Goal: Task Accomplishment & Management: Complete application form

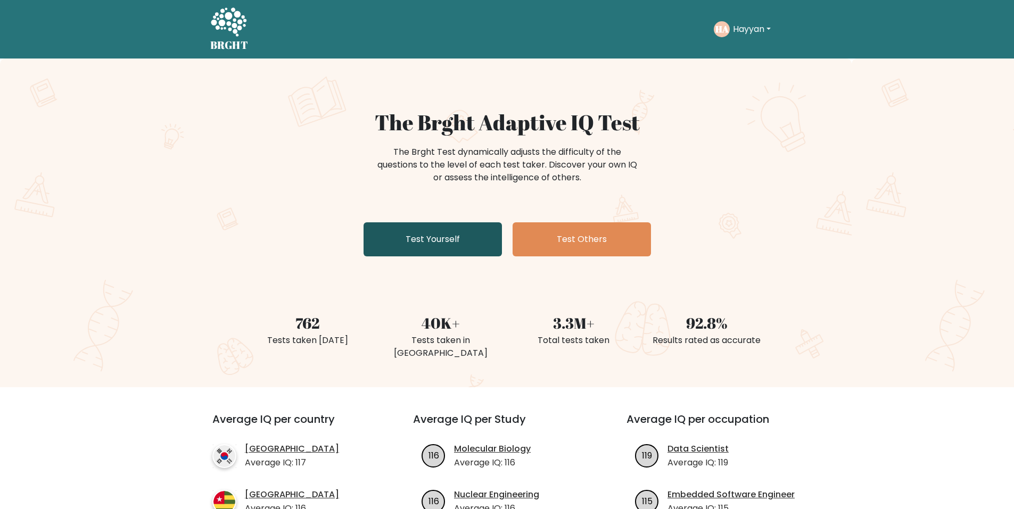
click at [460, 234] on link "Test Yourself" at bounding box center [433, 239] width 138 height 34
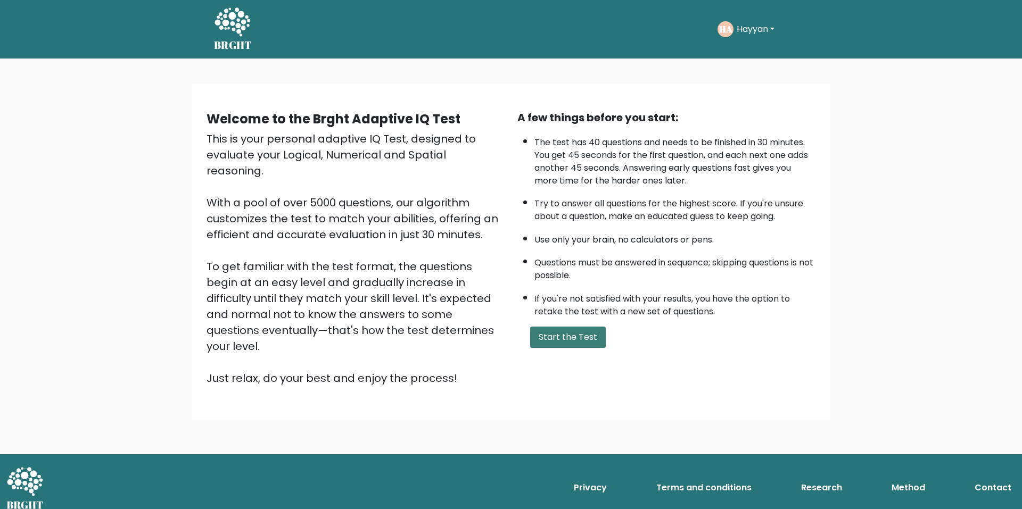
click at [599, 332] on button "Start the Test" at bounding box center [568, 337] width 76 height 21
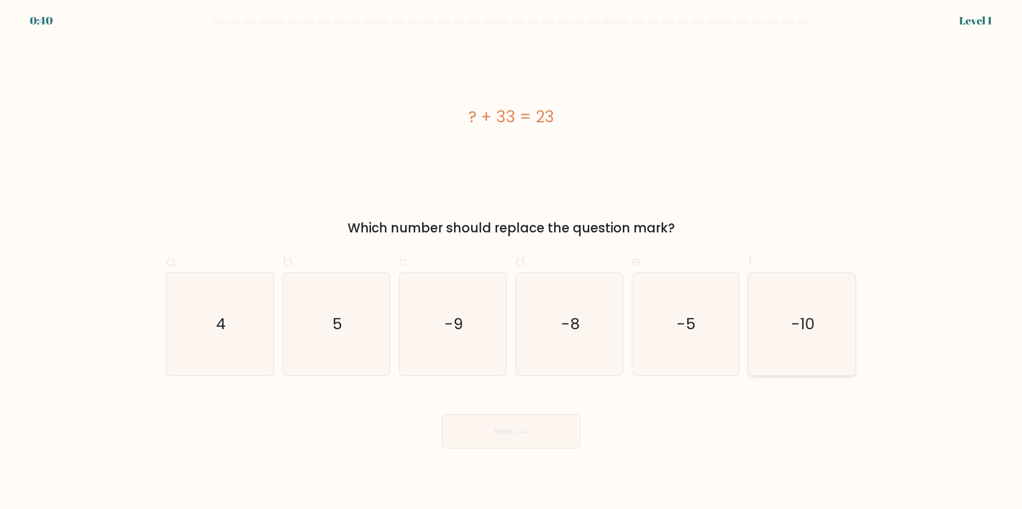
click at [759, 312] on icon "-10" at bounding box center [801, 324] width 103 height 103
click at [512, 262] on input "f. -10" at bounding box center [511, 258] width 1 height 7
radio input "true"
click at [558, 428] on button "Next" at bounding box center [511, 432] width 138 height 34
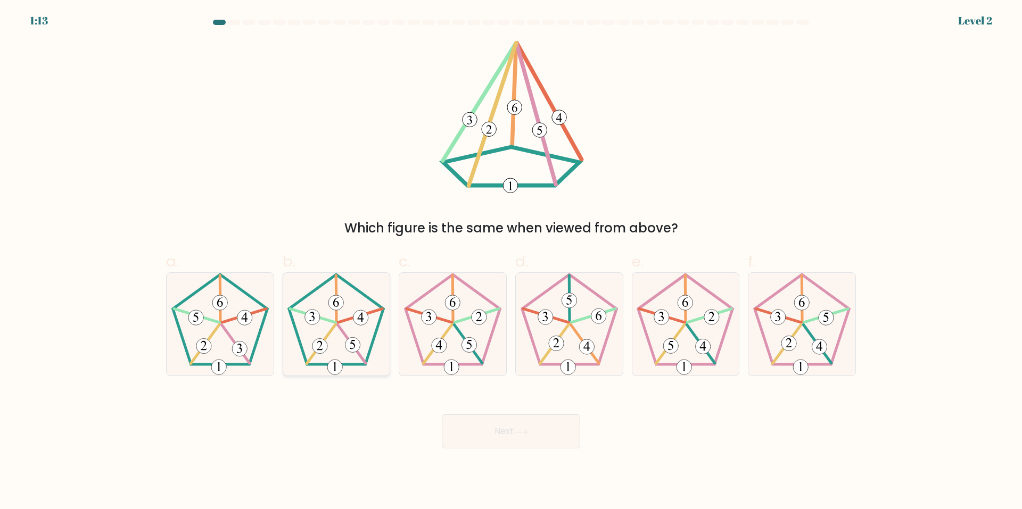
click at [316, 354] on icon at bounding box center [336, 324] width 103 height 103
click at [511, 262] on input "b." at bounding box center [511, 258] width 1 height 7
radio input "true"
click at [452, 410] on div "Next" at bounding box center [511, 419] width 703 height 60
click at [468, 426] on button "Next" at bounding box center [511, 432] width 138 height 34
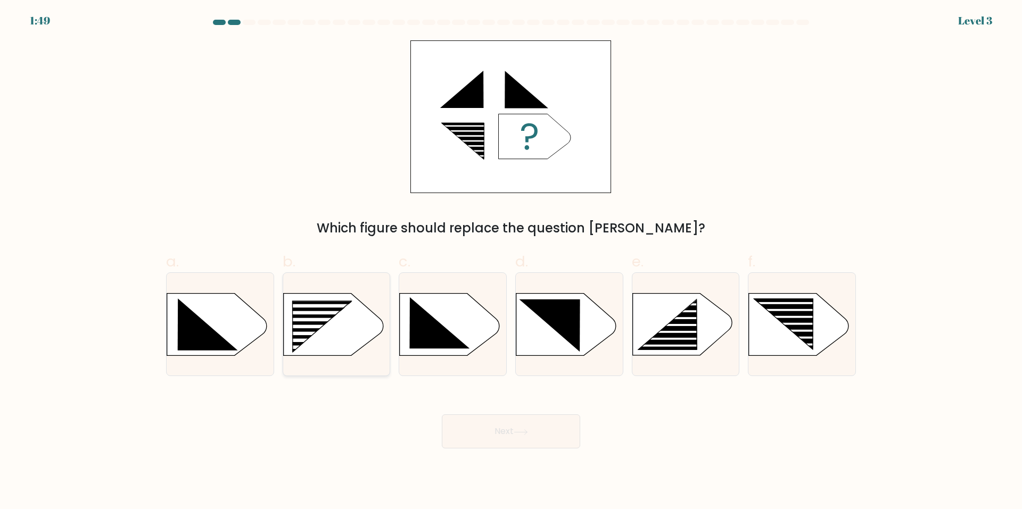
click at [359, 349] on rect at bounding box center [288, 301] width 278 height 211
click at [511, 262] on input "b." at bounding box center [511, 258] width 1 height 7
radio input "true"
click at [490, 427] on button "Next" at bounding box center [511, 432] width 138 height 34
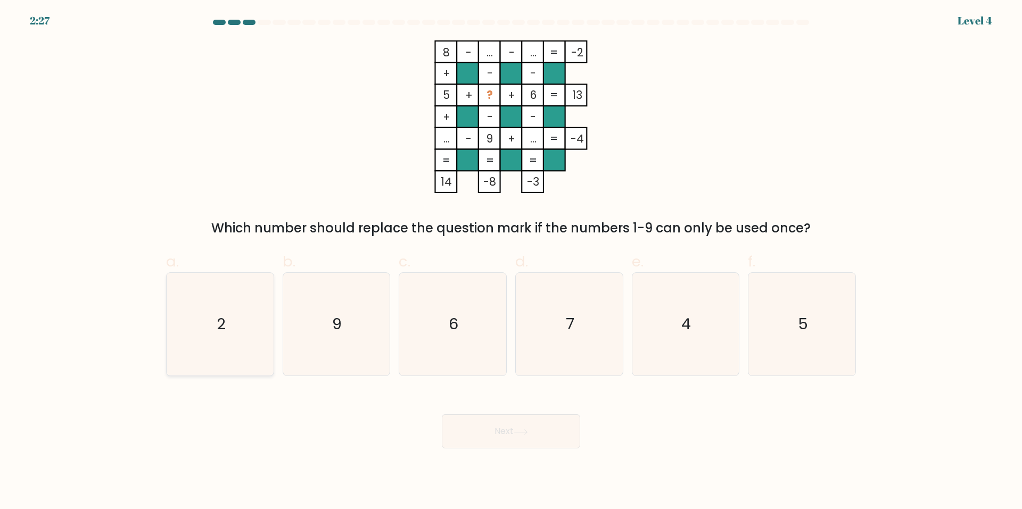
click at [245, 337] on icon "2" at bounding box center [220, 324] width 103 height 103
click at [511, 262] on input "a. 2" at bounding box center [511, 258] width 1 height 7
radio input "true"
click at [485, 425] on button "Next" at bounding box center [511, 432] width 138 height 34
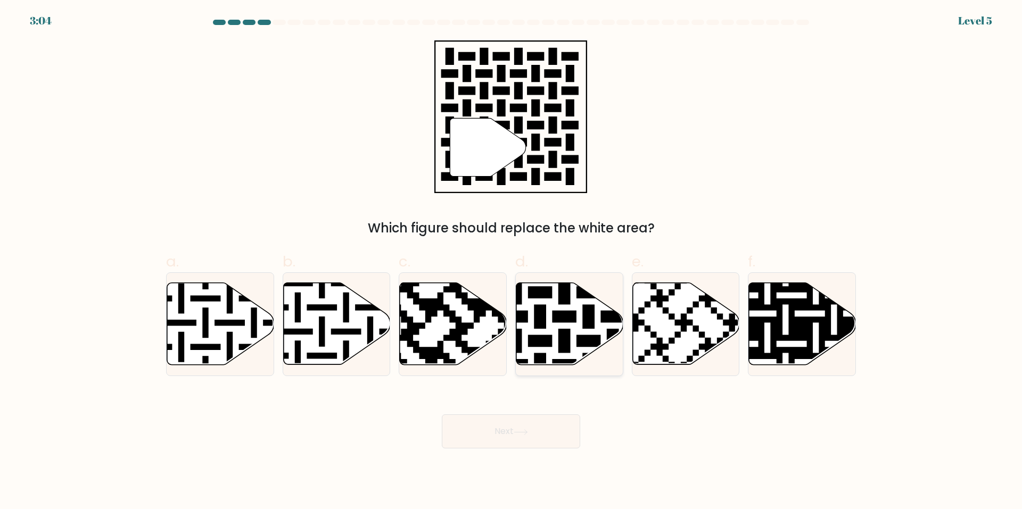
click at [551, 311] on icon at bounding box center [569, 324] width 107 height 82
click at [512, 262] on input "d." at bounding box center [511, 258] width 1 height 7
radio input "true"
click at [507, 435] on button "Next" at bounding box center [511, 432] width 138 height 34
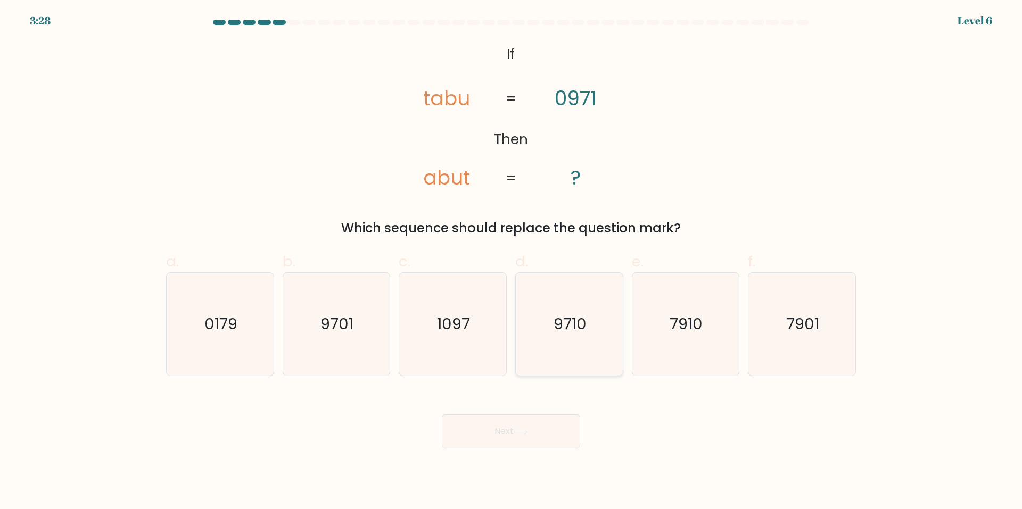
click at [529, 336] on icon "9710" at bounding box center [569, 324] width 103 height 103
click at [512, 262] on input "d. 9710" at bounding box center [511, 258] width 1 height 7
radio input "true"
click at [517, 445] on button "Next" at bounding box center [511, 432] width 138 height 34
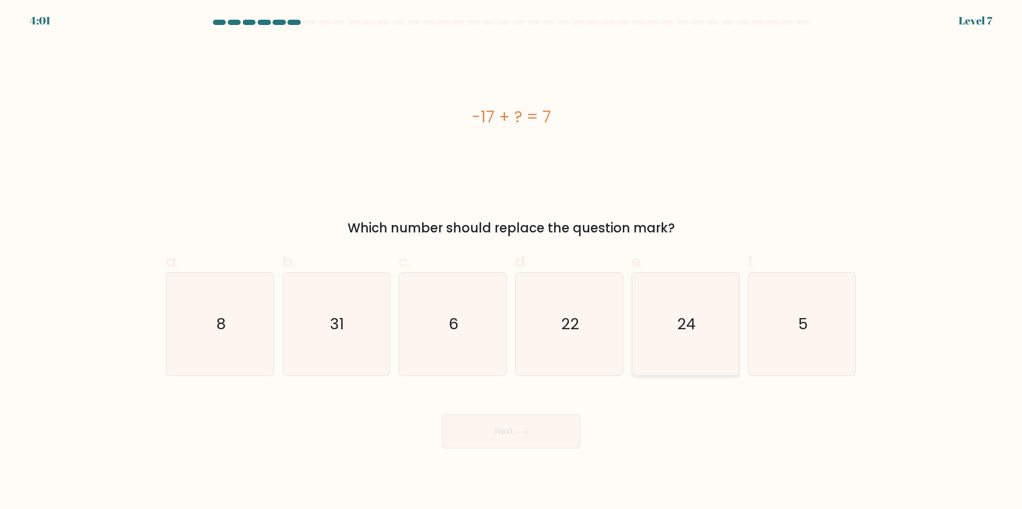
click at [665, 319] on icon "24" at bounding box center [685, 324] width 103 height 103
click at [512, 262] on input "e. 24" at bounding box center [511, 258] width 1 height 7
radio input "true"
click at [532, 422] on button "Next" at bounding box center [511, 432] width 138 height 34
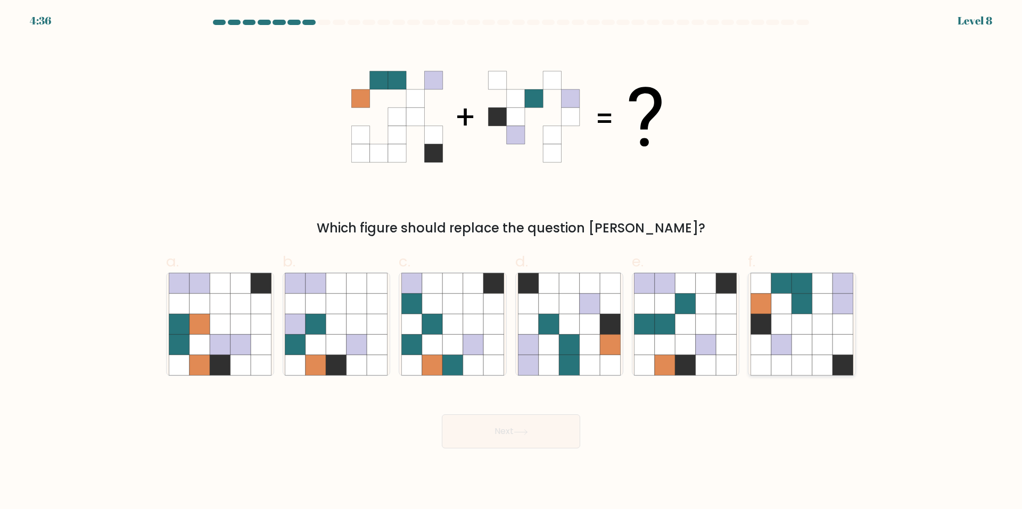
click at [798, 318] on icon at bounding box center [801, 325] width 20 height 20
click at [512, 262] on input "f." at bounding box center [511, 258] width 1 height 7
radio input "true"
click at [566, 423] on button "Next" at bounding box center [511, 432] width 138 height 34
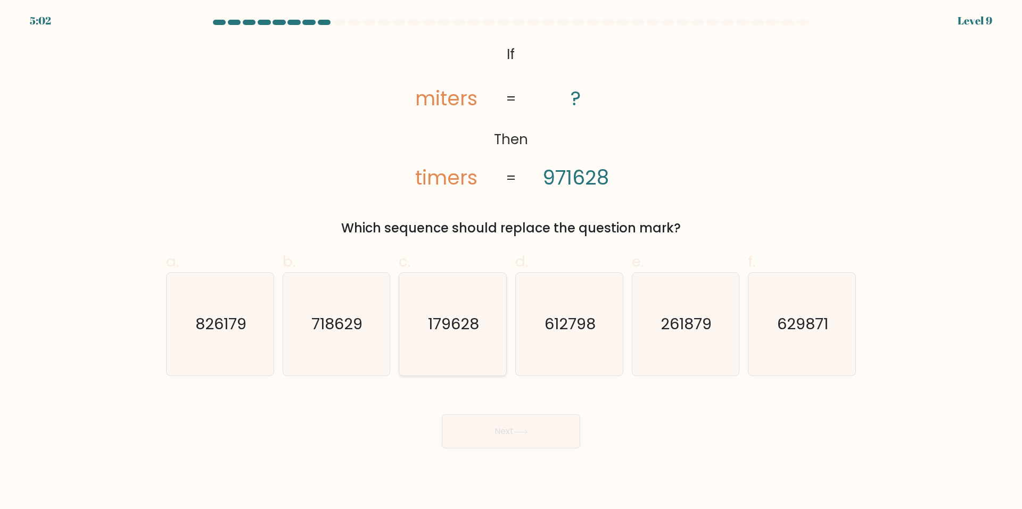
click at [506, 323] on div "179628" at bounding box center [453, 325] width 108 height 104
click at [511, 262] on input "c. 179628" at bounding box center [511, 258] width 1 height 7
radio input "true"
click at [499, 443] on button "Next" at bounding box center [511, 432] width 138 height 34
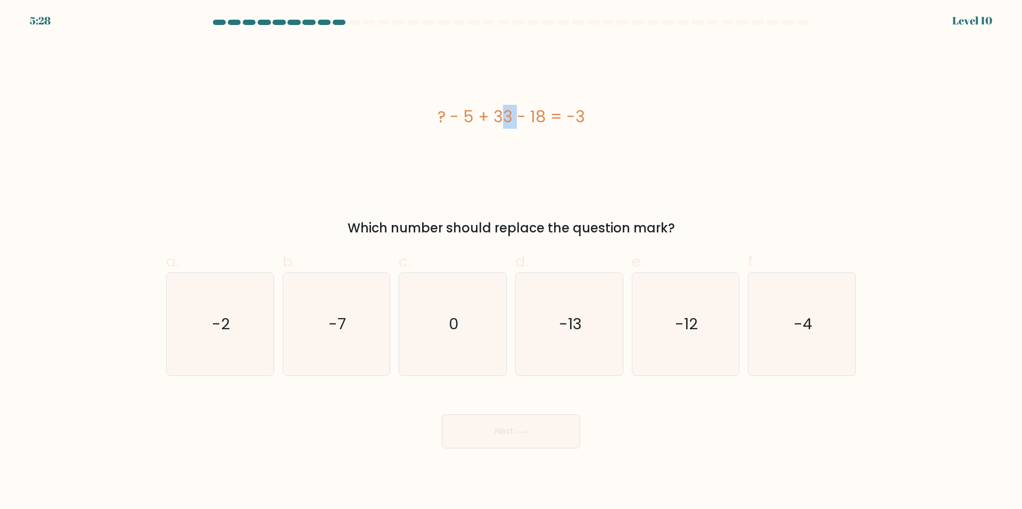
drag, startPoint x: 432, startPoint y: 116, endPoint x: 456, endPoint y: 109, distance: 24.9
click at [456, 109] on div "? - 5 + 33 - 18 = -3" at bounding box center [511, 117] width 690 height 24
click at [456, 108] on div "? - 5 + 33 - 18 = -3" at bounding box center [511, 117] width 690 height 24
click at [458, 108] on div "? - 5 + 33 - 18 = -3" at bounding box center [511, 117] width 690 height 24
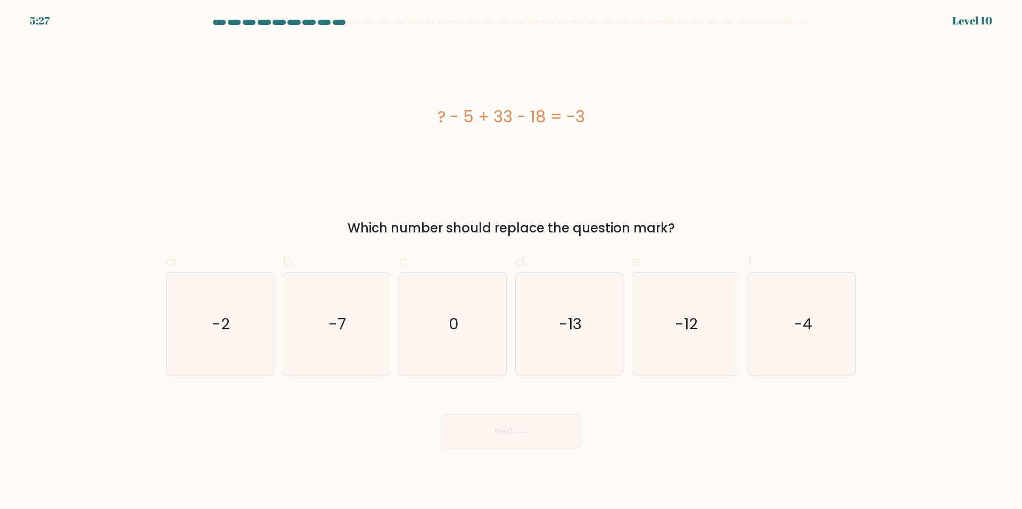
click at [456, 109] on div "? - 5 + 33 - 18 = -3" at bounding box center [511, 117] width 690 height 24
click at [674, 343] on icon "-12" at bounding box center [685, 324] width 103 height 103
click at [512, 262] on input "e. -12" at bounding box center [511, 258] width 1 height 7
radio input "true"
click at [563, 437] on button "Next" at bounding box center [511, 432] width 138 height 34
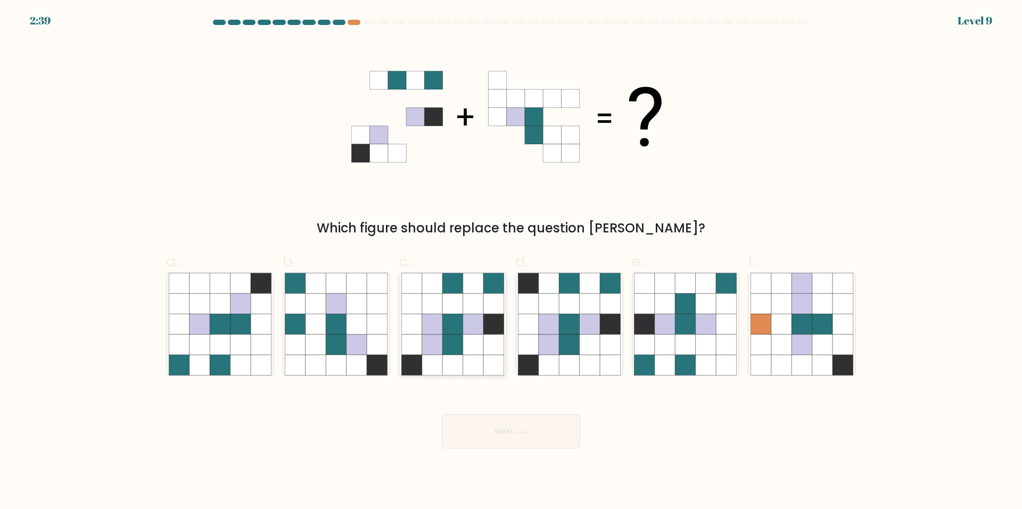
click at [443, 340] on icon at bounding box center [452, 345] width 20 height 20
click at [511, 262] on input "c." at bounding box center [511, 258] width 1 height 7
radio input "true"
click at [475, 425] on button "Next" at bounding box center [511, 432] width 138 height 34
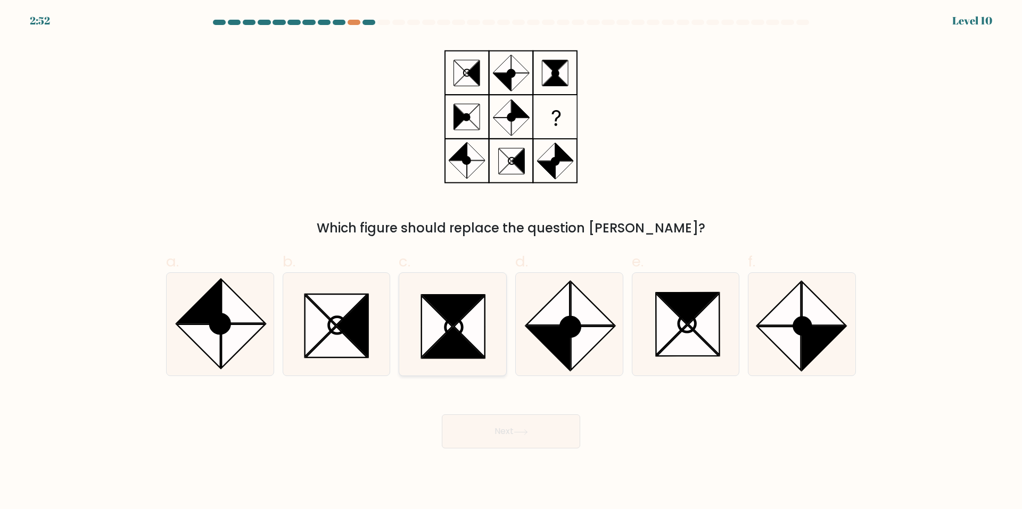
click at [439, 316] on icon at bounding box center [437, 327] width 31 height 62
click at [511, 262] on input "c." at bounding box center [511, 258] width 1 height 7
radio input "true"
click at [526, 280] on icon at bounding box center [569, 324] width 103 height 103
click at [512, 262] on input "d." at bounding box center [511, 258] width 1 height 7
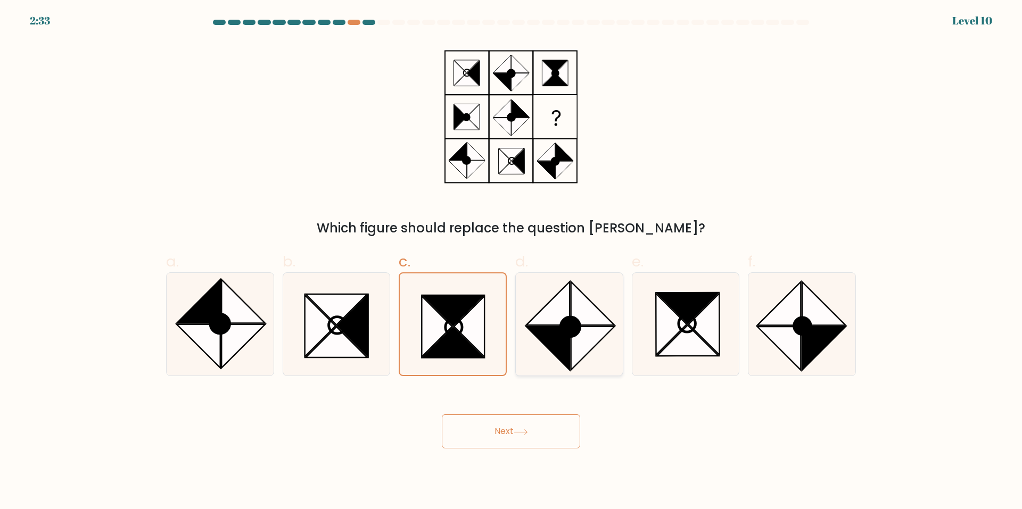
radio input "true"
click at [510, 425] on button "Next" at bounding box center [511, 432] width 138 height 34
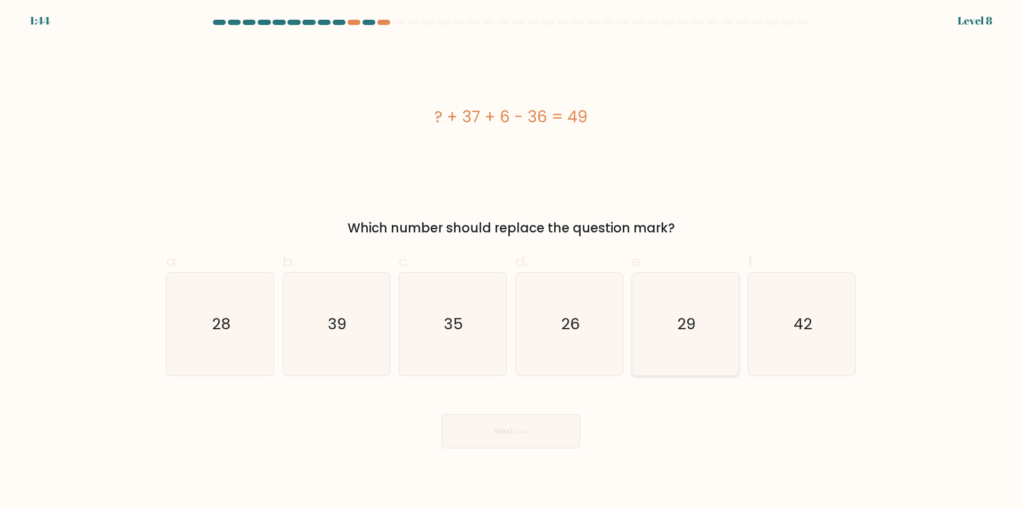
click at [677, 291] on icon "29" at bounding box center [685, 324] width 103 height 103
click at [512, 262] on input "e. 29" at bounding box center [511, 258] width 1 height 7
radio input "true"
click at [531, 457] on body "1:44 Level 8 a." at bounding box center [511, 254] width 1022 height 509
click at [536, 431] on button "Next" at bounding box center [511, 432] width 138 height 34
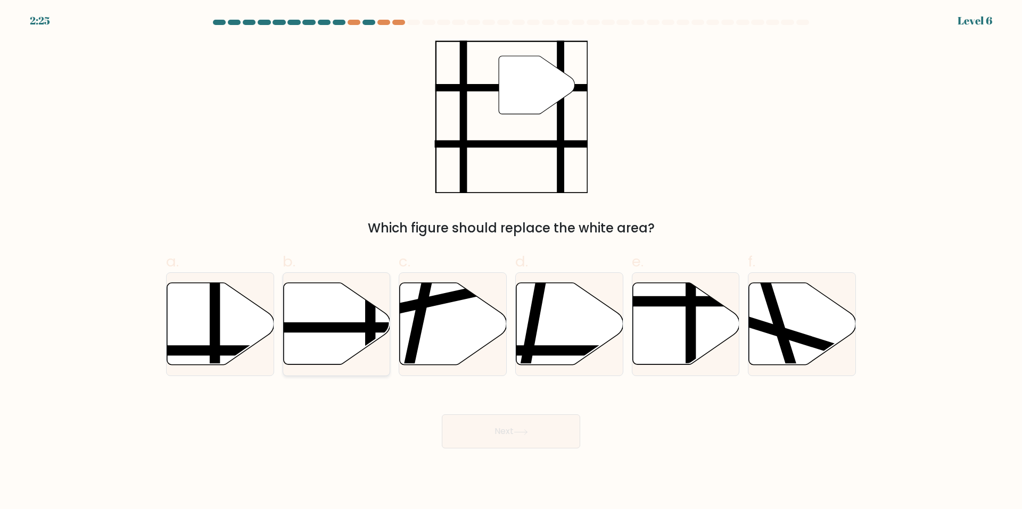
click at [350, 361] on icon at bounding box center [336, 325] width 107 height 84
click at [511, 262] on input "b." at bounding box center [511, 258] width 1 height 7
radio input "true"
click at [492, 432] on button "Next" at bounding box center [511, 432] width 138 height 34
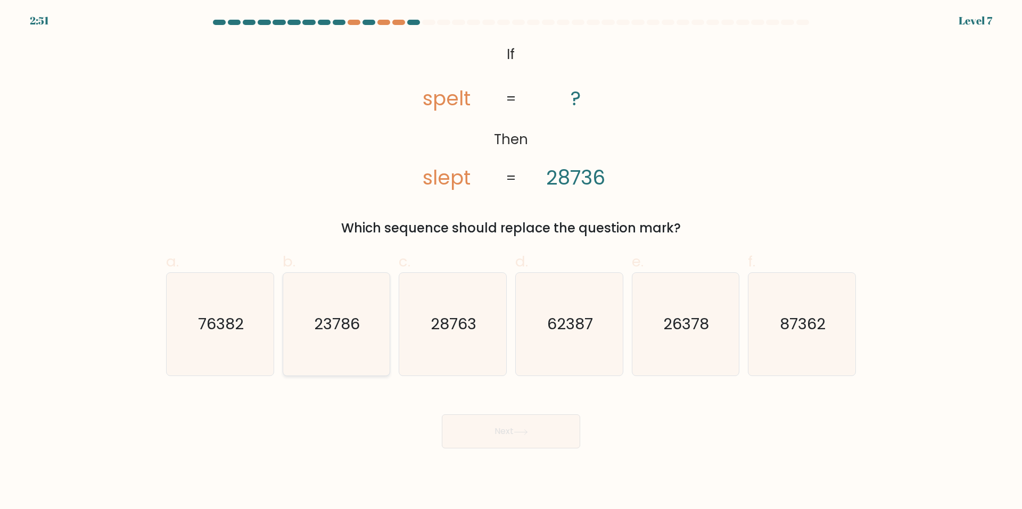
click at [325, 367] on icon "23786" at bounding box center [336, 324] width 103 height 103
click at [511, 262] on input "b. 23786" at bounding box center [511, 258] width 1 height 7
radio input "true"
click at [468, 409] on div "Next" at bounding box center [511, 419] width 703 height 60
click at [471, 431] on button "Next" at bounding box center [511, 432] width 138 height 34
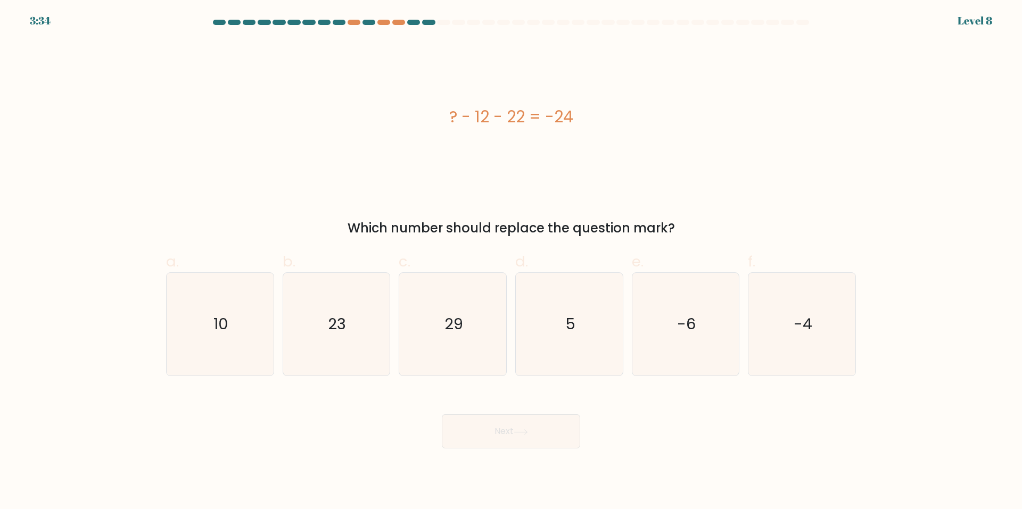
drag, startPoint x: 474, startPoint y: 113, endPoint x: 438, endPoint y: 122, distance: 37.3
click at [438, 122] on div "? - 12 - 22 = -24" at bounding box center [511, 117] width 690 height 24
click at [213, 342] on icon "10" at bounding box center [220, 324] width 103 height 103
click at [511, 262] on input "a. 10" at bounding box center [511, 258] width 1 height 7
radio input "true"
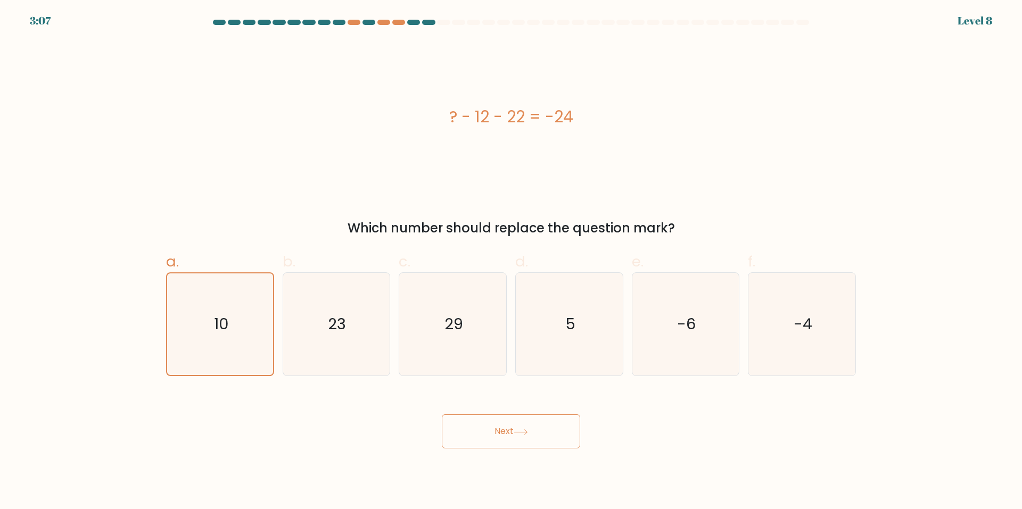
click at [467, 425] on button "Next" at bounding box center [511, 432] width 138 height 34
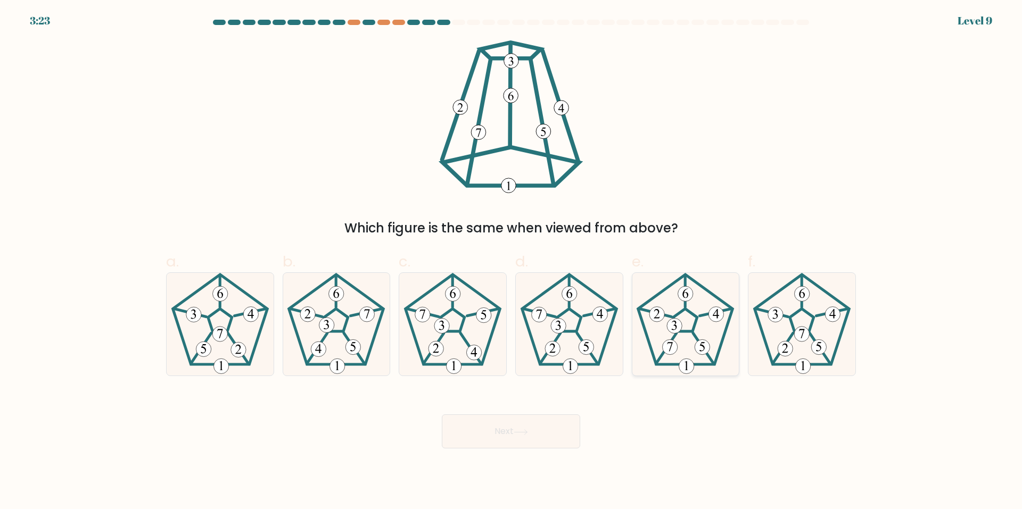
click at [670, 306] on icon at bounding box center [685, 324] width 103 height 103
click at [512, 262] on input "e." at bounding box center [511, 258] width 1 height 7
radio input "true"
click at [504, 438] on button "Next" at bounding box center [511, 432] width 138 height 34
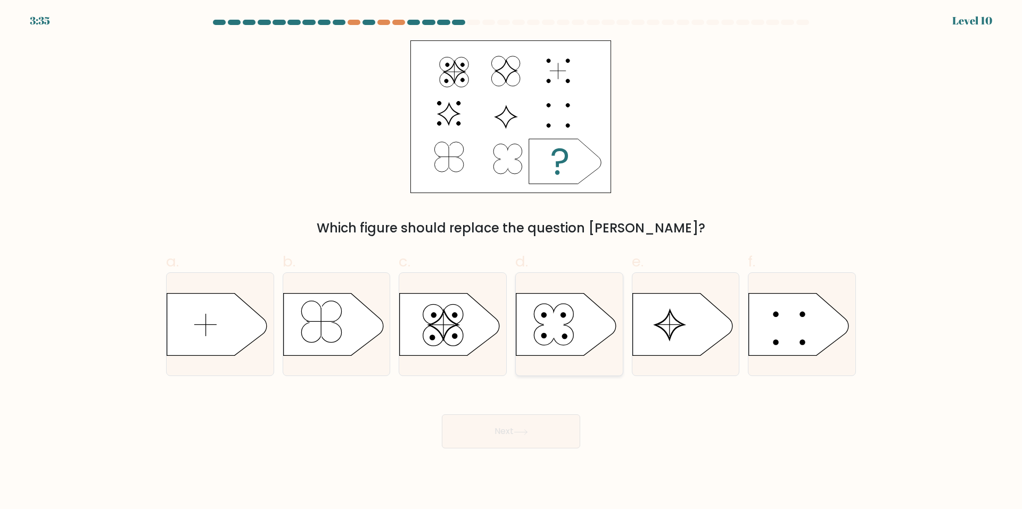
click at [537, 323] on icon at bounding box center [566, 324] width 100 height 62
click at [512, 262] on input "d." at bounding box center [511, 258] width 1 height 7
radio input "true"
click at [509, 417] on button "Next" at bounding box center [511, 432] width 138 height 34
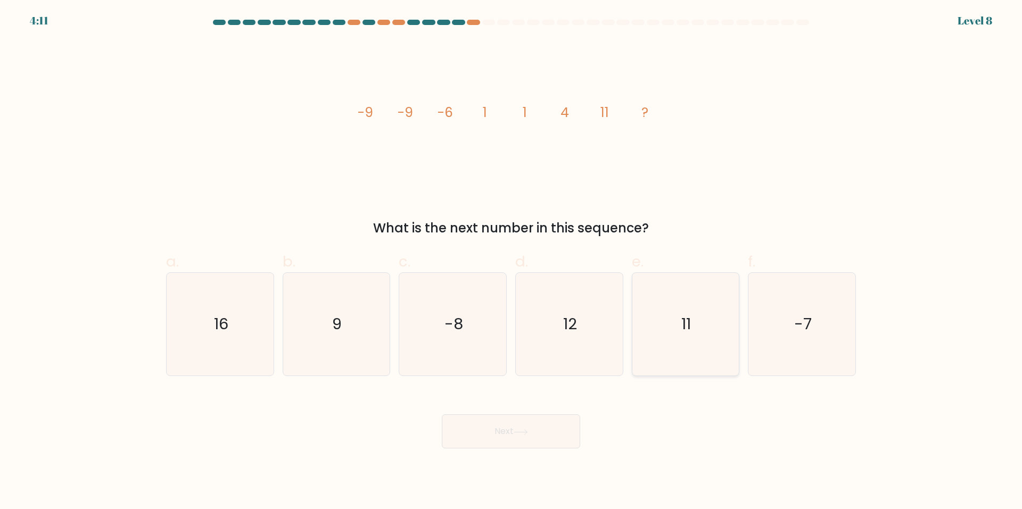
click at [649, 329] on icon "11" at bounding box center [685, 324] width 103 height 103
click at [512, 262] on input "e. 11" at bounding box center [511, 258] width 1 height 7
radio input "true"
click at [534, 425] on button "Next" at bounding box center [511, 432] width 138 height 34
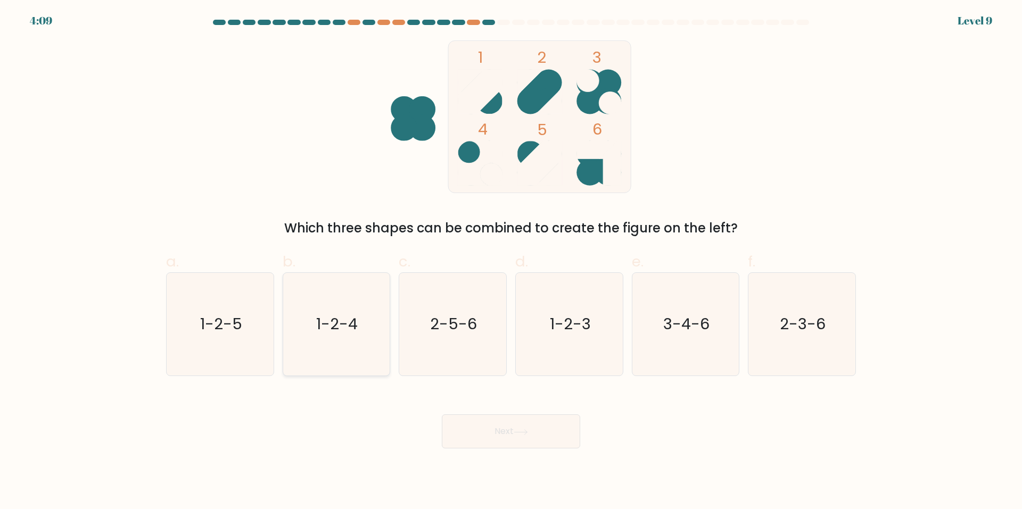
click at [359, 312] on icon "1-2-4" at bounding box center [336, 324] width 103 height 103
click at [511, 262] on input "b. 1-2-4" at bounding box center [511, 258] width 1 height 7
radio input "true"
click at [455, 437] on button "Next" at bounding box center [511, 432] width 138 height 34
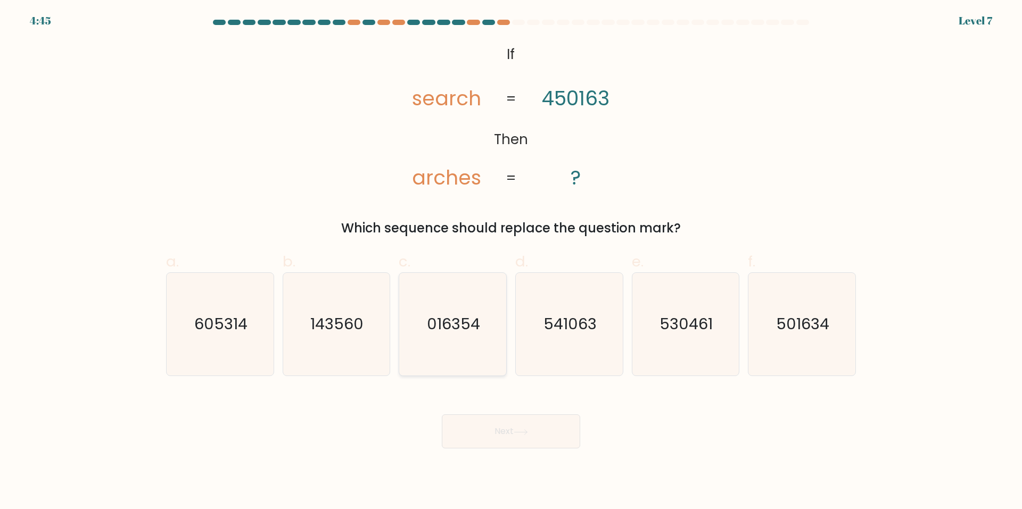
click at [473, 330] on text "016354" at bounding box center [453, 324] width 53 height 21
click at [511, 262] on input "c. 016354" at bounding box center [511, 258] width 1 height 7
radio input "true"
click at [488, 430] on button "Next" at bounding box center [511, 432] width 138 height 34
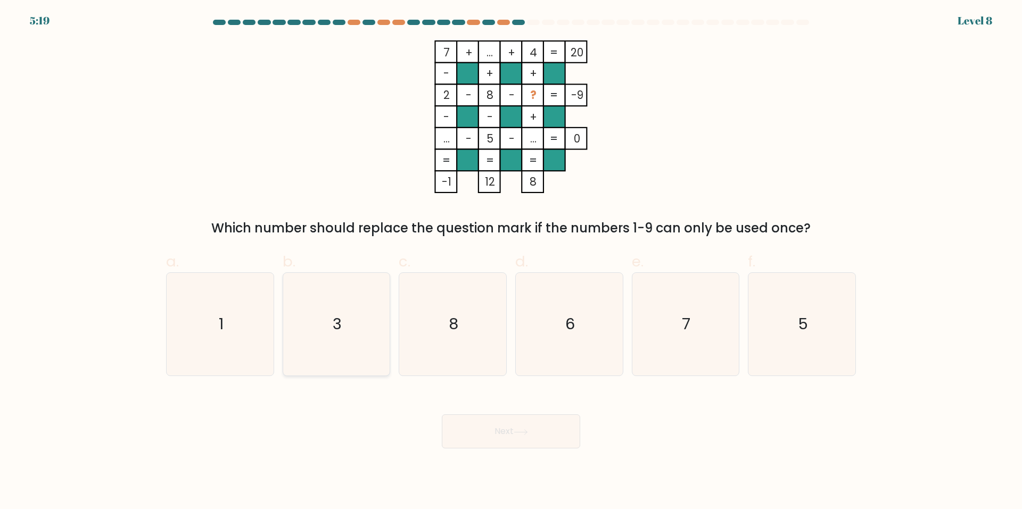
click at [351, 355] on icon "3" at bounding box center [336, 324] width 103 height 103
click at [511, 262] on input "b. 3" at bounding box center [511, 258] width 1 height 7
radio input "true"
click at [458, 438] on button "Next" at bounding box center [511, 432] width 138 height 34
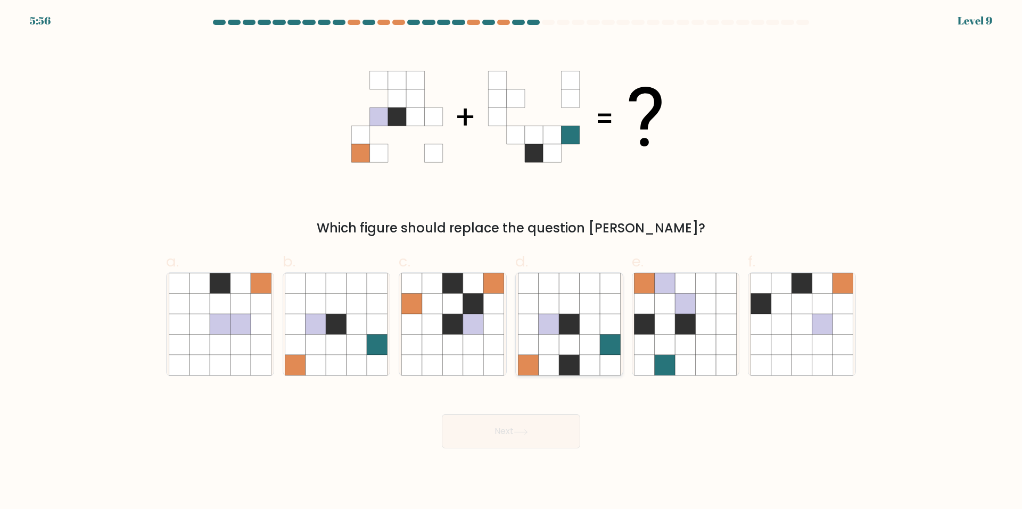
click at [545, 334] on icon at bounding box center [549, 325] width 20 height 20
click at [512, 262] on input "d." at bounding box center [511, 258] width 1 height 7
radio input "true"
click at [517, 423] on button "Next" at bounding box center [511, 432] width 138 height 34
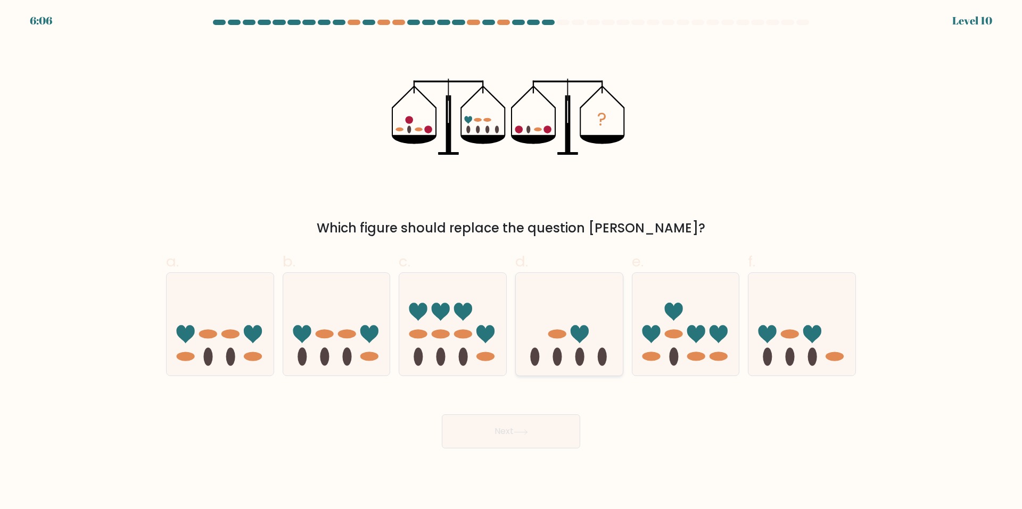
click at [543, 358] on icon at bounding box center [569, 325] width 107 height 88
click at [512, 262] on input "d." at bounding box center [511, 258] width 1 height 7
radio input "true"
drag, startPoint x: 525, startPoint y: 413, endPoint x: 520, endPoint y: 425, distance: 13.3
click at [524, 415] on div "Next" at bounding box center [511, 419] width 703 height 60
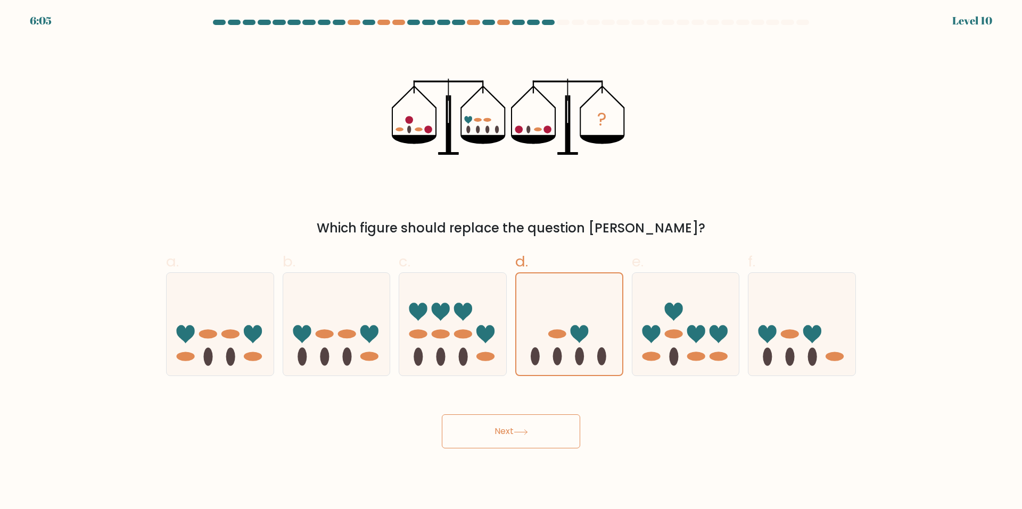
click at [520, 425] on button "Next" at bounding box center [511, 432] width 138 height 34
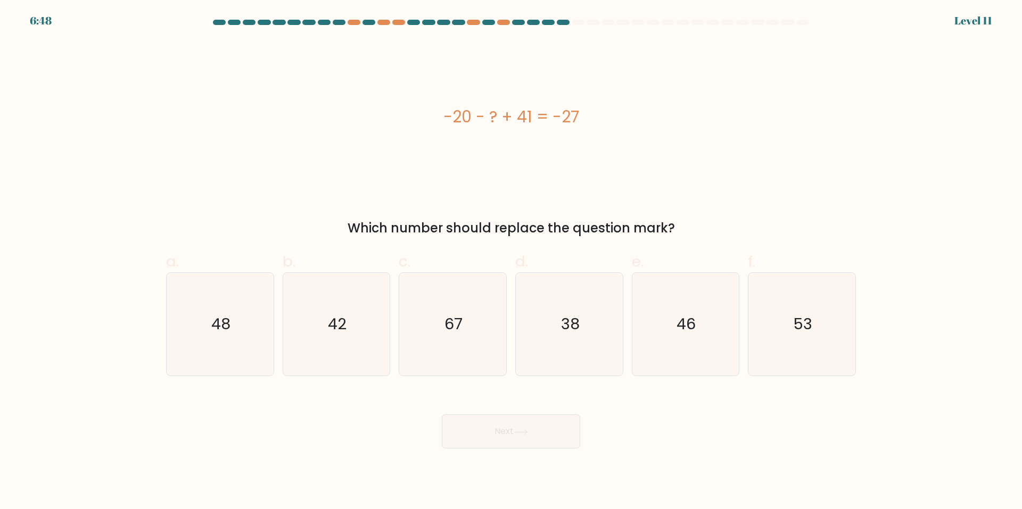
click at [513, 108] on div "-20 - ? + 41 = -27" at bounding box center [511, 117] width 690 height 24
click at [513, 109] on div "-20 - ? + 41 = -27" at bounding box center [511, 117] width 690 height 24
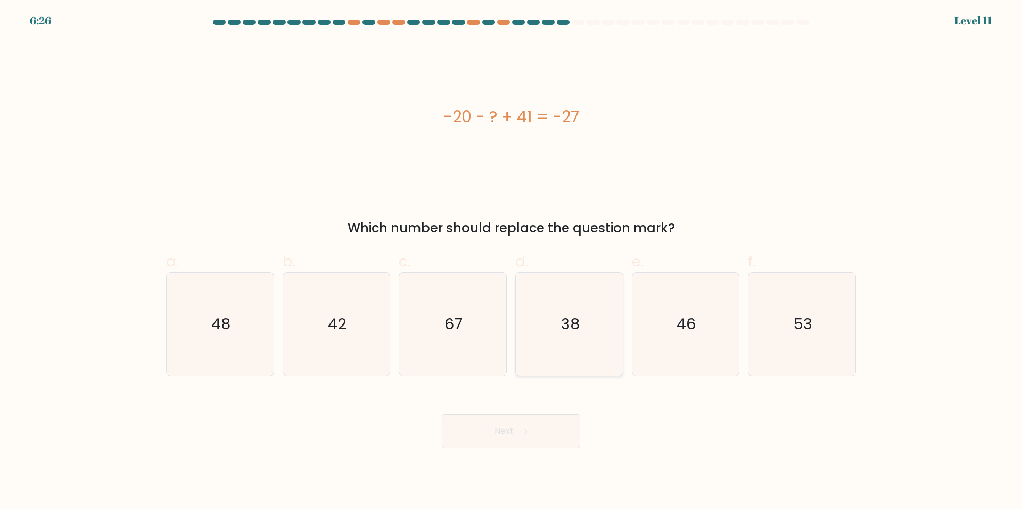
click at [521, 348] on icon "38" at bounding box center [569, 324] width 103 height 103
click at [512, 262] on input "d. 38" at bounding box center [511, 258] width 1 height 7
radio input "true"
click at [477, 426] on button "Next" at bounding box center [511, 432] width 138 height 34
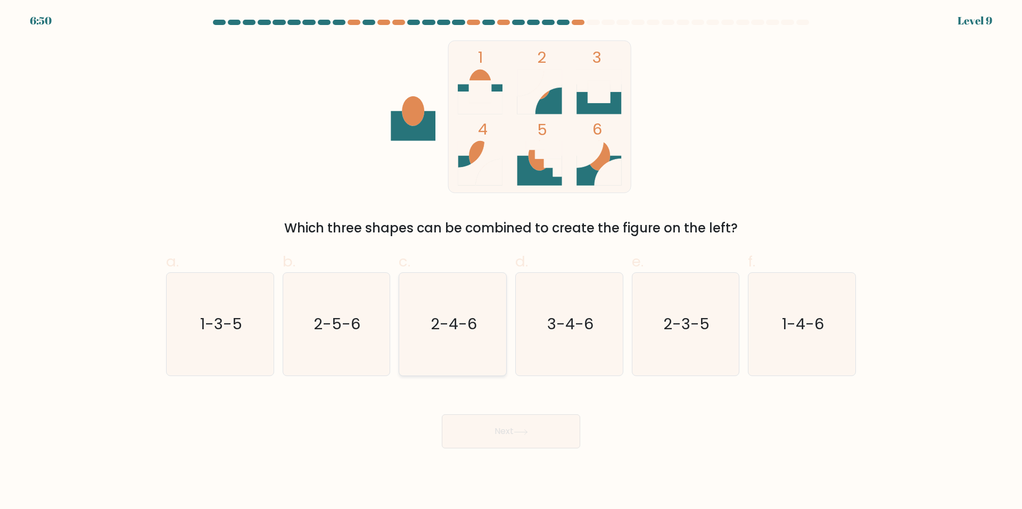
click at [435, 316] on text "2-4-6" at bounding box center [454, 324] width 46 height 21
click at [511, 262] on input "c. 2-4-6" at bounding box center [511, 258] width 1 height 7
radio input "true"
click at [483, 432] on button "Next" at bounding box center [511, 432] width 138 height 34
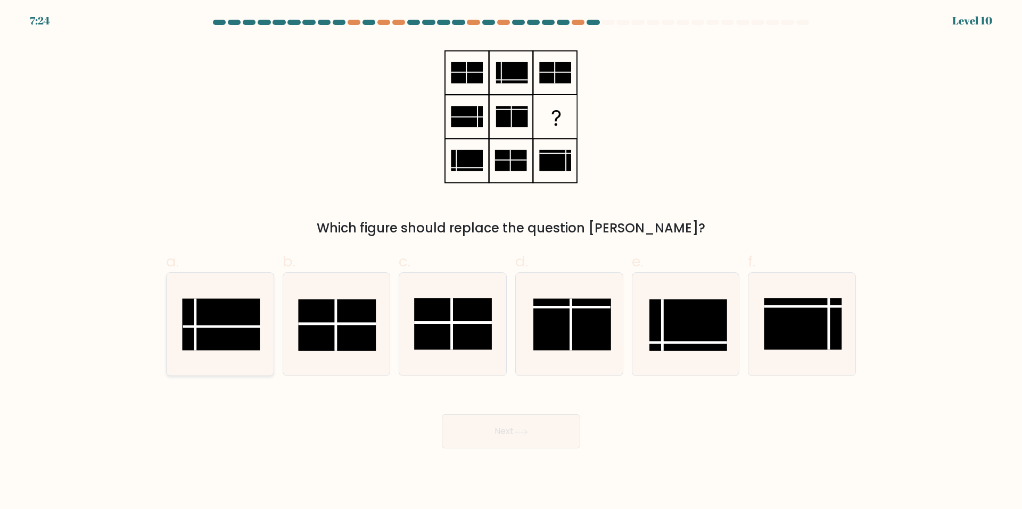
click at [262, 340] on icon at bounding box center [220, 324] width 103 height 103
click at [511, 262] on input "a." at bounding box center [511, 258] width 1 height 7
radio input "true"
click at [482, 446] on button "Next" at bounding box center [511, 432] width 138 height 34
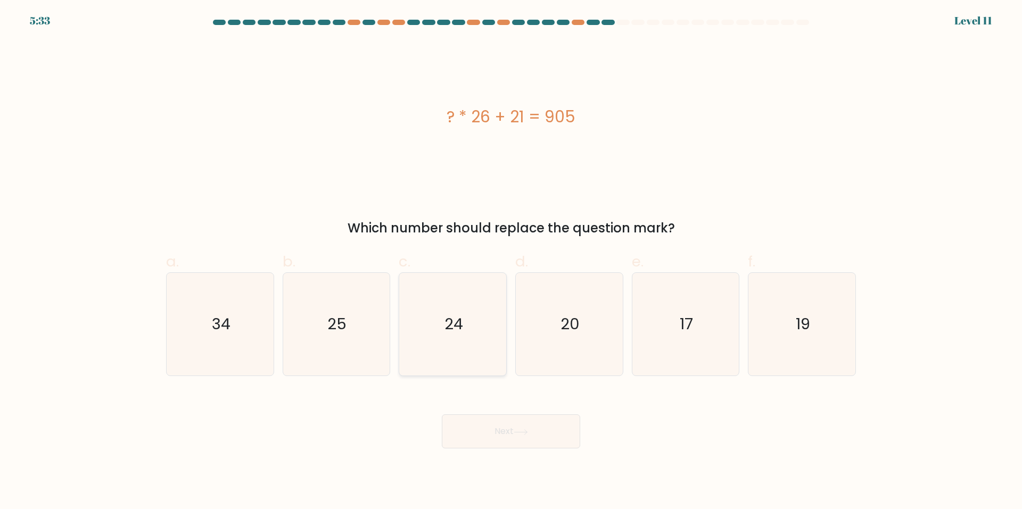
click at [471, 324] on icon "24" at bounding box center [452, 324] width 103 height 103
click at [511, 262] on input "c. 24" at bounding box center [511, 258] width 1 height 7
radio input "true"
click at [498, 430] on button "Next" at bounding box center [511, 432] width 138 height 34
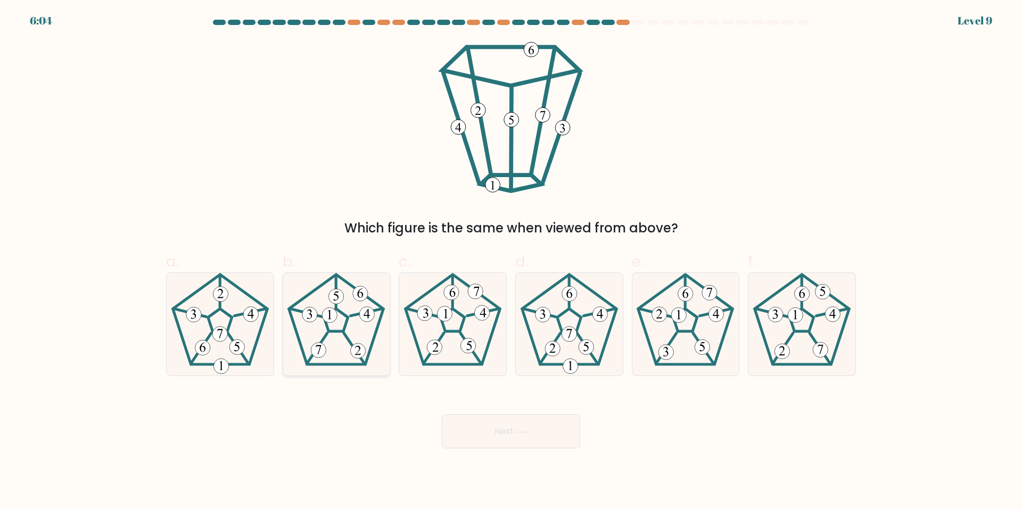
click at [312, 319] on g at bounding box center [336, 320] width 95 height 90
click at [511, 262] on input "b." at bounding box center [511, 258] width 1 height 7
radio input "true"
click at [477, 419] on button "Next" at bounding box center [511, 432] width 138 height 34
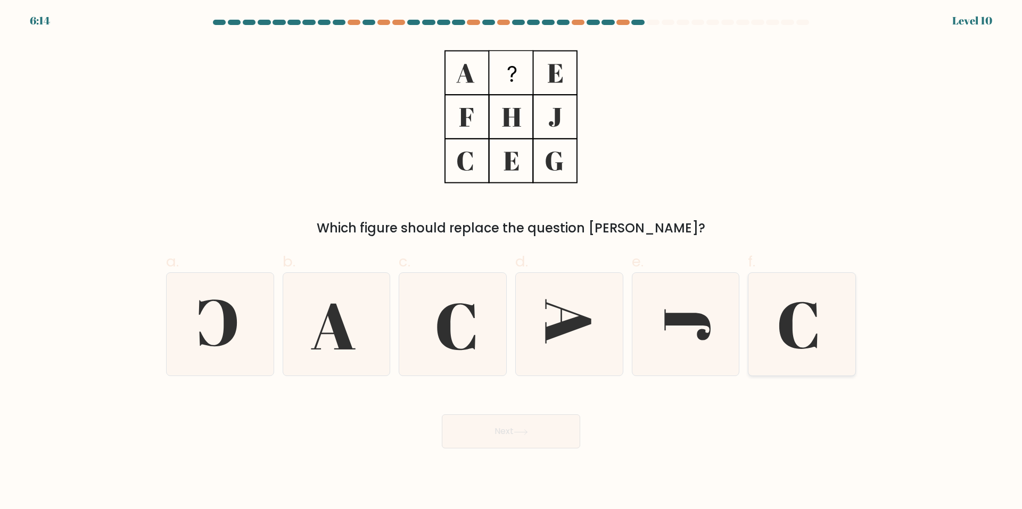
click at [765, 311] on icon at bounding box center [801, 324] width 103 height 103
click at [512, 262] on input "f." at bounding box center [511, 258] width 1 height 7
radio input "true"
click at [515, 434] on button "Next" at bounding box center [511, 432] width 138 height 34
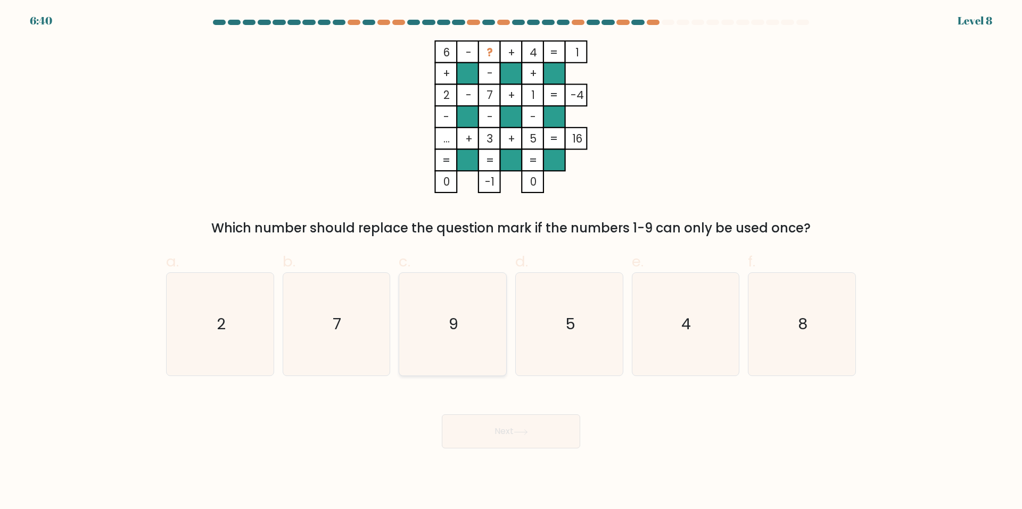
click at [430, 331] on icon "9" at bounding box center [452, 324] width 103 height 103
click at [511, 262] on input "c. 9" at bounding box center [511, 258] width 1 height 7
radio input "true"
click at [450, 412] on div "Next" at bounding box center [511, 419] width 703 height 60
drag, startPoint x: 451, startPoint y: 420, endPoint x: 455, endPoint y: 424, distance: 5.7
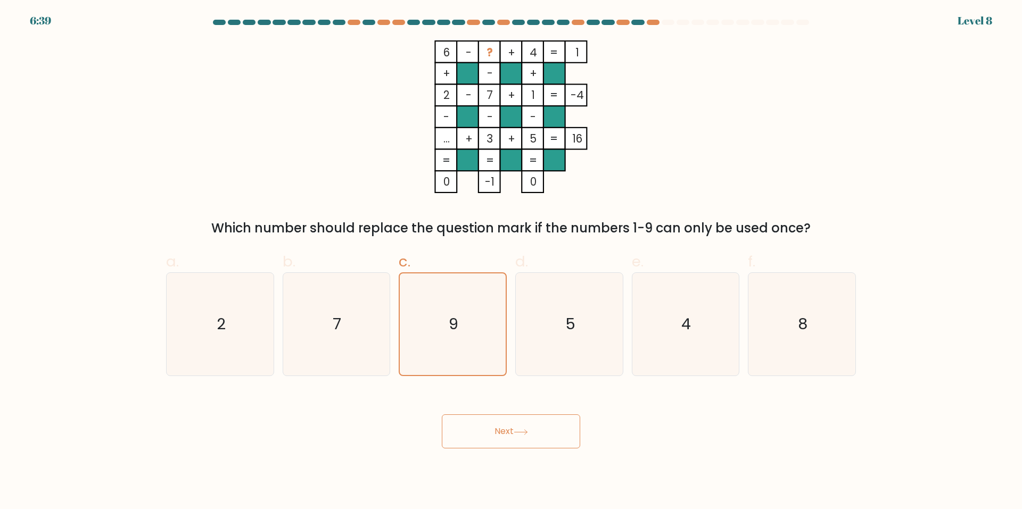
click at [455, 424] on button "Next" at bounding box center [511, 432] width 138 height 34
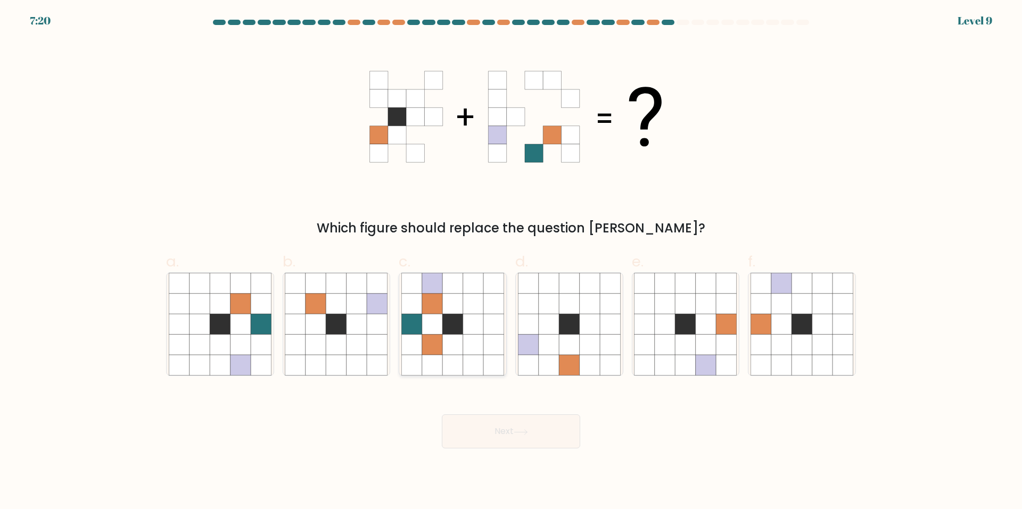
drag, startPoint x: 413, startPoint y: 310, endPoint x: 424, endPoint y: 352, distance: 44.0
click at [413, 310] on icon at bounding box center [412, 304] width 20 height 20
click at [511, 262] on input "c." at bounding box center [511, 258] width 1 height 7
radio input "true"
click at [481, 441] on button "Next" at bounding box center [511, 432] width 138 height 34
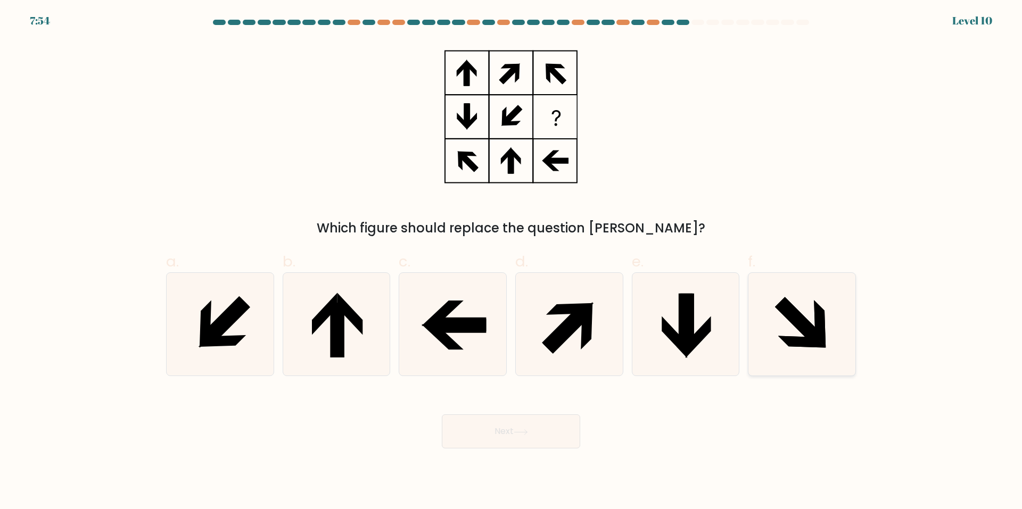
click at [775, 311] on icon at bounding box center [801, 324] width 103 height 103
click at [512, 262] on input "f." at bounding box center [511, 258] width 1 height 7
radio input "true"
click at [508, 439] on button "Next" at bounding box center [511, 432] width 138 height 34
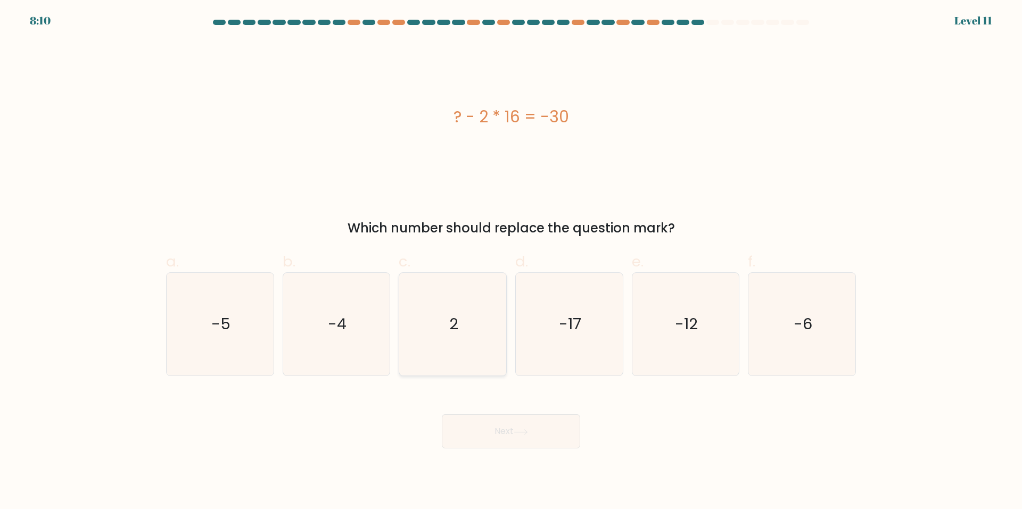
click at [436, 293] on icon "2" at bounding box center [452, 324] width 103 height 103
click at [511, 262] on input "c. 2" at bounding box center [511, 258] width 1 height 7
radio input "true"
click at [462, 428] on button "Next" at bounding box center [511, 432] width 138 height 34
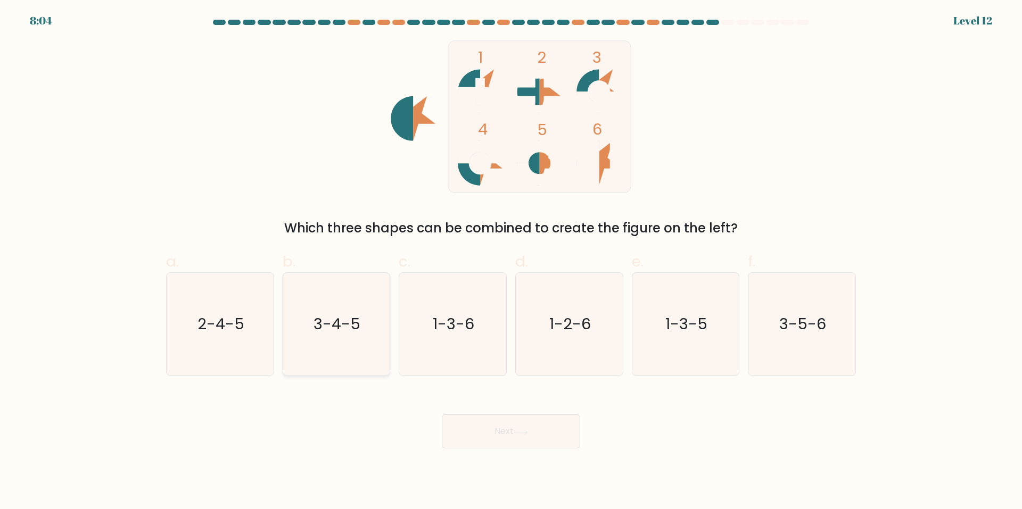
click at [341, 326] on text "3-4-5" at bounding box center [337, 324] width 47 height 21
click at [511, 262] on input "b. 3-4-5" at bounding box center [511, 258] width 1 height 7
radio input "true"
click at [494, 439] on button "Next" at bounding box center [511, 432] width 138 height 34
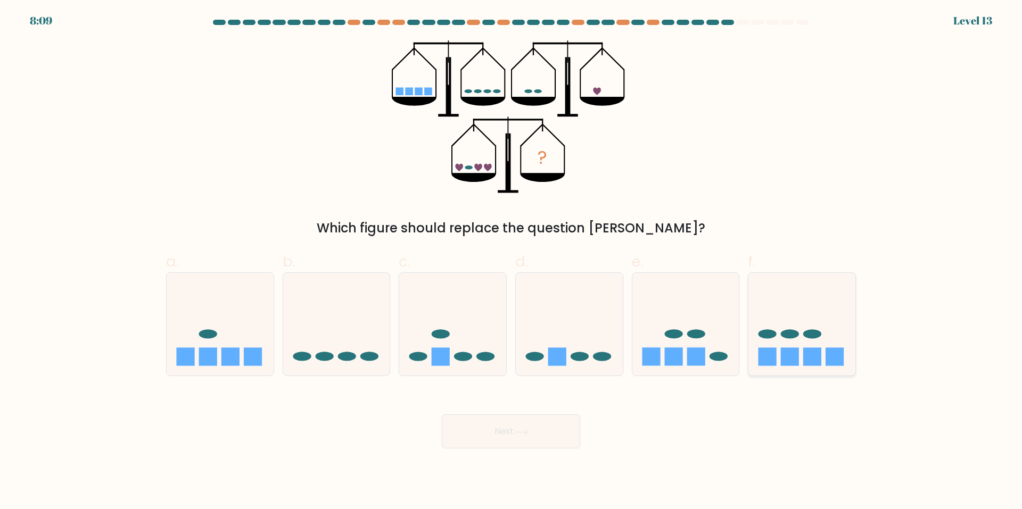
click at [750, 324] on icon at bounding box center [801, 325] width 107 height 88
click at [512, 262] on input "f." at bounding box center [511, 258] width 1 height 7
radio input "true"
click at [559, 441] on button "Next" at bounding box center [511, 432] width 138 height 34
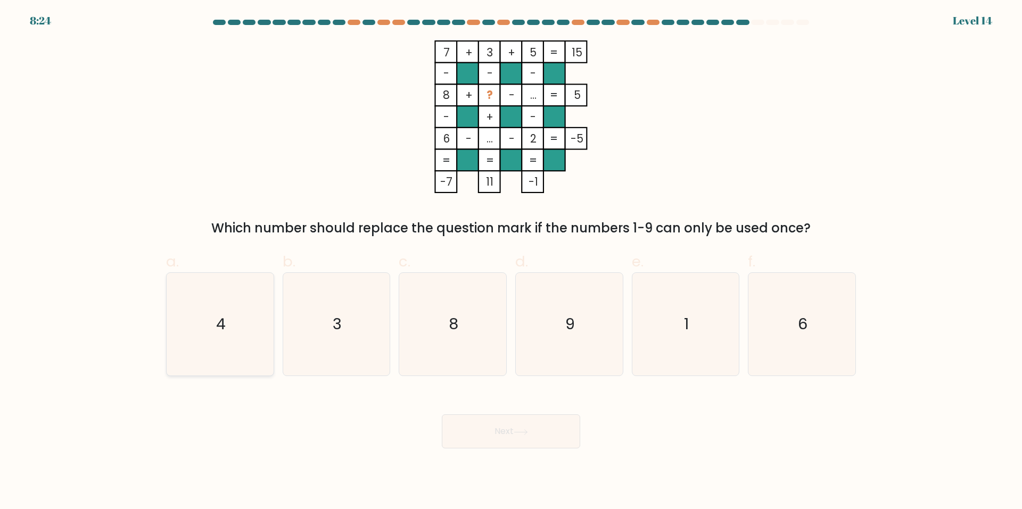
click at [202, 321] on icon "4" at bounding box center [220, 324] width 103 height 103
click at [511, 262] on input "a. 4" at bounding box center [511, 258] width 1 height 7
radio input "true"
click at [446, 425] on button "Next" at bounding box center [511, 432] width 138 height 34
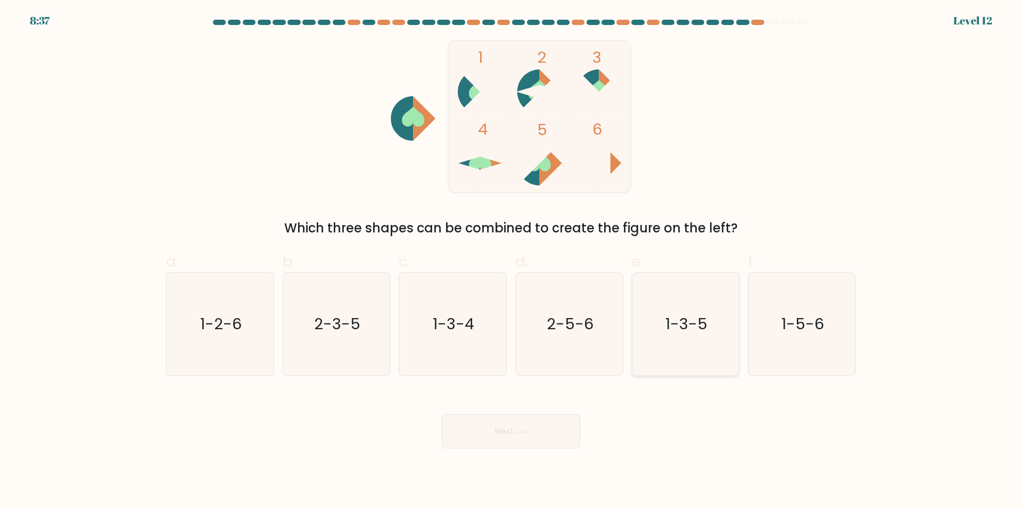
click at [648, 295] on icon "1-3-5" at bounding box center [685, 324] width 103 height 103
click at [512, 262] on input "e. 1-3-5" at bounding box center [511, 258] width 1 height 7
radio input "true"
click at [555, 439] on button "Next" at bounding box center [511, 432] width 138 height 34
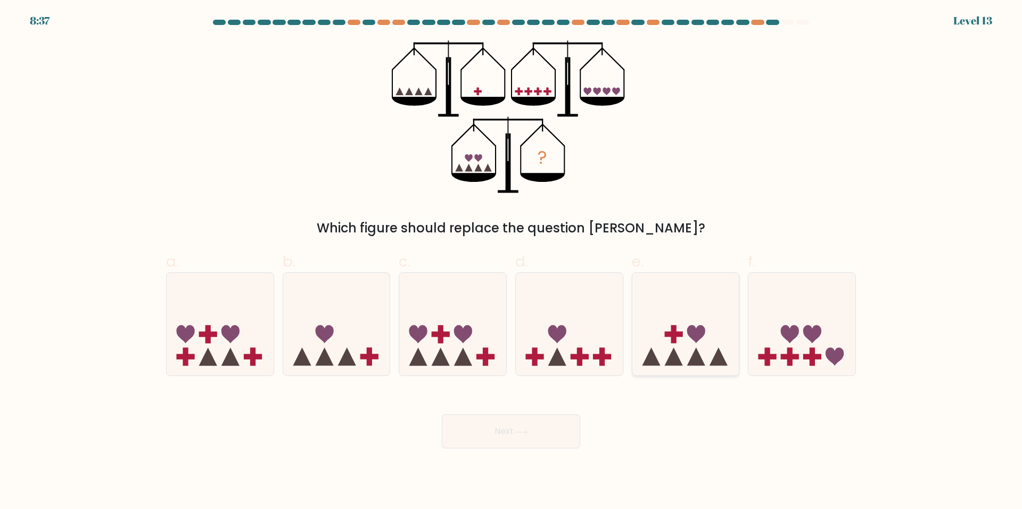
click at [654, 321] on icon at bounding box center [685, 325] width 107 height 88
click at [512, 262] on input "e." at bounding box center [511, 258] width 1 height 7
radio input "true"
click at [562, 446] on button "Next" at bounding box center [511, 432] width 138 height 34
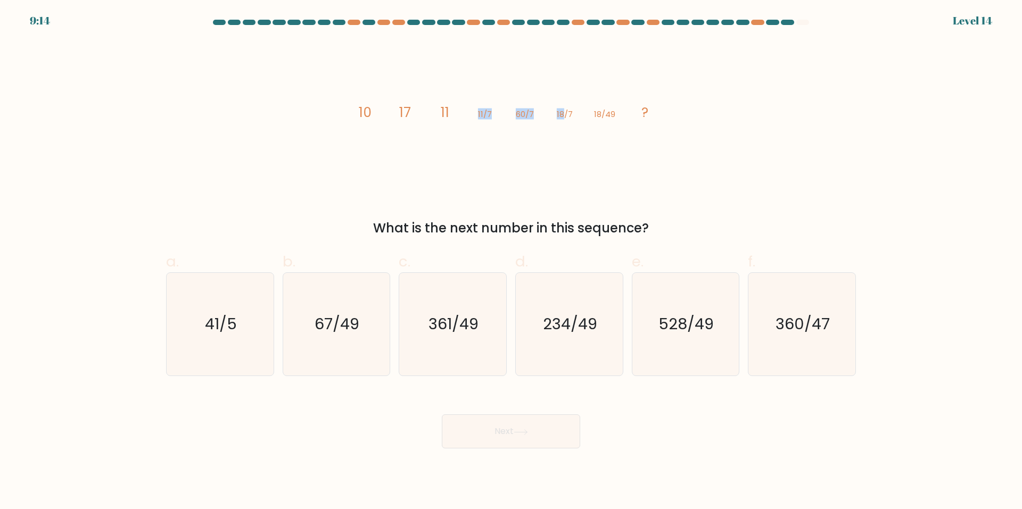
drag, startPoint x: 451, startPoint y: 117, endPoint x: 565, endPoint y: 103, distance: 114.8
click at [565, 103] on icon "image/svg+xml 10 17 11 11/7 60/7 18/7 18/49 ?" at bounding box center [510, 116] width 319 height 153
click at [567, 106] on icon "image/svg+xml 10 17 11 11/7 60/7 18/7 18/49 ?" at bounding box center [510, 116] width 319 height 153
drag, startPoint x: 564, startPoint y: 106, endPoint x: 555, endPoint y: 101, distance: 10.8
click at [555, 101] on icon "image/svg+xml 10 17 11 11/7 60/7 18/7 18/49 ?" at bounding box center [510, 116] width 319 height 153
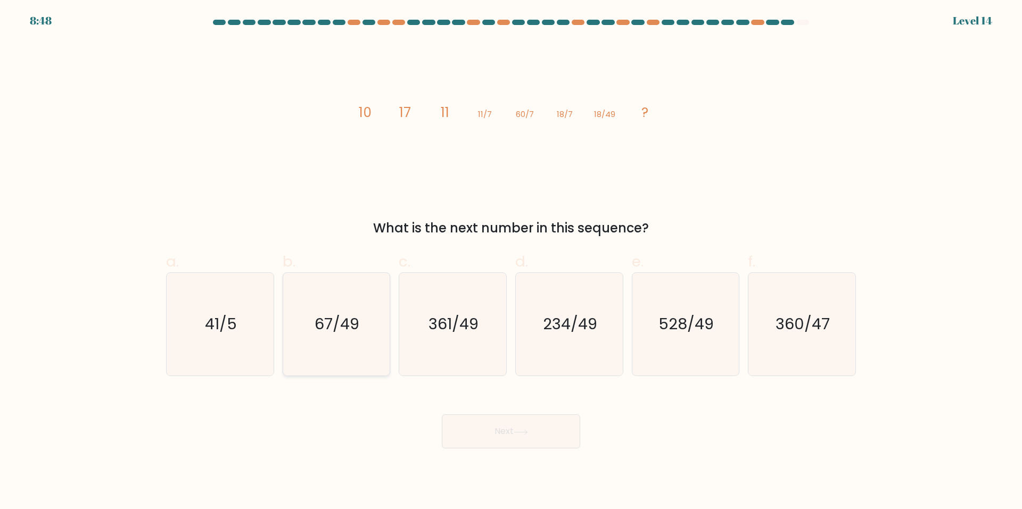
click at [354, 338] on icon "67/49" at bounding box center [336, 324] width 103 height 103
click at [511, 262] on input "b. 67/49" at bounding box center [511, 258] width 1 height 7
radio input "true"
click at [484, 421] on button "Next" at bounding box center [511, 432] width 138 height 34
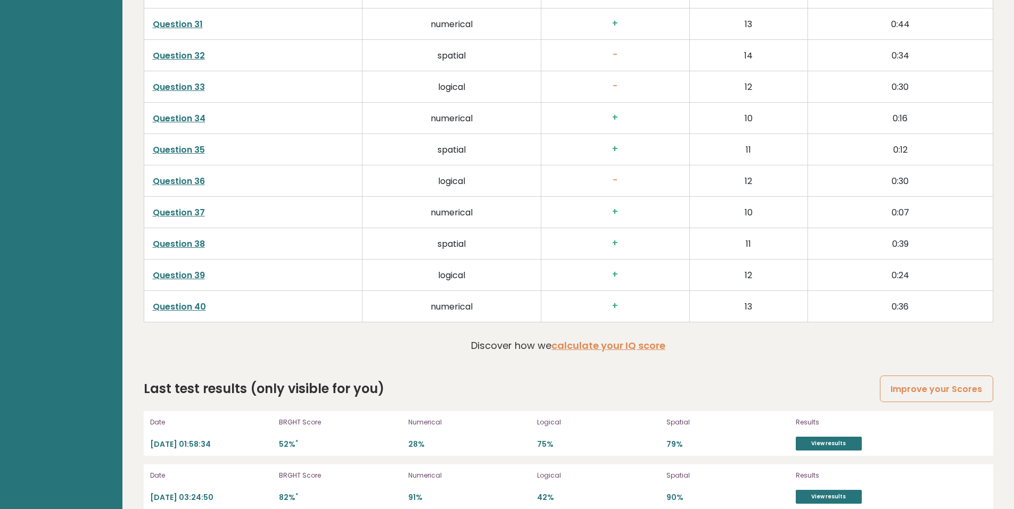
scroll to position [2749, 0]
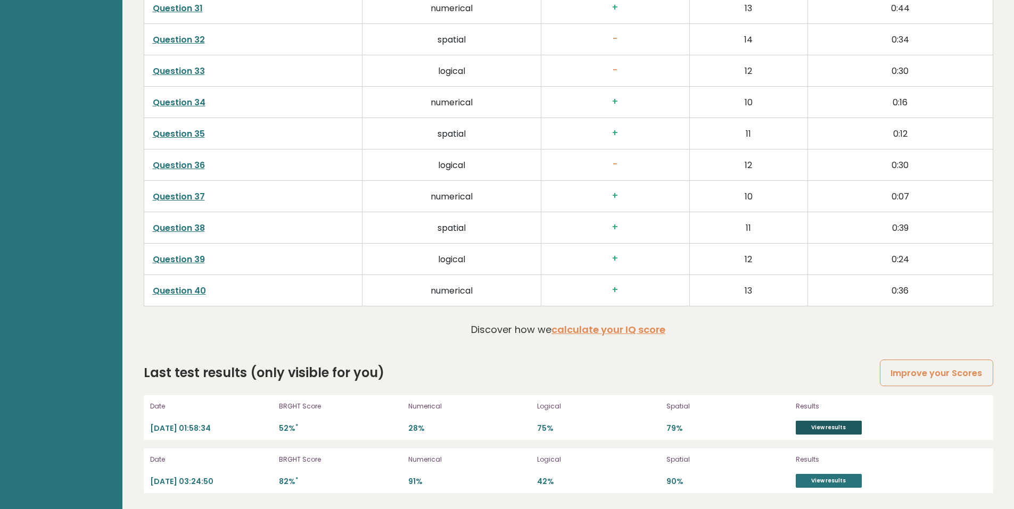
click at [812, 432] on link "View results" at bounding box center [829, 428] width 66 height 14
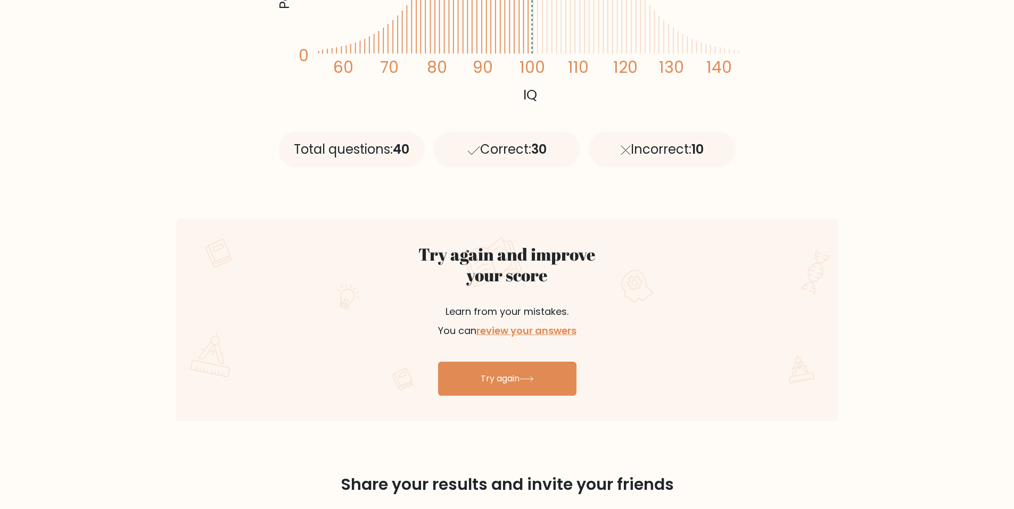
scroll to position [426, 0]
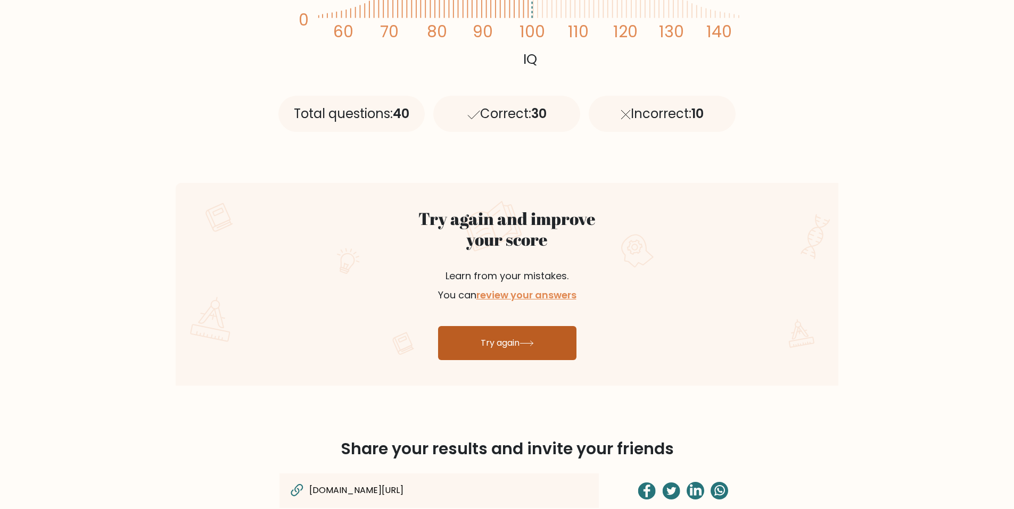
click at [519, 341] on link "Try again" at bounding box center [507, 343] width 138 height 34
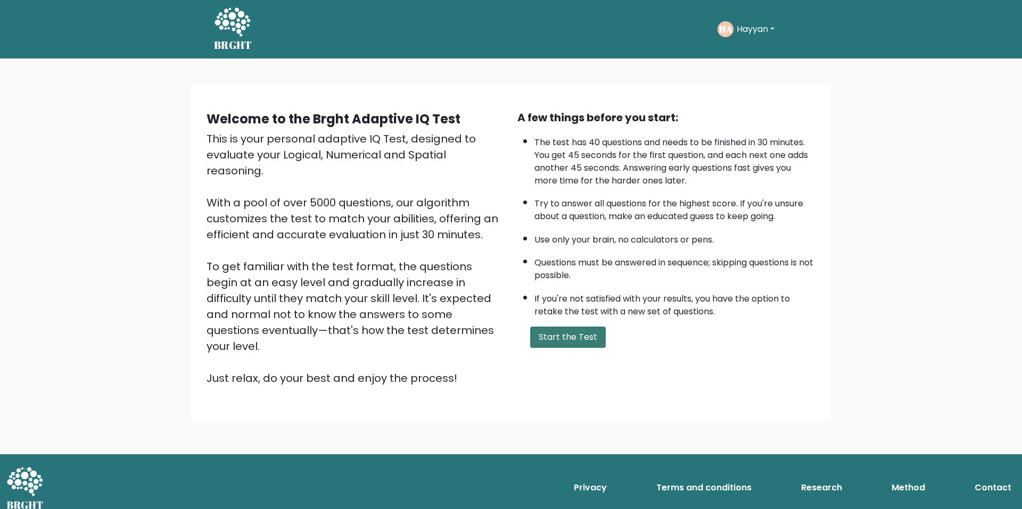
click at [559, 328] on button "Start the Test" at bounding box center [568, 337] width 76 height 21
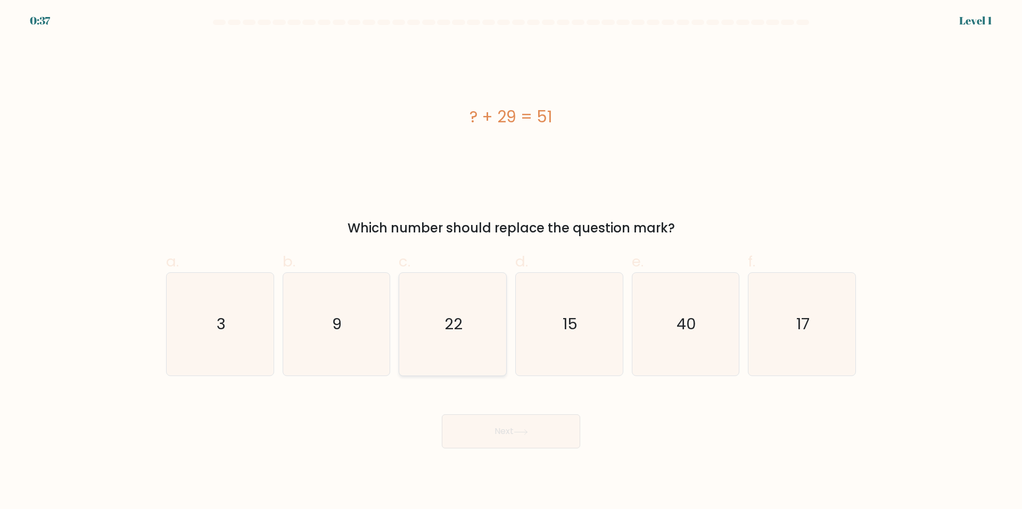
click at [472, 326] on icon "22" at bounding box center [452, 324] width 103 height 103
click at [511, 262] on input "c. 22" at bounding box center [511, 258] width 1 height 7
radio input "true"
click at [501, 446] on button "Next" at bounding box center [511, 432] width 138 height 34
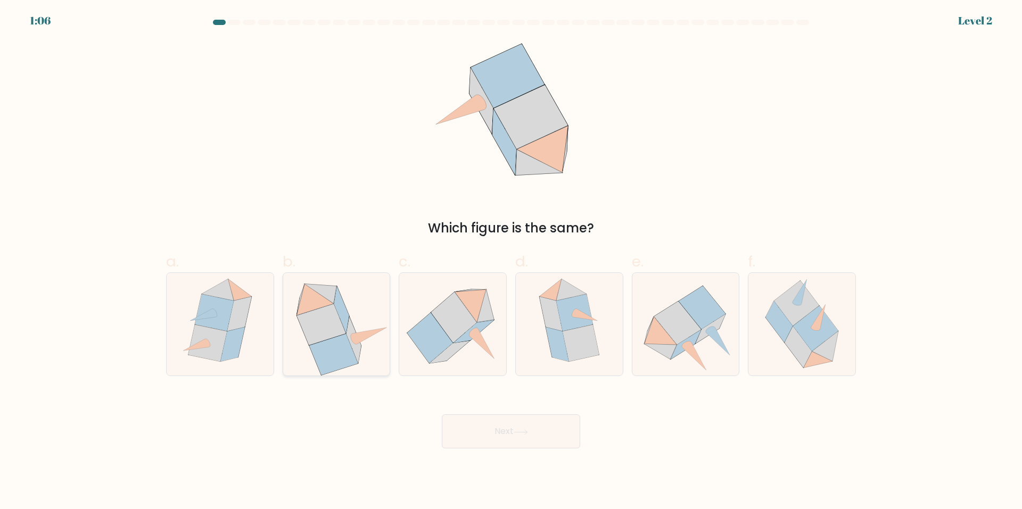
click at [375, 359] on icon at bounding box center [336, 324] width 105 height 103
click at [511, 262] on input "b." at bounding box center [511, 258] width 1 height 7
radio input "true"
click at [487, 423] on button "Next" at bounding box center [511, 432] width 138 height 34
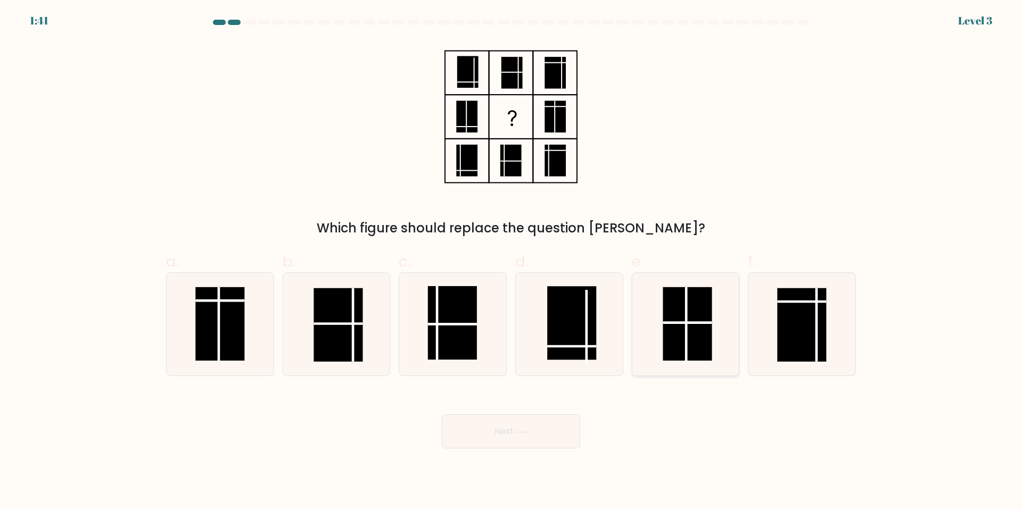
click at [665, 323] on line at bounding box center [687, 323] width 49 height 0
click at [512, 262] on input "e." at bounding box center [511, 258] width 1 height 7
radio input "true"
click at [571, 446] on button "Next" at bounding box center [511, 432] width 138 height 34
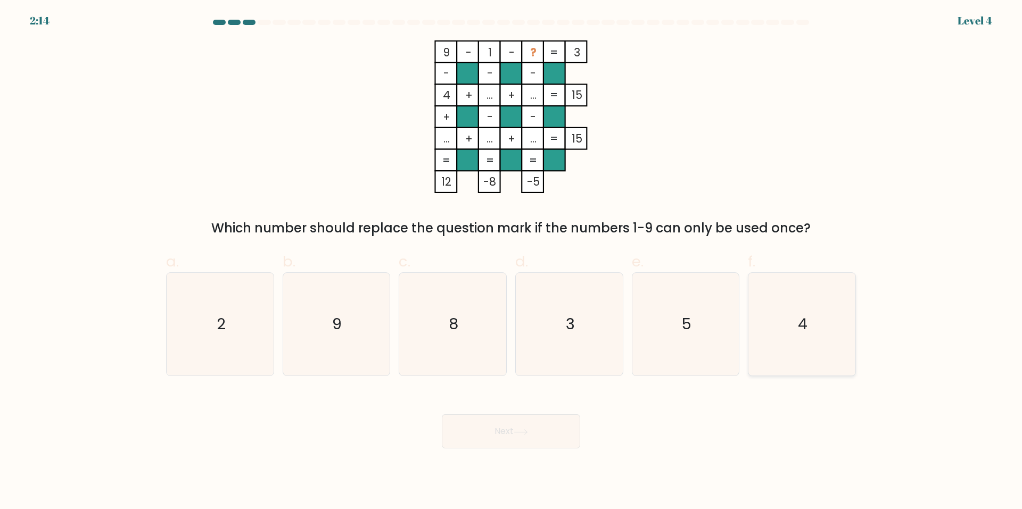
click at [758, 304] on icon "4" at bounding box center [801, 324] width 103 height 103
click at [512, 262] on input "f. 4" at bounding box center [511, 258] width 1 height 7
radio input "true"
click at [715, 319] on icon "5" at bounding box center [685, 324] width 103 height 103
click at [512, 262] on input "e. 5" at bounding box center [511, 258] width 1 height 7
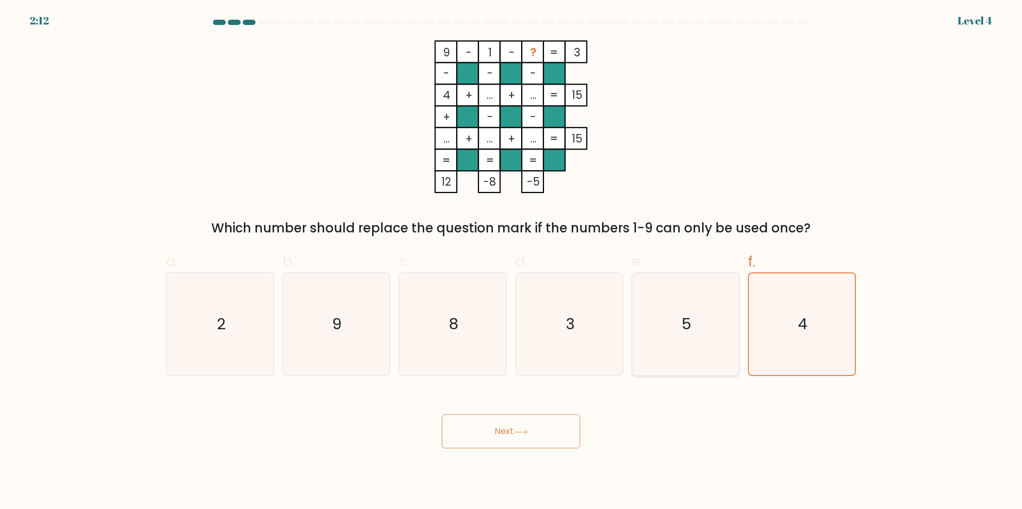
radio input "true"
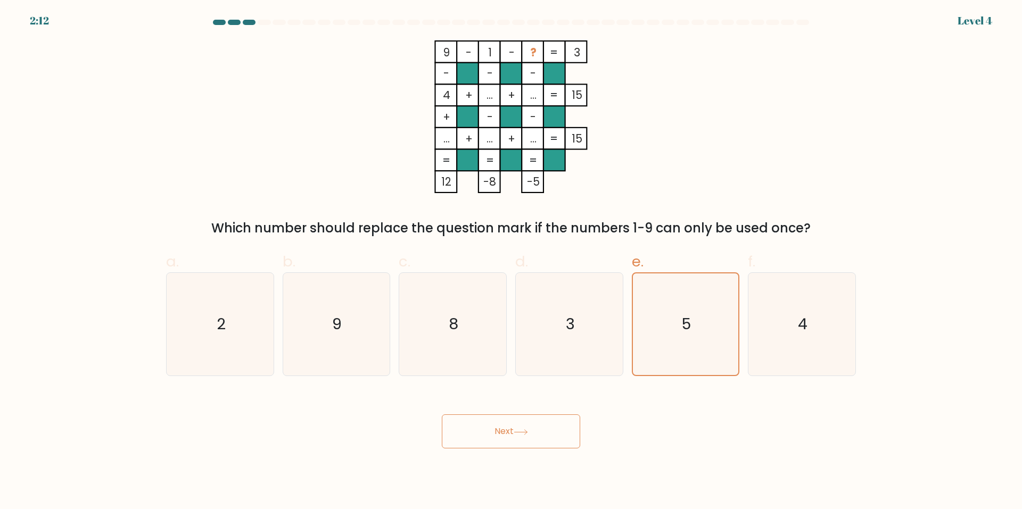
click at [565, 418] on button "Next" at bounding box center [511, 432] width 138 height 34
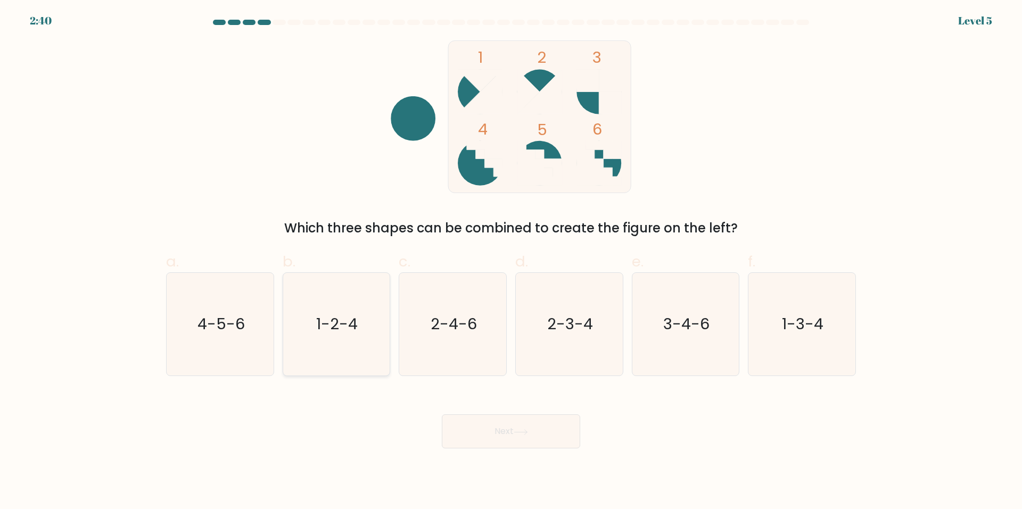
click at [360, 328] on icon "1-2-4" at bounding box center [336, 324] width 103 height 103
click at [511, 262] on input "b. 1-2-4" at bounding box center [511, 258] width 1 height 7
radio input "true"
click at [248, 361] on icon "4-5-6" at bounding box center [220, 324] width 103 height 103
click at [511, 262] on input "a. 4-5-6" at bounding box center [511, 258] width 1 height 7
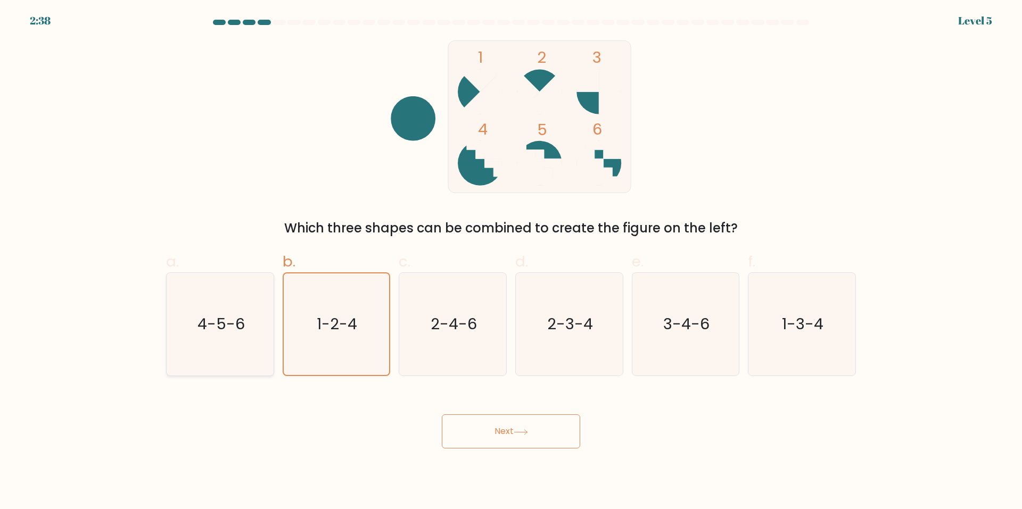
radio input "true"
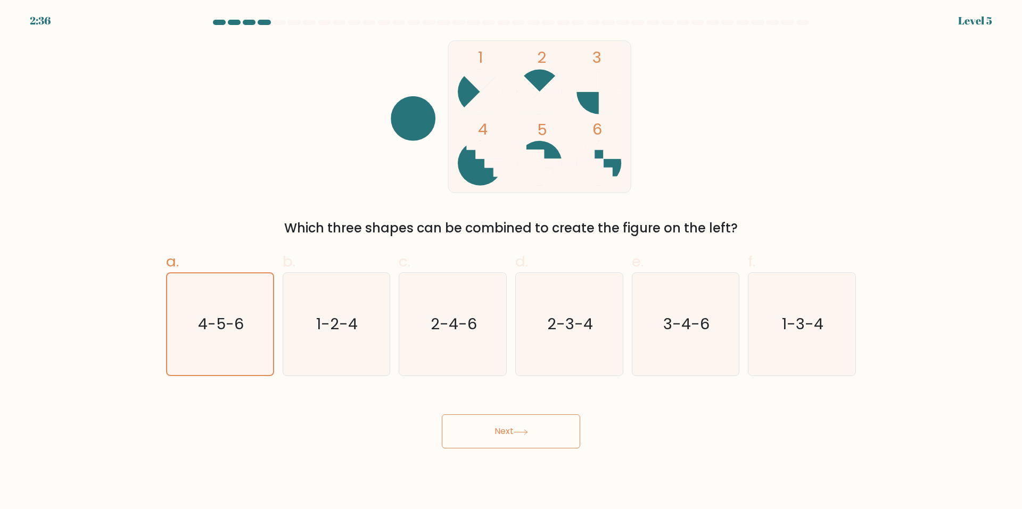
click at [471, 423] on button "Next" at bounding box center [511, 432] width 138 height 34
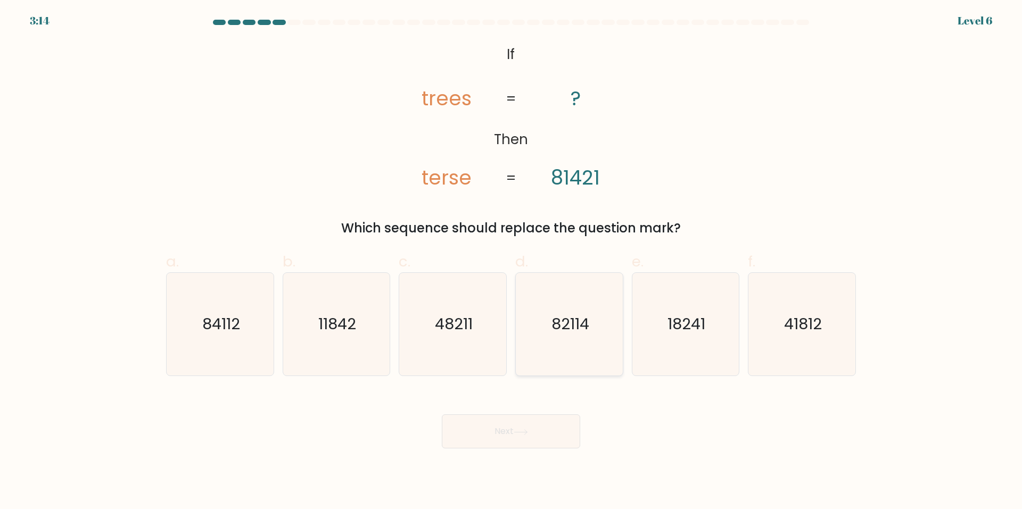
click at [555, 310] on icon "82114" at bounding box center [569, 324] width 103 height 103
click at [512, 262] on input "d. 82114" at bounding box center [511, 258] width 1 height 7
radio input "true"
click at [276, 361] on div "a. 84112" at bounding box center [220, 314] width 117 height 126
click at [259, 368] on icon "84112" at bounding box center [220, 324] width 103 height 103
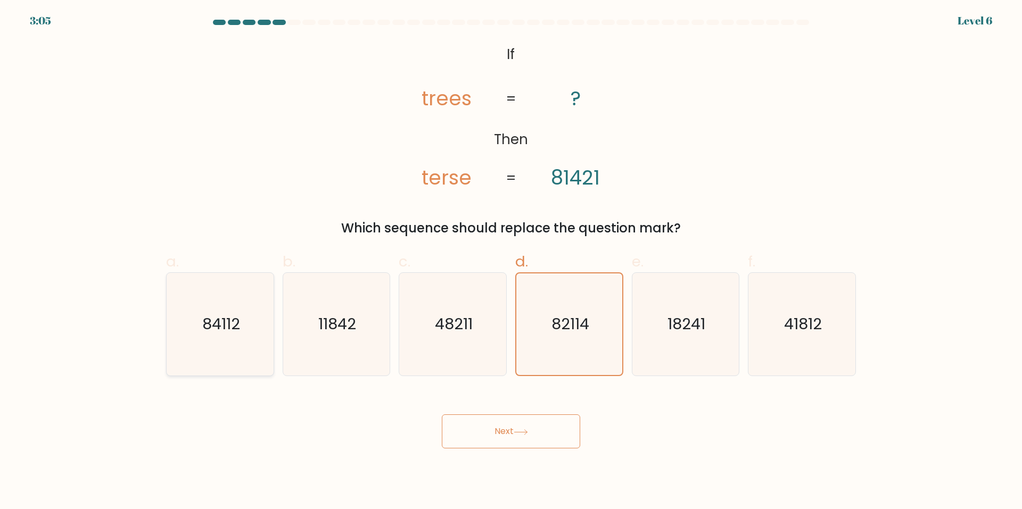
click at [511, 262] on input "a. 84112" at bounding box center [511, 258] width 1 height 7
radio input "true"
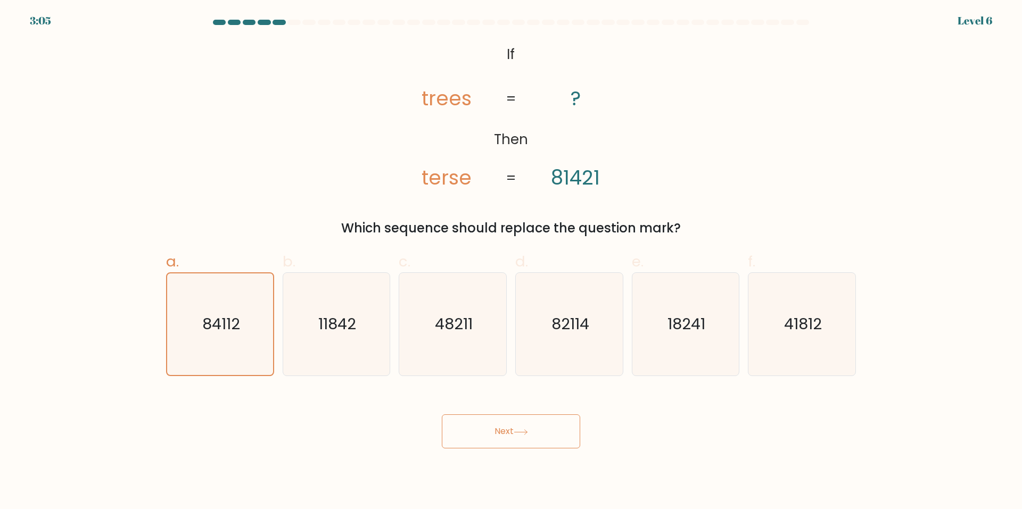
click at [454, 406] on div "Next" at bounding box center [511, 419] width 703 height 60
click at [453, 416] on button "Next" at bounding box center [511, 432] width 138 height 34
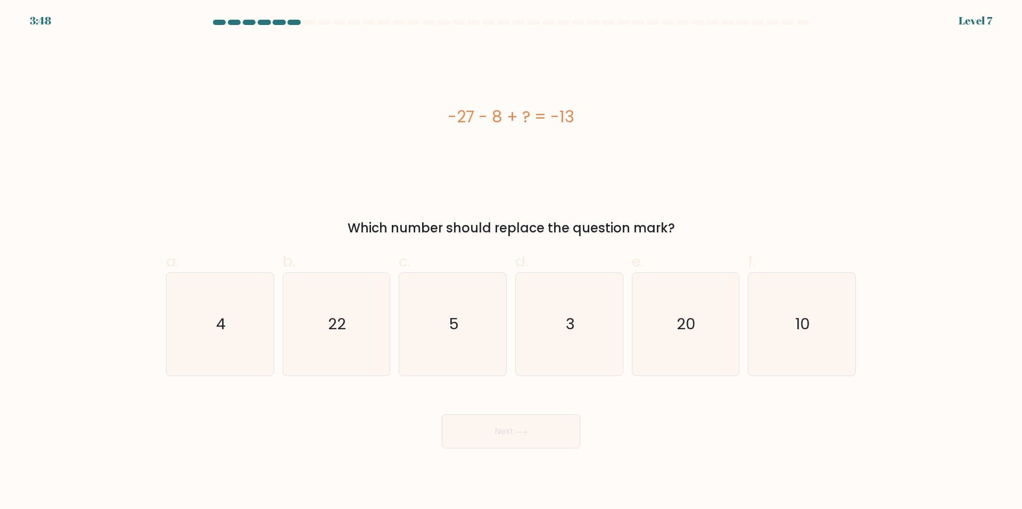
drag, startPoint x: 477, startPoint y: 191, endPoint x: 472, endPoint y: 194, distance: 6.0
drag, startPoint x: 472, startPoint y: 194, endPoint x: 440, endPoint y: 208, distance: 35.0
click at [440, 208] on div "-27 - 8 + ? = -13 Which number should replace the question mark?" at bounding box center [511, 138] width 703 height 197
click at [330, 308] on icon "22" at bounding box center [336, 324] width 103 height 103
click at [511, 262] on input "b. 22" at bounding box center [511, 258] width 1 height 7
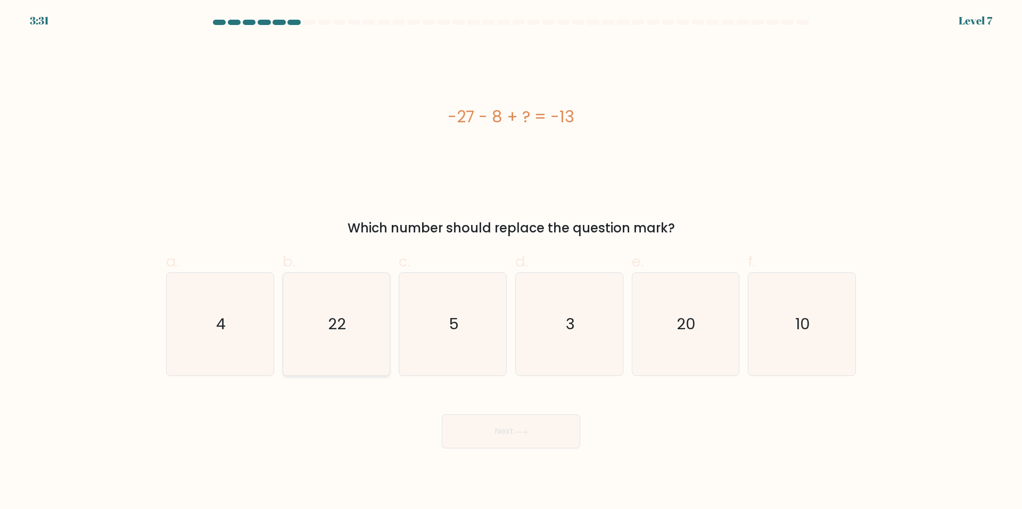
radio input "true"
click at [487, 424] on button "Next" at bounding box center [511, 432] width 138 height 34
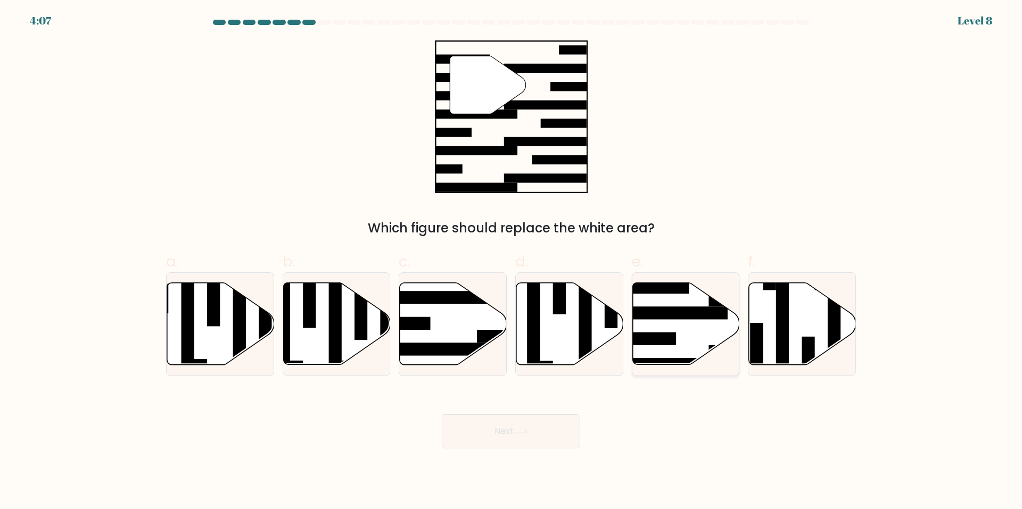
click at [657, 291] on rect at bounding box center [651, 287] width 78 height 13
click at [512, 262] on input "e." at bounding box center [511, 258] width 1 height 7
radio input "true"
click at [536, 425] on button "Next" at bounding box center [511, 432] width 138 height 34
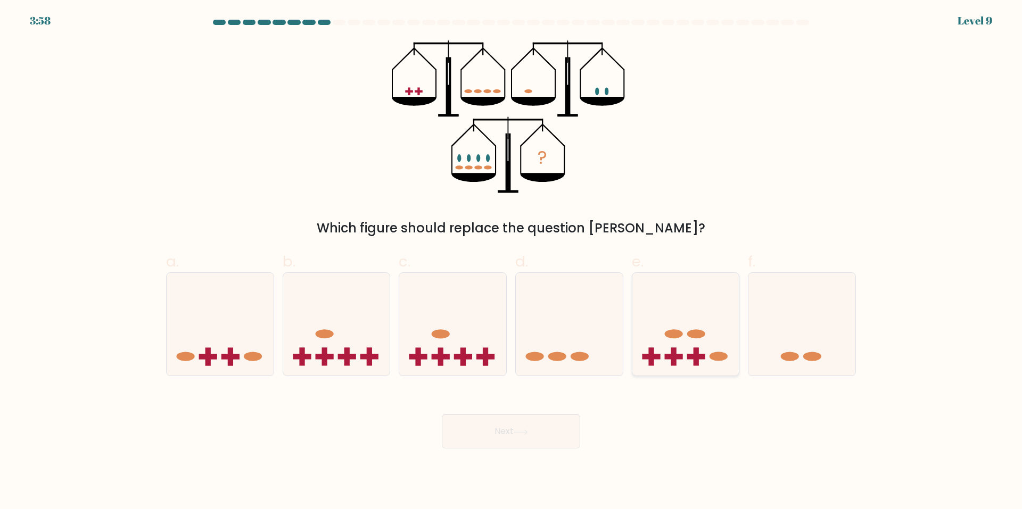
drag, startPoint x: 656, startPoint y: 351, endPoint x: 585, endPoint y: 402, distance: 87.3
click at [656, 352] on icon at bounding box center [685, 325] width 107 height 88
click at [512, 262] on input "e." at bounding box center [511, 258] width 1 height 7
radio input "true"
click at [551, 433] on button "Next" at bounding box center [511, 432] width 138 height 34
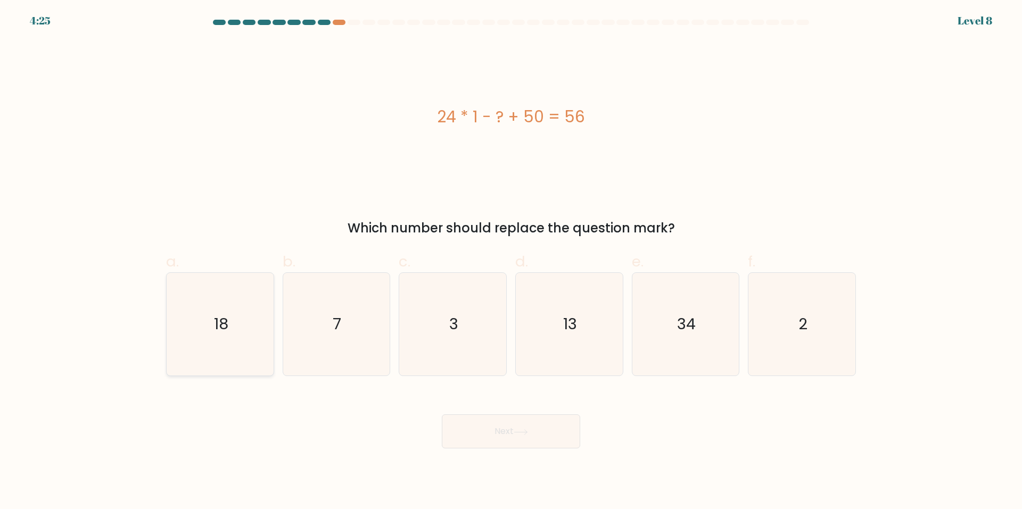
click at [238, 369] on icon "18" at bounding box center [220, 324] width 103 height 103
click at [511, 262] on input "a. 18" at bounding box center [511, 258] width 1 height 7
radio input "true"
click at [471, 422] on button "Next" at bounding box center [511, 432] width 138 height 34
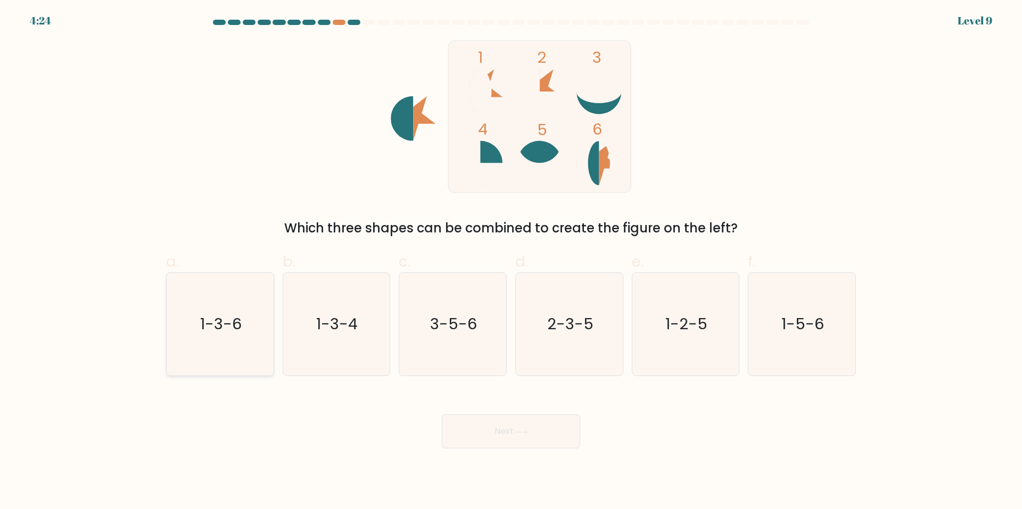
click at [238, 334] on text "1-3-6" at bounding box center [221, 324] width 42 height 21
click at [511, 262] on input "a. 1-3-6" at bounding box center [511, 258] width 1 height 7
radio input "true"
click at [473, 411] on div "Next" at bounding box center [511, 419] width 703 height 60
click at [473, 427] on button "Next" at bounding box center [511, 432] width 138 height 34
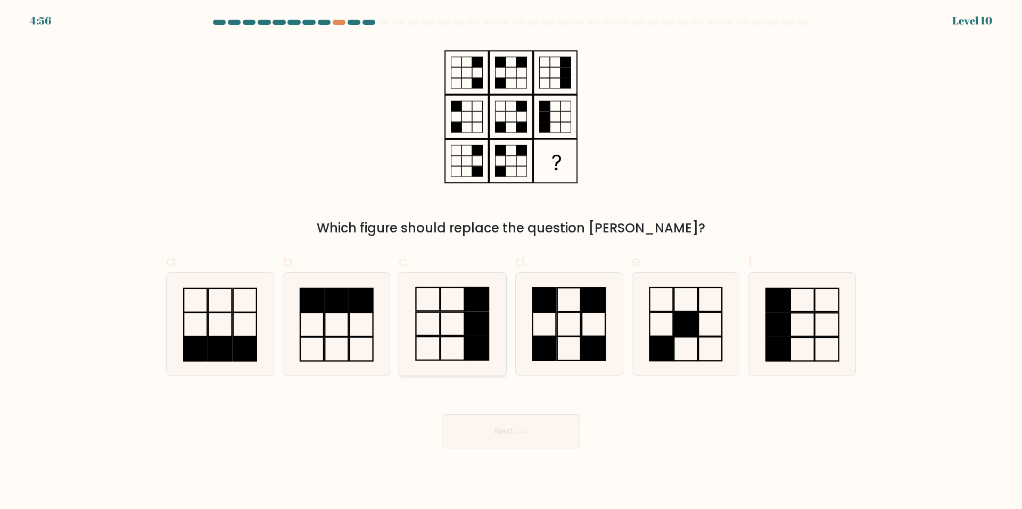
click at [442, 324] on icon at bounding box center [452, 324] width 103 height 103
click at [511, 262] on input "c." at bounding box center [511, 258] width 1 height 7
radio input "true"
click at [493, 438] on button "Next" at bounding box center [511, 432] width 138 height 34
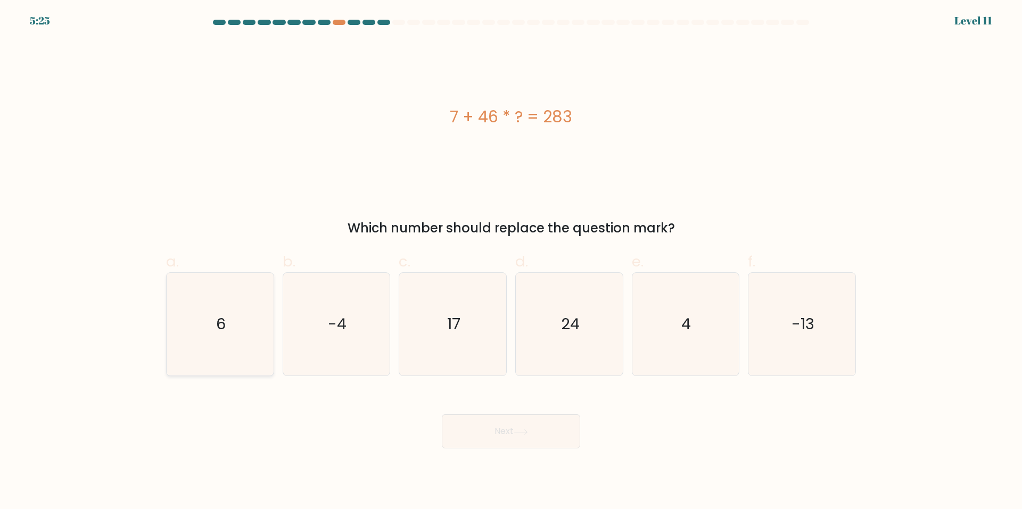
click at [225, 358] on icon "6" at bounding box center [220, 324] width 103 height 103
click at [511, 262] on input "a. 6" at bounding box center [511, 258] width 1 height 7
radio input "true"
click at [451, 420] on button "Next" at bounding box center [511, 432] width 138 height 34
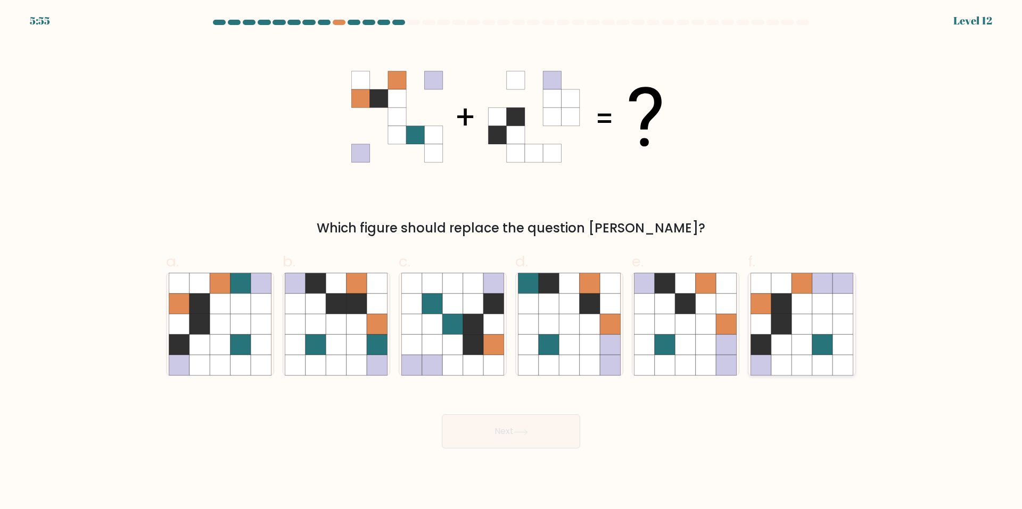
click at [792, 327] on icon at bounding box center [801, 325] width 20 height 20
click at [512, 262] on input "f." at bounding box center [511, 258] width 1 height 7
radio input "true"
click at [573, 439] on button "Next" at bounding box center [511, 432] width 138 height 34
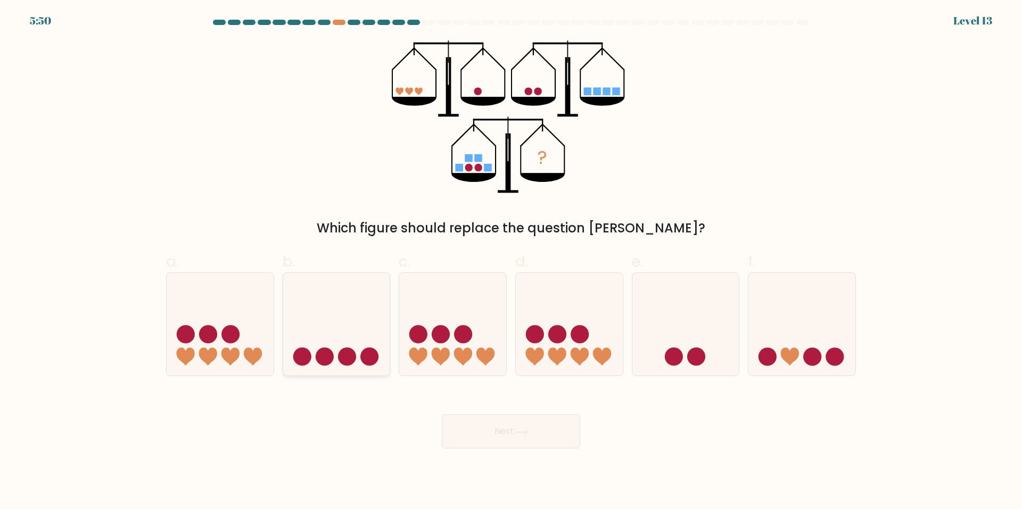
click at [368, 296] on icon at bounding box center [336, 325] width 107 height 88
click at [511, 262] on input "b." at bounding box center [511, 258] width 1 height 7
radio input "true"
drag, startPoint x: 476, startPoint y: 437, endPoint x: 467, endPoint y: 443, distance: 11.1
click at [468, 443] on button "Next" at bounding box center [511, 432] width 138 height 34
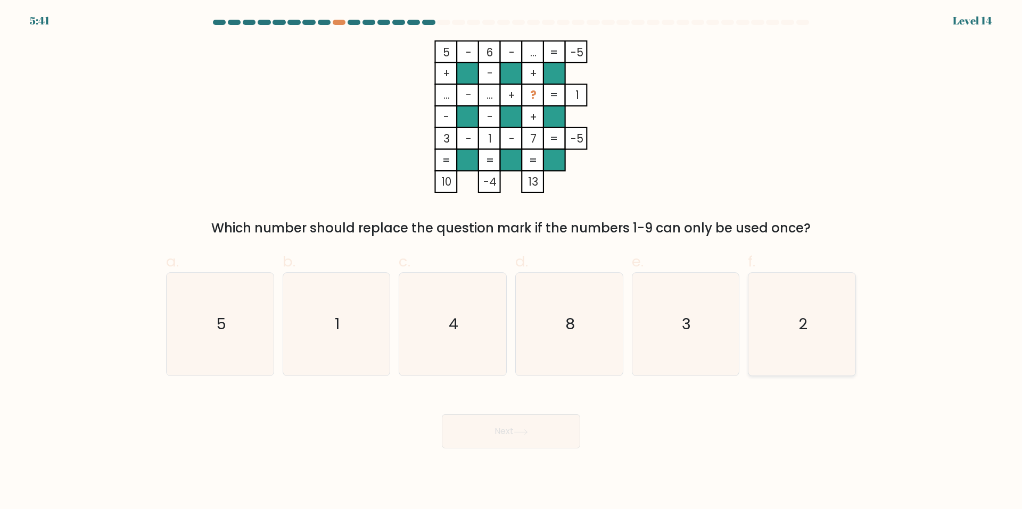
click at [749, 375] on div "2" at bounding box center [802, 325] width 108 height 104
click at [512, 262] on input "f. 2" at bounding box center [511, 258] width 1 height 7
radio input "true"
click at [551, 428] on button "Next" at bounding box center [511, 432] width 138 height 34
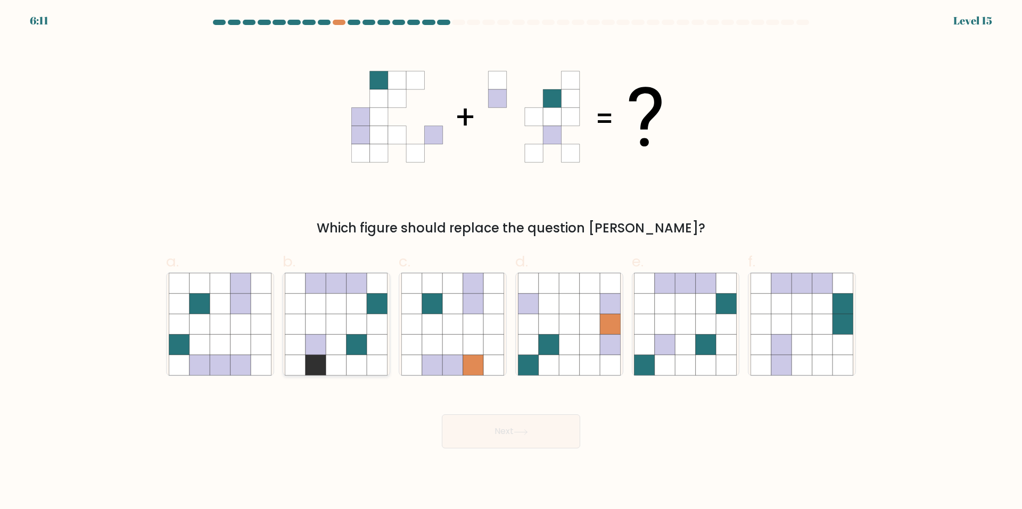
click at [344, 307] on icon at bounding box center [336, 304] width 20 height 20
click at [511, 262] on input "b." at bounding box center [511, 258] width 1 height 7
radio input "true"
click at [285, 352] on div at bounding box center [337, 325] width 108 height 104
click at [511, 262] on input "b." at bounding box center [511, 258] width 1 height 7
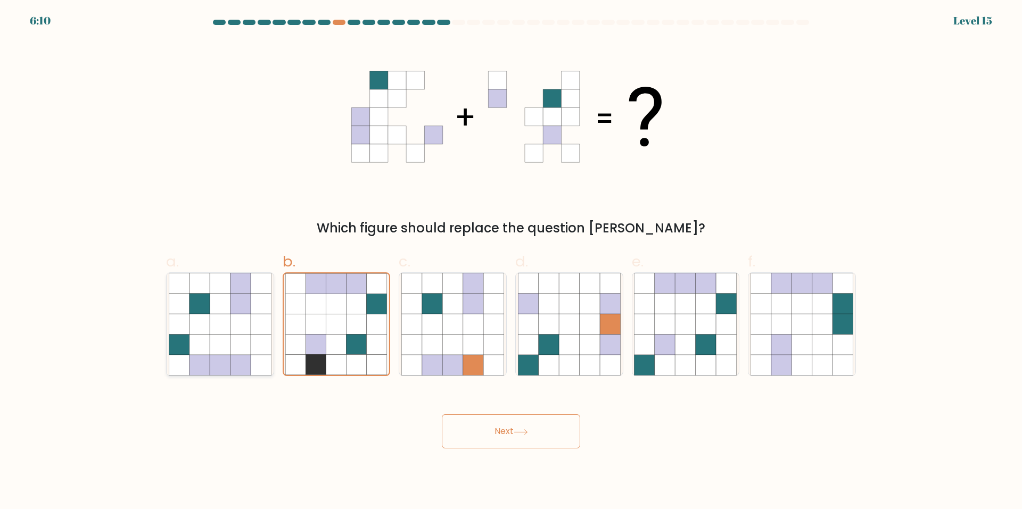
click at [237, 368] on icon at bounding box center [240, 366] width 20 height 20
click at [511, 262] on input "a." at bounding box center [511, 258] width 1 height 7
radio input "true"
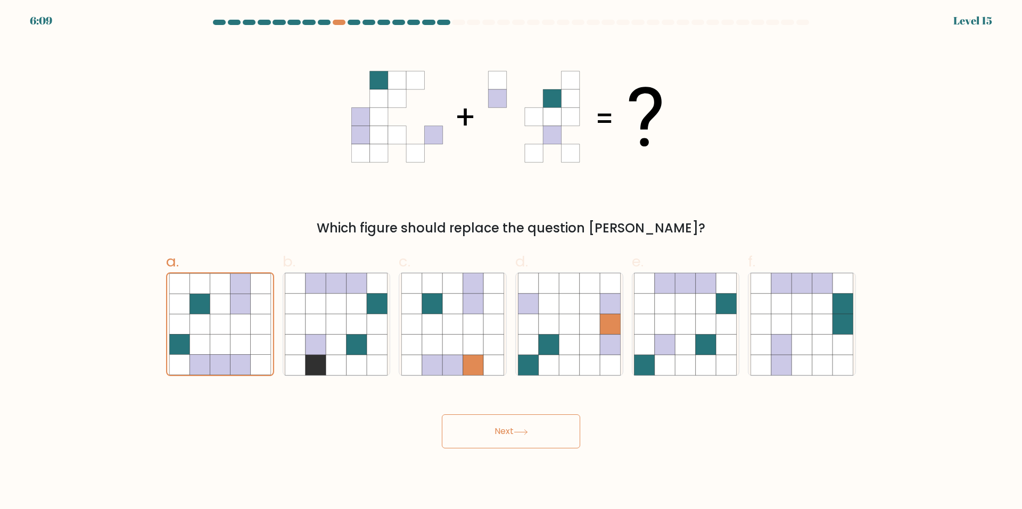
click at [474, 410] on div "Next" at bounding box center [511, 419] width 703 height 60
click at [475, 418] on button "Next" at bounding box center [511, 432] width 138 height 34
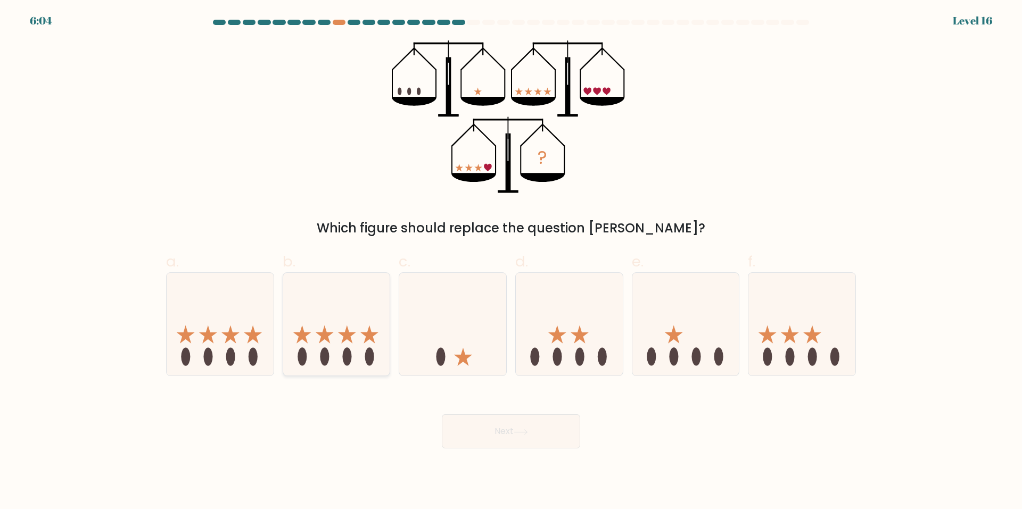
drag, startPoint x: 341, startPoint y: 299, endPoint x: 354, endPoint y: 282, distance: 21.6
click at [354, 282] on icon at bounding box center [336, 325] width 107 height 88
click at [511, 262] on input "b." at bounding box center [511, 258] width 1 height 7
radio input "true"
click at [452, 426] on button "Next" at bounding box center [511, 432] width 138 height 34
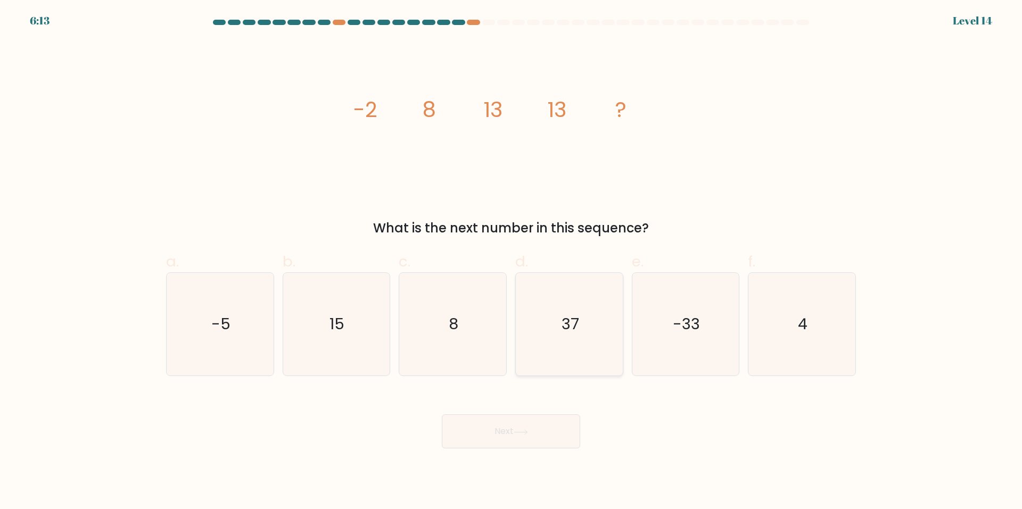
click at [527, 304] on icon "37" at bounding box center [569, 324] width 103 height 103
click at [512, 262] on input "d. 37" at bounding box center [511, 258] width 1 height 7
radio input "true"
click at [501, 414] on div "Next" at bounding box center [511, 419] width 703 height 60
click at [498, 428] on button "Next" at bounding box center [511, 432] width 138 height 34
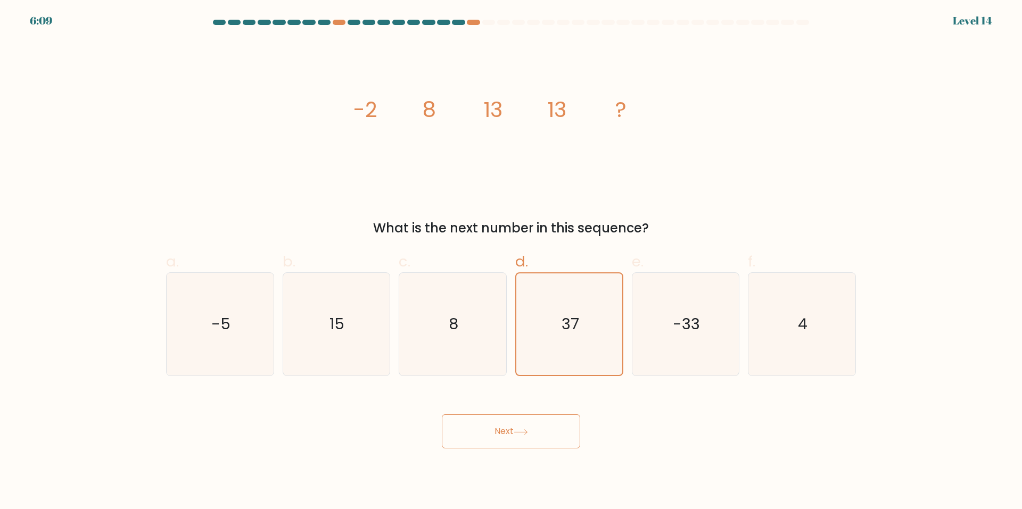
click at [484, 438] on button "Next" at bounding box center [511, 432] width 138 height 34
click at [480, 428] on button "Next" at bounding box center [511, 432] width 138 height 34
click at [479, 428] on button "Next" at bounding box center [511, 432] width 138 height 34
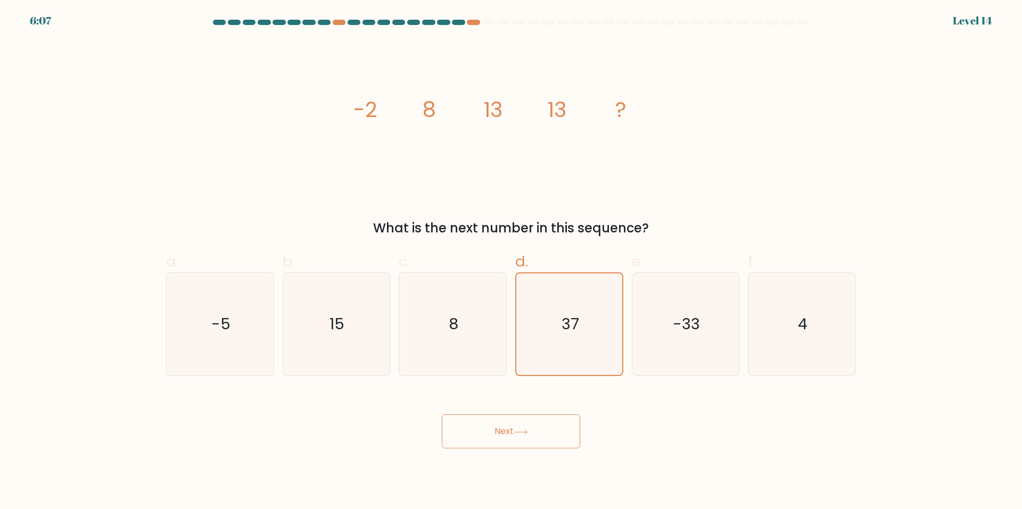
click at [479, 428] on button "Next" at bounding box center [511, 432] width 138 height 34
click at [538, 254] on label "d. 37" at bounding box center [569, 314] width 108 height 126
click at [512, 255] on input "d. 37" at bounding box center [511, 258] width 1 height 7
click at [442, 296] on icon "8" at bounding box center [452, 324] width 103 height 103
click at [511, 262] on input "c. 8" at bounding box center [511, 258] width 1 height 7
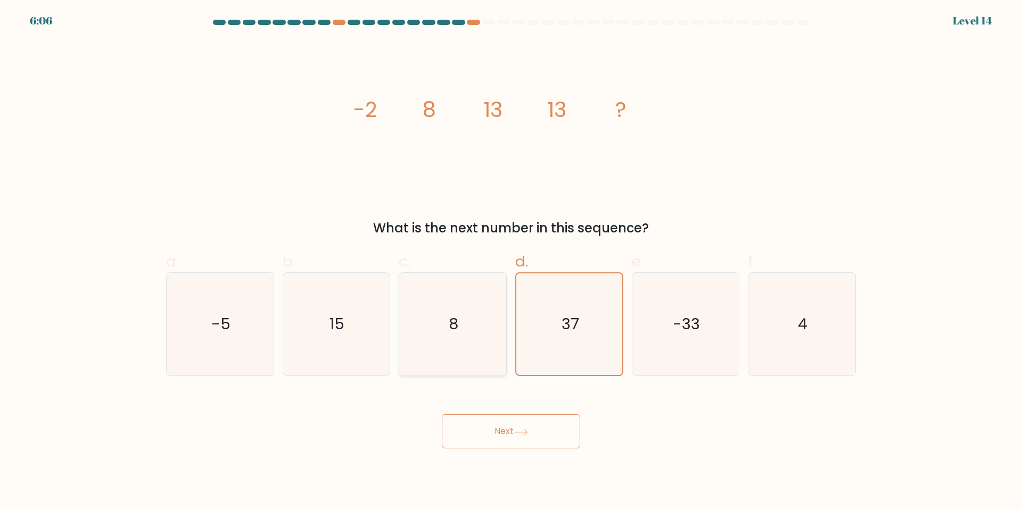
radio input "true"
click at [514, 291] on div "d. 37" at bounding box center [569, 314] width 117 height 126
click at [532, 342] on icon "37" at bounding box center [569, 324] width 103 height 103
click at [512, 262] on input "d. 37" at bounding box center [511, 258] width 1 height 7
radio input "true"
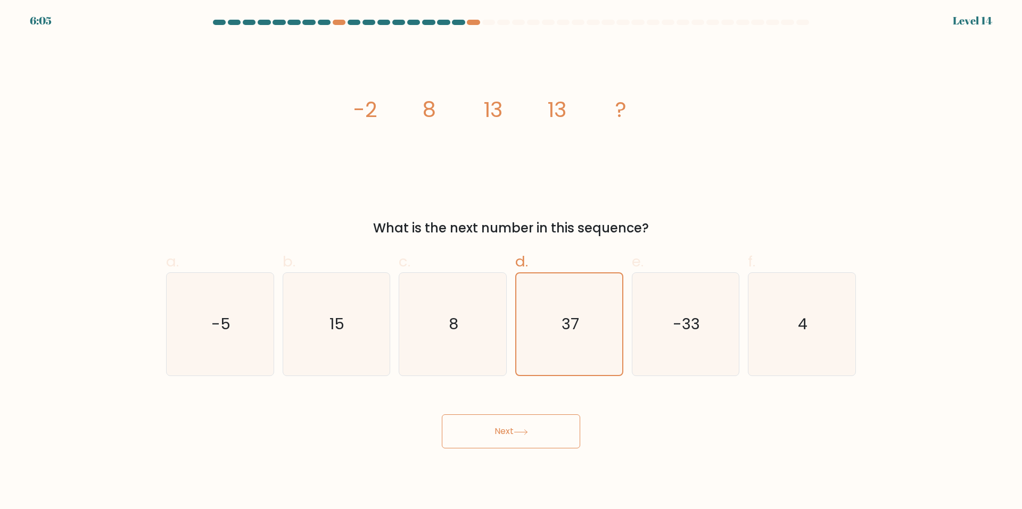
click at [505, 423] on button "Next" at bounding box center [511, 432] width 138 height 34
click at [455, 308] on icon "8" at bounding box center [452, 324] width 103 height 103
click at [511, 262] on input "c. 8" at bounding box center [511, 258] width 1 height 7
radio input "true"
click at [382, 349] on icon "15" at bounding box center [336, 324] width 103 height 103
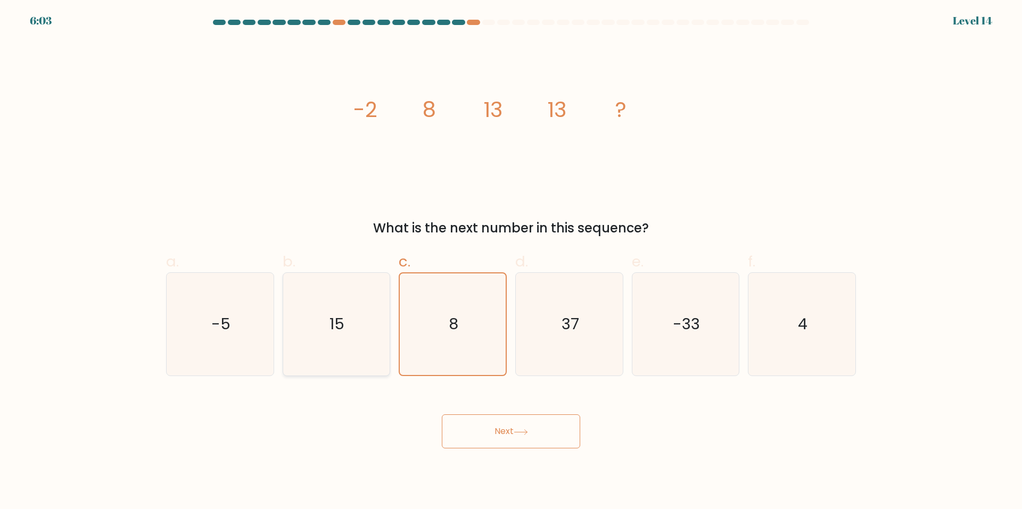
click at [511, 262] on input "b. 15" at bounding box center [511, 258] width 1 height 7
radio input "true"
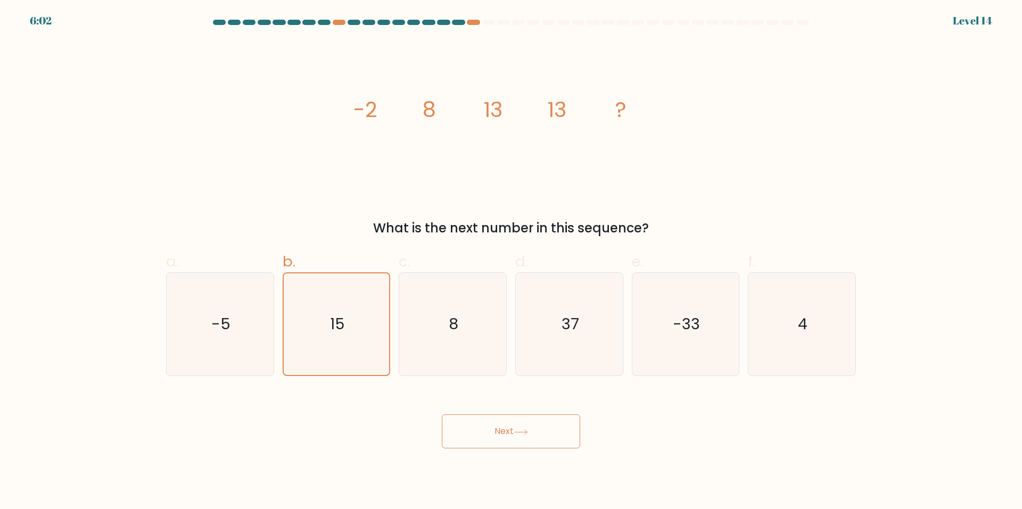
click at [466, 434] on button "Next" at bounding box center [511, 432] width 138 height 34
click at [563, 285] on icon "37" at bounding box center [569, 324] width 103 height 103
click at [512, 262] on input "d. 37" at bounding box center [511, 258] width 1 height 7
radio input "true"
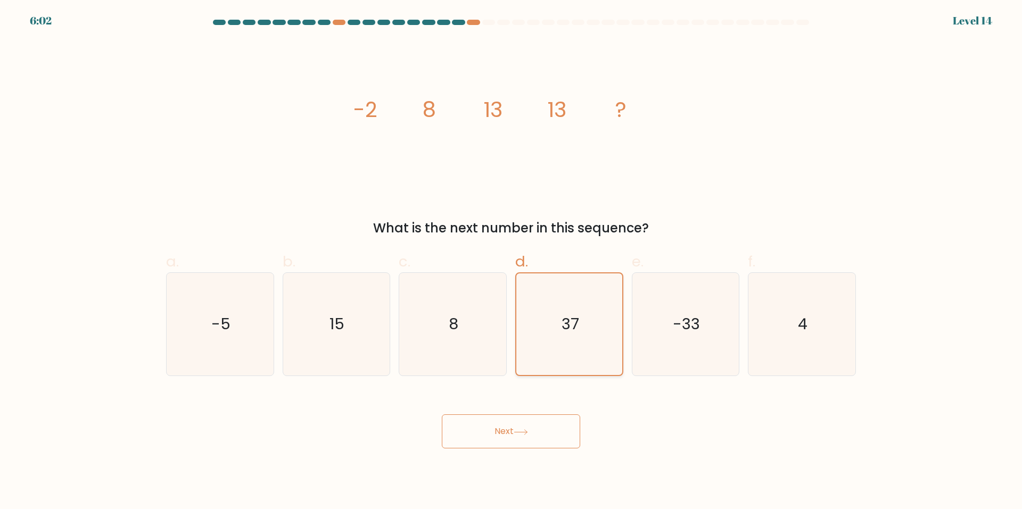
click at [561, 286] on icon "37" at bounding box center [569, 325] width 102 height 102
click at [512, 262] on input "d. 37" at bounding box center [511, 258] width 1 height 7
click at [561, 286] on icon "37" at bounding box center [569, 325] width 102 height 102
click at [512, 262] on input "d. 37" at bounding box center [511, 258] width 1 height 7
click at [559, 286] on icon "37" at bounding box center [569, 325] width 102 height 102
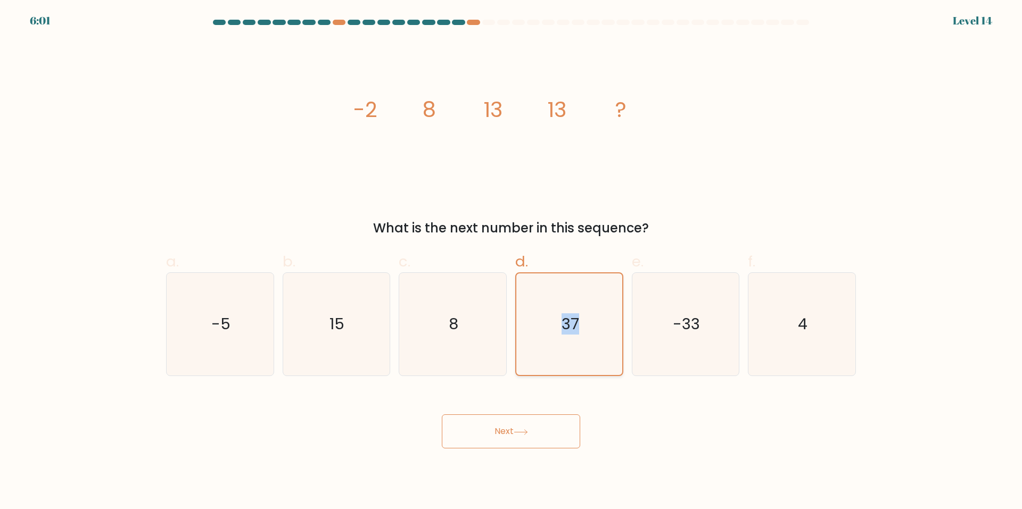
click at [512, 262] on input "d. 37" at bounding box center [511, 258] width 1 height 7
click at [558, 286] on icon "37" at bounding box center [569, 325] width 102 height 102
click at [512, 262] on input "d. 37" at bounding box center [511, 258] width 1 height 7
click at [528, 398] on div "Next" at bounding box center [511, 419] width 703 height 60
click at [516, 427] on button "Next" at bounding box center [511, 432] width 138 height 34
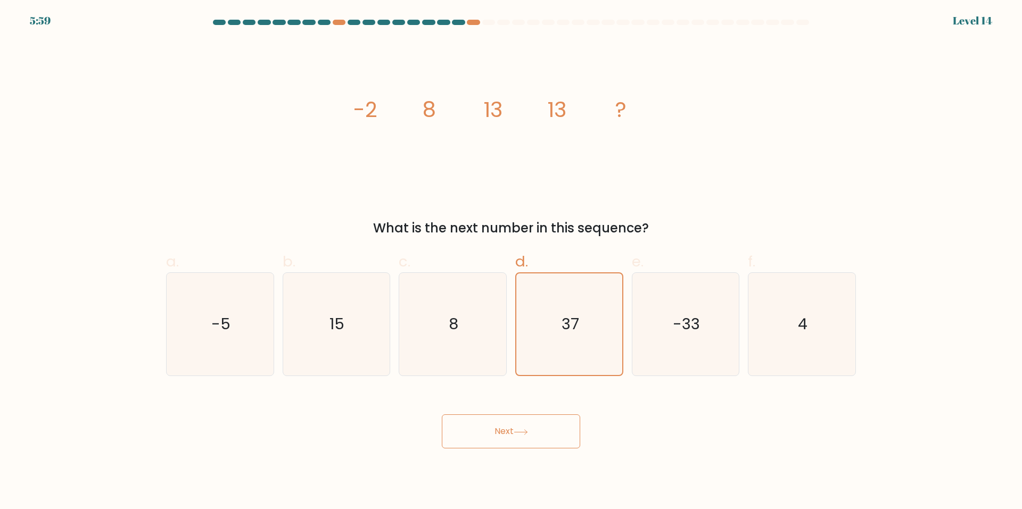
click at [515, 427] on button "Next" at bounding box center [511, 432] width 138 height 34
click at [515, 428] on button "Next" at bounding box center [511, 432] width 138 height 34
click at [517, 427] on button "Next" at bounding box center [511, 432] width 138 height 34
drag, startPoint x: 519, startPoint y: 426, endPoint x: 435, endPoint y: 465, distance: 92.4
click at [491, 432] on button "Next" at bounding box center [511, 432] width 138 height 34
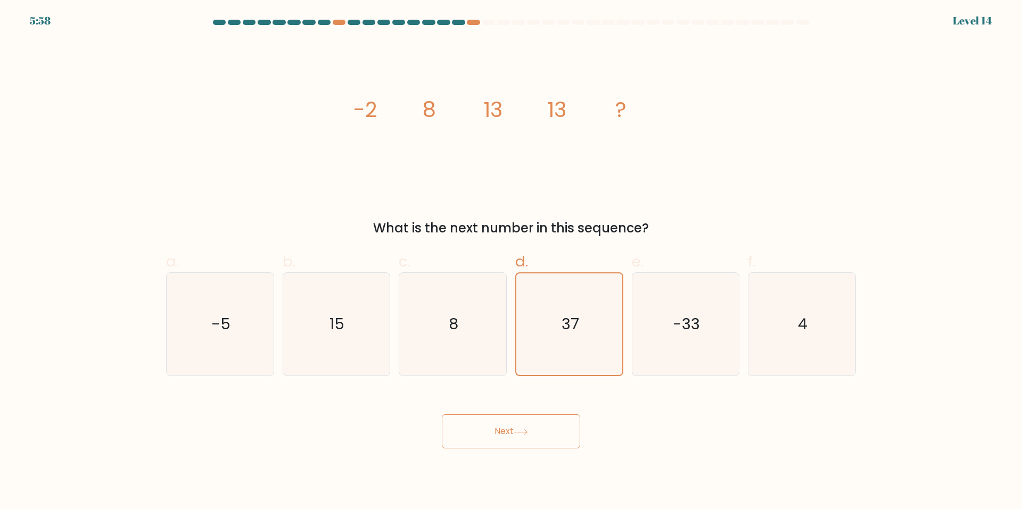
click at [435, 465] on body "5:58 Level 14" at bounding box center [511, 254] width 1022 height 509
click at [472, 413] on div "Next" at bounding box center [511, 419] width 703 height 60
drag, startPoint x: 472, startPoint y: 413, endPoint x: 533, endPoint y: 423, distance: 61.5
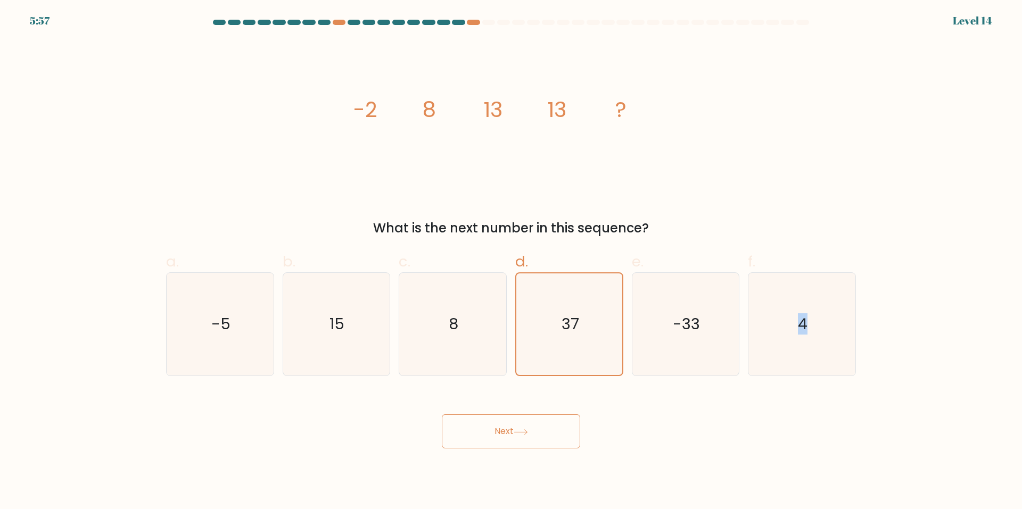
click at [474, 414] on div "Next" at bounding box center [511, 419] width 703 height 60
click at [534, 424] on button "Next" at bounding box center [511, 432] width 138 height 34
click at [535, 425] on button "Next" at bounding box center [511, 432] width 138 height 34
click at [534, 426] on button "Next" at bounding box center [511, 432] width 138 height 34
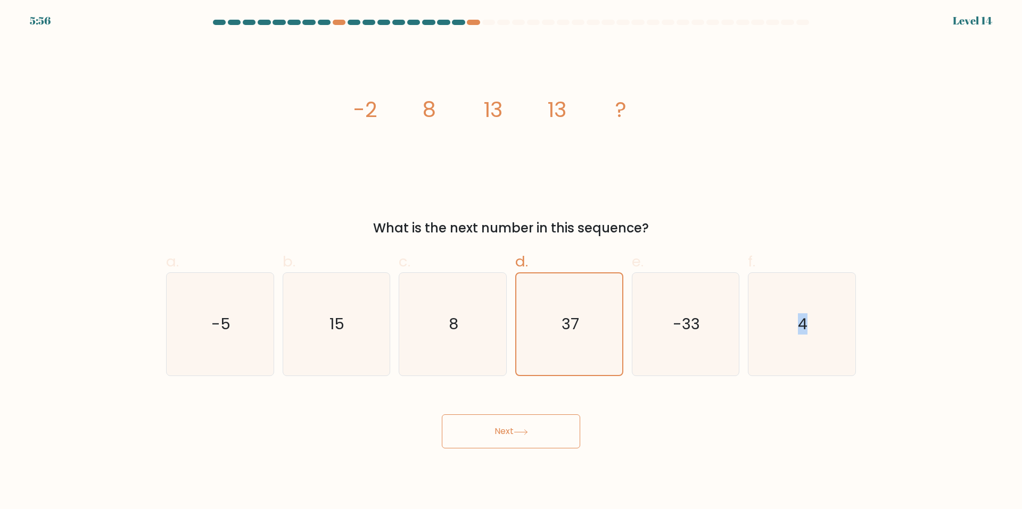
click at [533, 429] on button "Next" at bounding box center [511, 432] width 138 height 34
drag, startPoint x: 532, startPoint y: 424, endPoint x: 526, endPoint y: 444, distance: 20.5
click at [526, 444] on button "Next" at bounding box center [511, 432] width 138 height 34
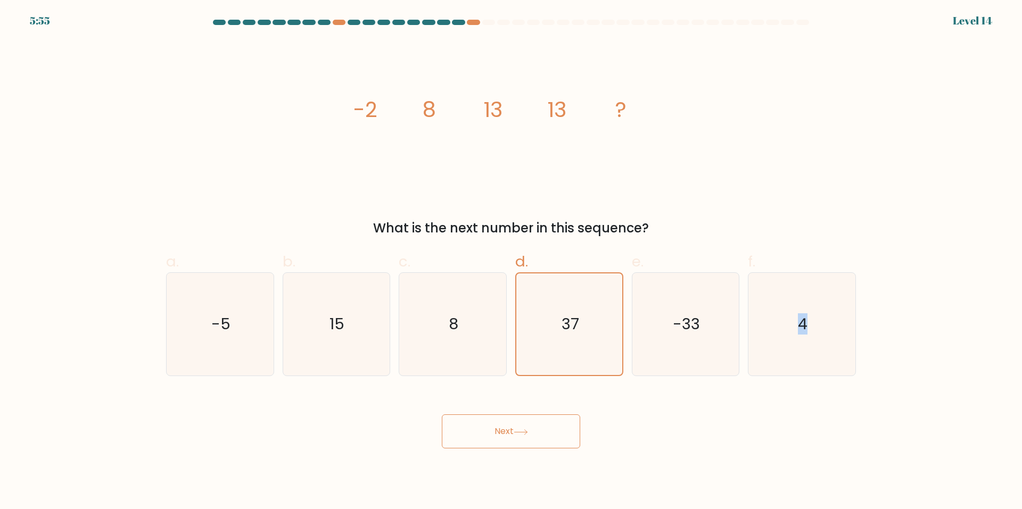
click at [526, 444] on button "Next" at bounding box center [511, 432] width 138 height 34
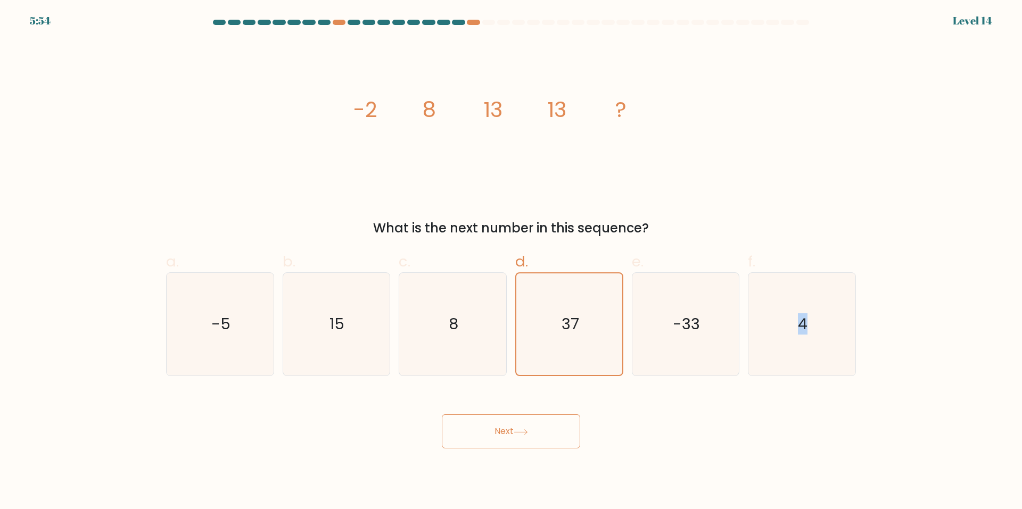
click at [526, 444] on button "Next" at bounding box center [511, 432] width 138 height 34
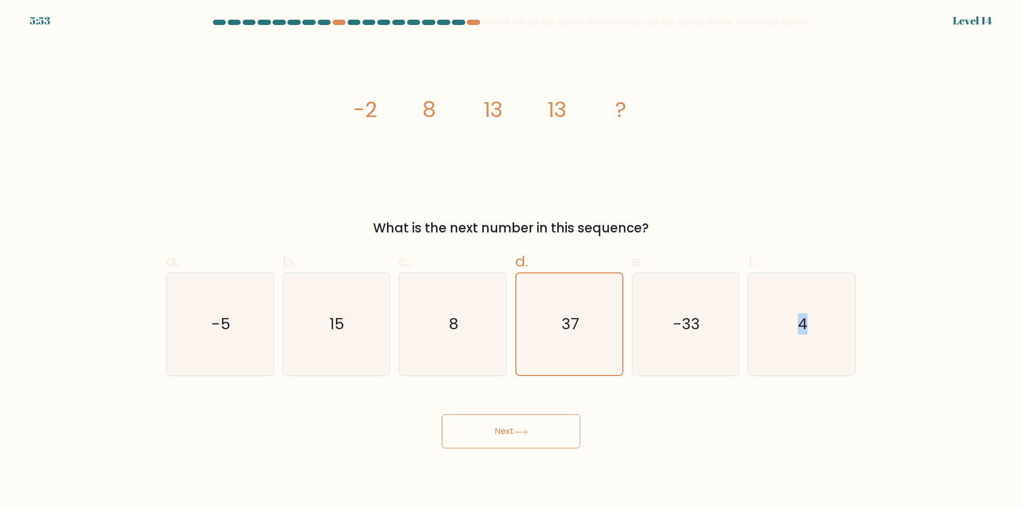
click at [526, 444] on button "Next" at bounding box center [511, 432] width 138 height 34
click at [613, 387] on form at bounding box center [511, 234] width 1022 height 429
click at [551, 436] on button "Next" at bounding box center [511, 432] width 138 height 34
drag, startPoint x: 551, startPoint y: 435, endPoint x: 574, endPoint y: 415, distance: 30.5
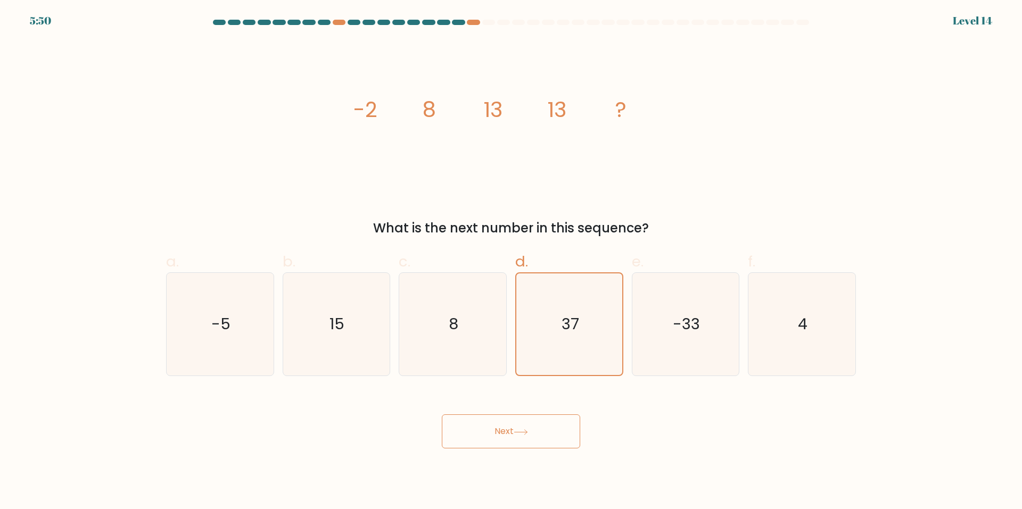
click at [553, 434] on button "Next" at bounding box center [511, 432] width 138 height 34
click at [716, 321] on icon "-33" at bounding box center [685, 324] width 103 height 103
click at [512, 262] on input "e. -33" at bounding box center [511, 258] width 1 height 7
radio input "true"
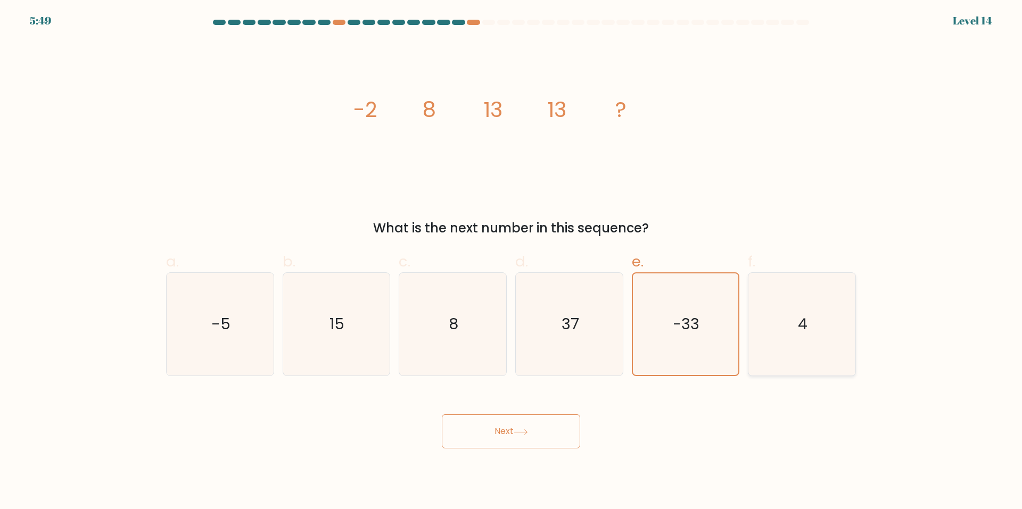
click at [775, 312] on icon "4" at bounding box center [801, 324] width 103 height 103
click at [512, 262] on input "f. 4" at bounding box center [511, 258] width 1 height 7
radio input "true"
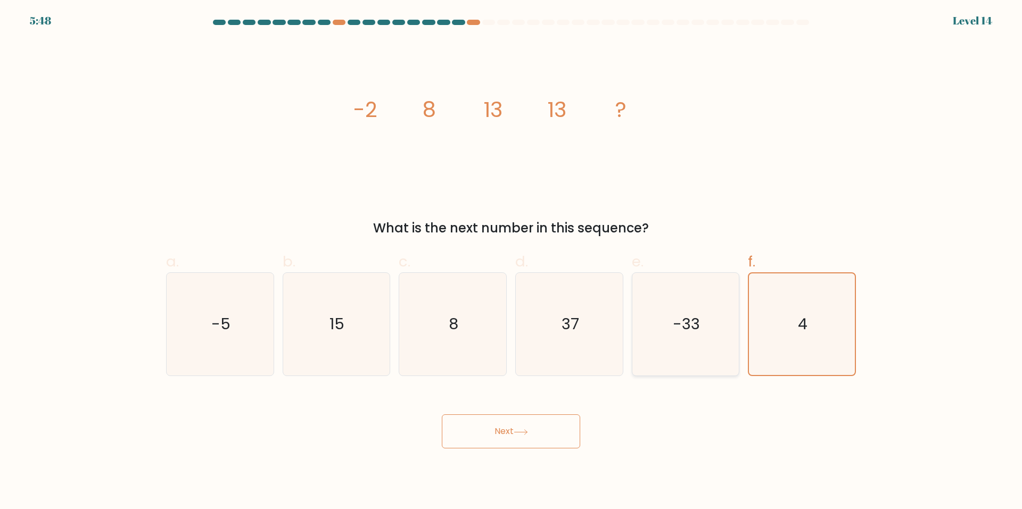
click at [685, 345] on icon "-33" at bounding box center [685, 324] width 103 height 103
click at [512, 262] on input "e. -33" at bounding box center [511, 258] width 1 height 7
radio input "true"
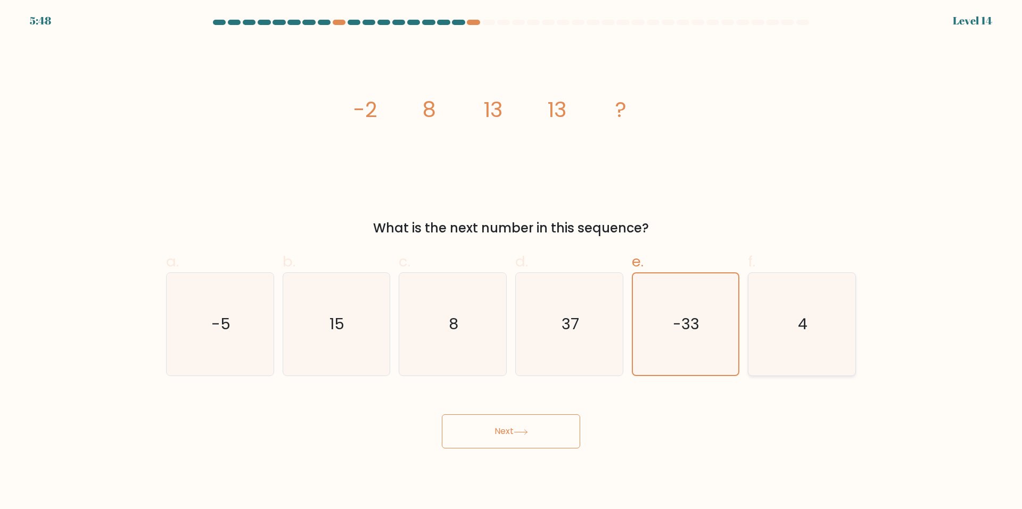
click at [774, 324] on icon "4" at bounding box center [801, 324] width 103 height 103
click at [512, 262] on input "f. 4" at bounding box center [511, 258] width 1 height 7
radio input "true"
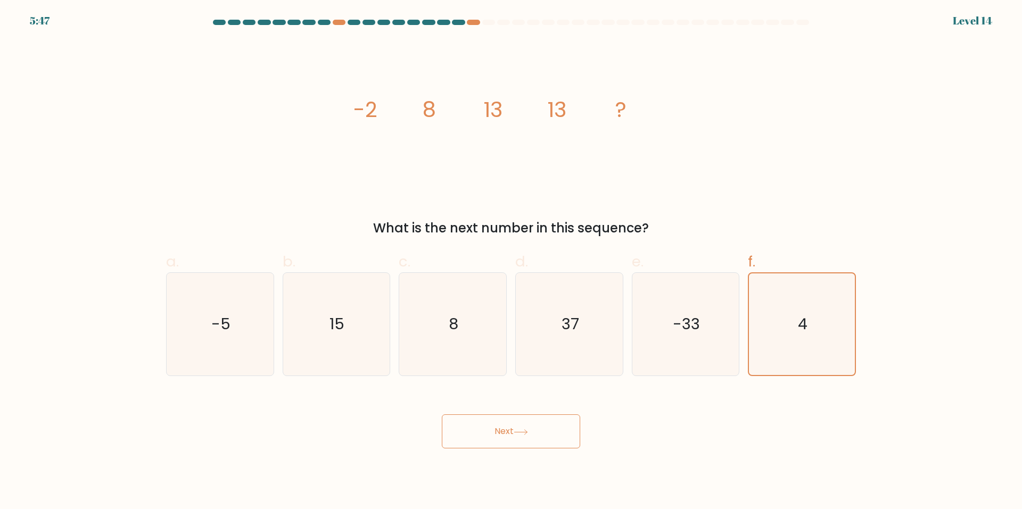
click at [564, 451] on body "5:47 Level 14" at bounding box center [511, 254] width 1022 height 509
click at [563, 441] on button "Next" at bounding box center [511, 432] width 138 height 34
click at [738, 327] on div "-33" at bounding box center [686, 325] width 108 height 104
click at [512, 262] on input "e. -33" at bounding box center [511, 258] width 1 height 7
radio input "true"
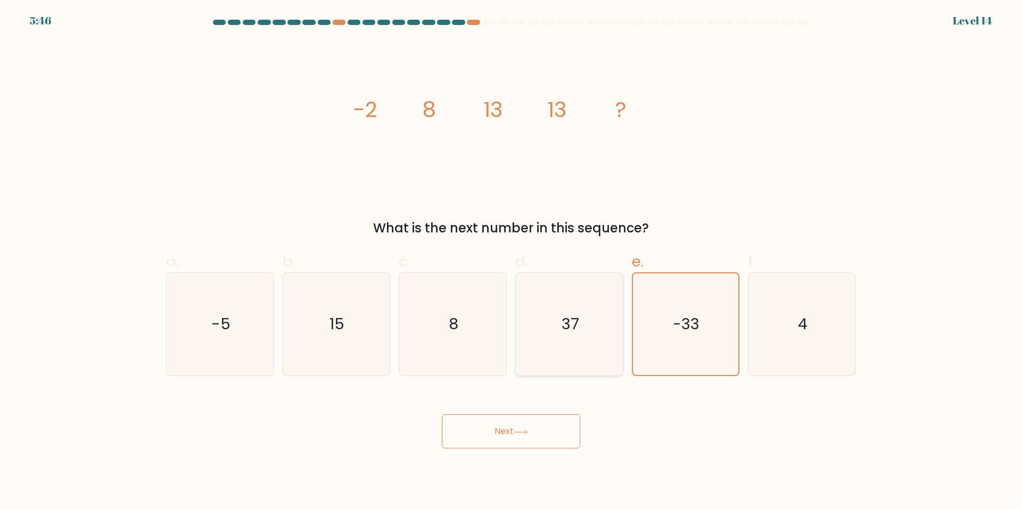
drag, startPoint x: 591, startPoint y: 367, endPoint x: 587, endPoint y: 372, distance: 6.4
click at [591, 368] on icon "37" at bounding box center [569, 324] width 103 height 103
click at [512, 262] on input "d. 37" at bounding box center [511, 258] width 1 height 7
radio input "true"
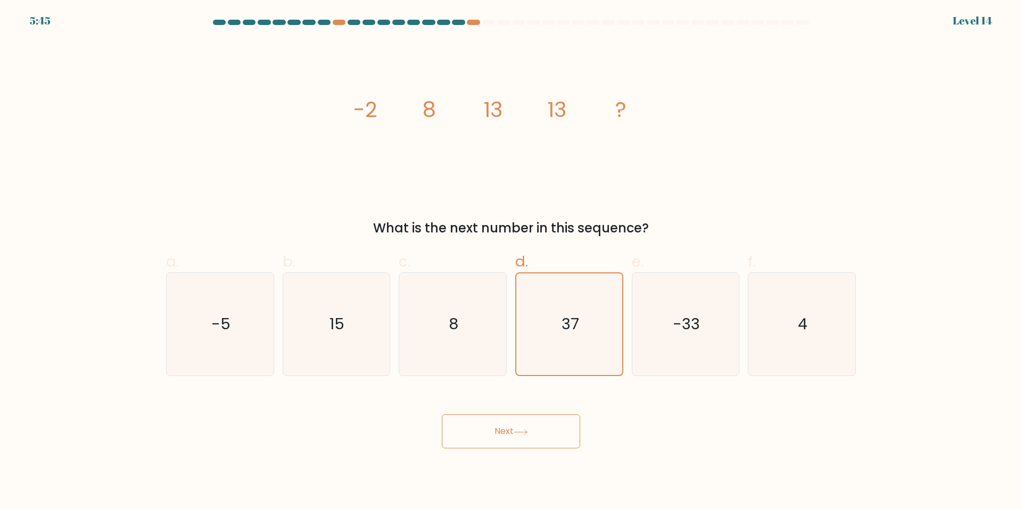
click at [536, 416] on button "Next" at bounding box center [511, 432] width 138 height 34
click at [535, 416] on button "Next" at bounding box center [511, 432] width 138 height 34
click at [533, 419] on button "Next" at bounding box center [511, 432] width 138 height 34
click at [531, 421] on button "Next" at bounding box center [511, 432] width 138 height 34
click at [530, 423] on button "Next" at bounding box center [511, 432] width 138 height 34
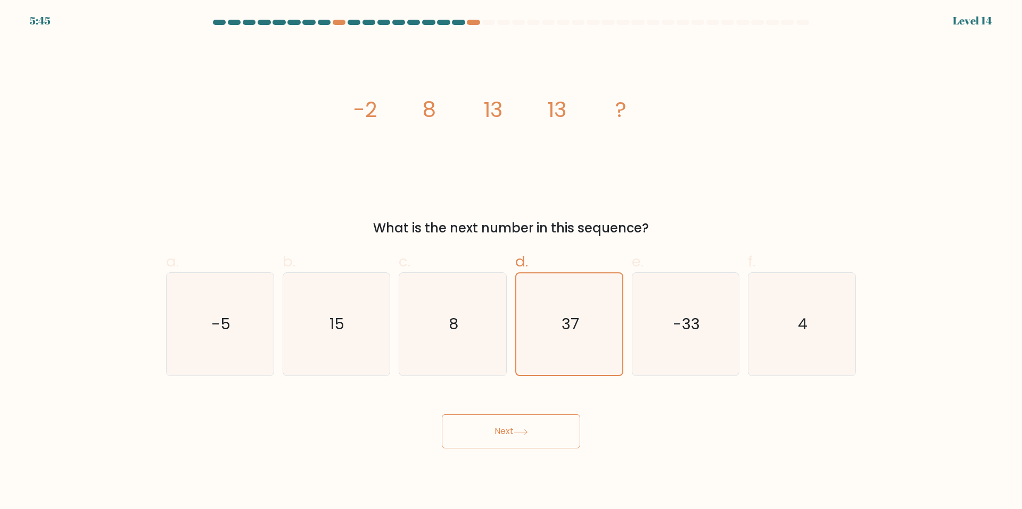
click at [529, 423] on button "Next" at bounding box center [511, 432] width 138 height 34
click at [527, 423] on button "Next" at bounding box center [511, 432] width 138 height 34
click at [528, 424] on button "Next" at bounding box center [511, 432] width 138 height 34
drag, startPoint x: 526, startPoint y: 426, endPoint x: 521, endPoint y: 434, distance: 9.6
click at [525, 425] on button "Next" at bounding box center [511, 432] width 138 height 34
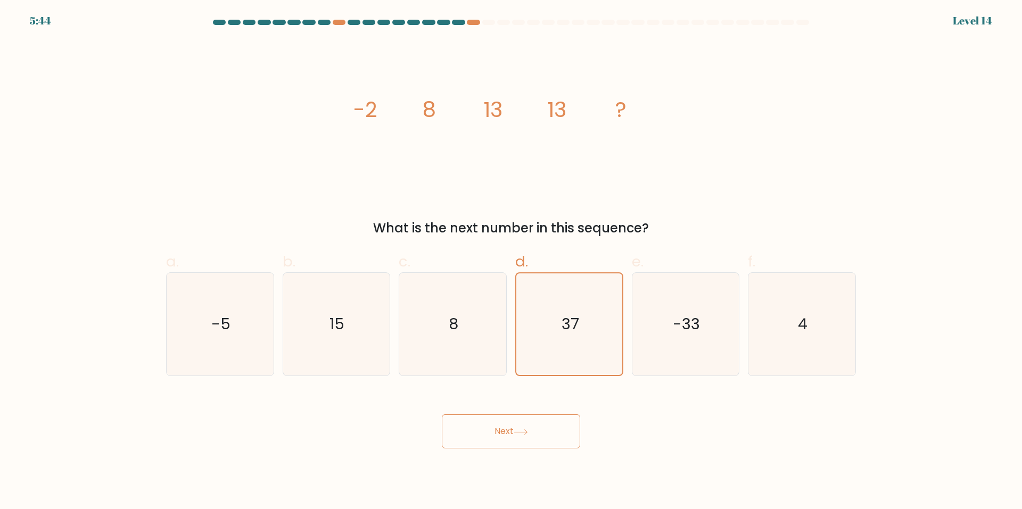
drag, startPoint x: 521, startPoint y: 434, endPoint x: 521, endPoint y: 426, distance: 8.0
click at [519, 431] on icon at bounding box center [521, 433] width 14 height 6
drag, startPoint x: 521, startPoint y: 426, endPoint x: 522, endPoint y: 420, distance: 5.4
click at [522, 420] on button "Next" at bounding box center [511, 432] width 138 height 34
drag, startPoint x: 487, startPoint y: 27, endPoint x: 479, endPoint y: 38, distance: 13.6
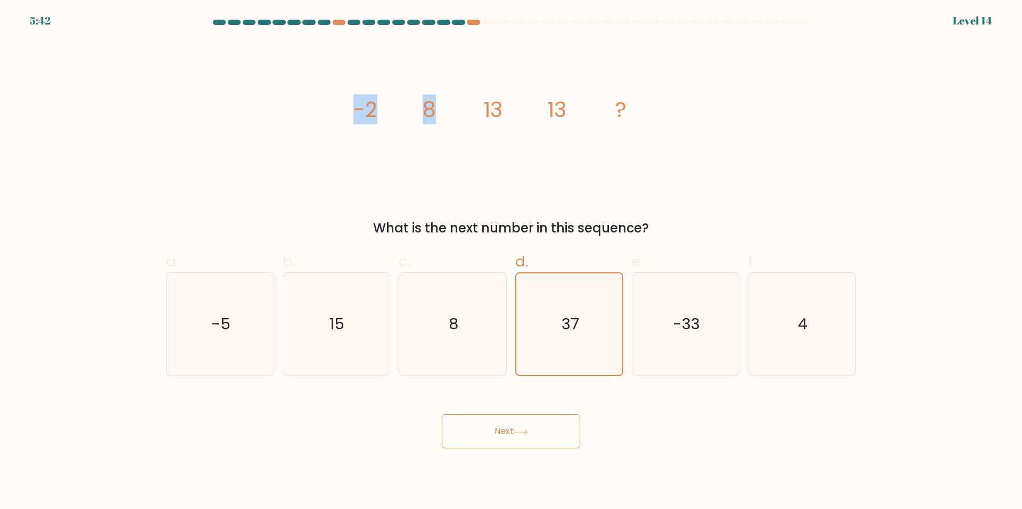
click at [480, 36] on form at bounding box center [511, 234] width 1022 height 429
click at [465, 144] on icon "image/svg+xml -2 8 13 13 ?" at bounding box center [510, 116] width 319 height 153
drag, startPoint x: 465, startPoint y: 144, endPoint x: 435, endPoint y: 145, distance: 29.3
click at [435, 145] on icon "image/svg+xml -2 8 13 13 ?" at bounding box center [510, 116] width 319 height 153
click at [466, 420] on button "Next" at bounding box center [511, 432] width 138 height 34
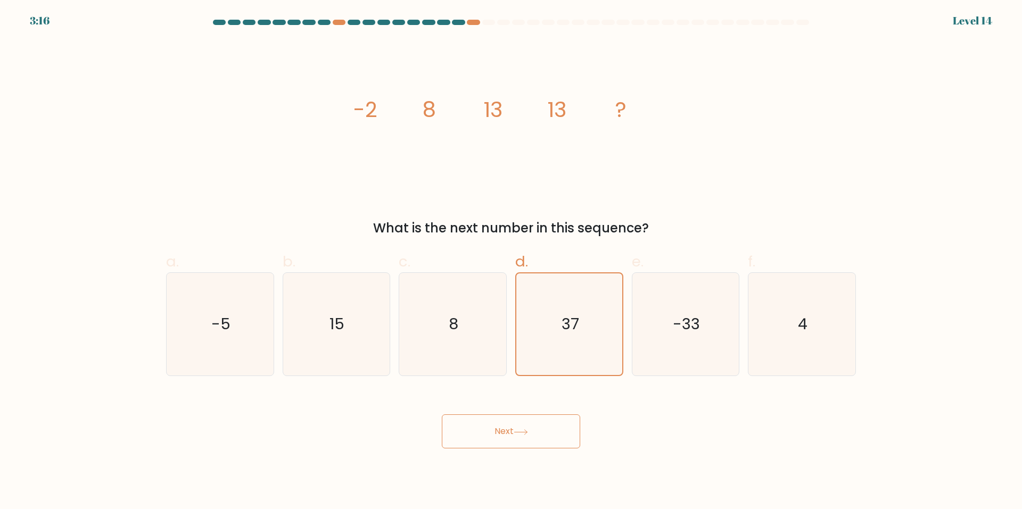
click at [500, 434] on button "Next" at bounding box center [511, 432] width 138 height 34
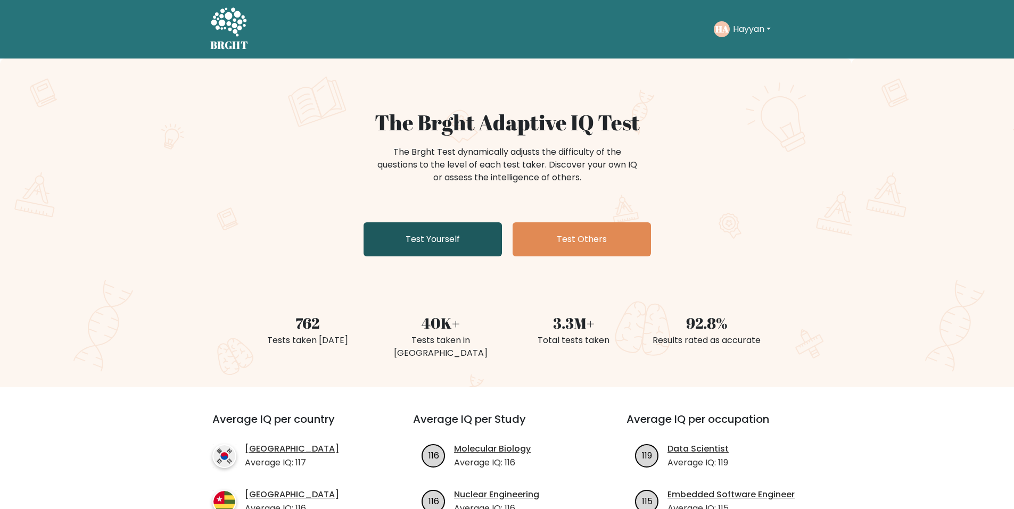
click at [478, 245] on link "Test Yourself" at bounding box center [433, 239] width 138 height 34
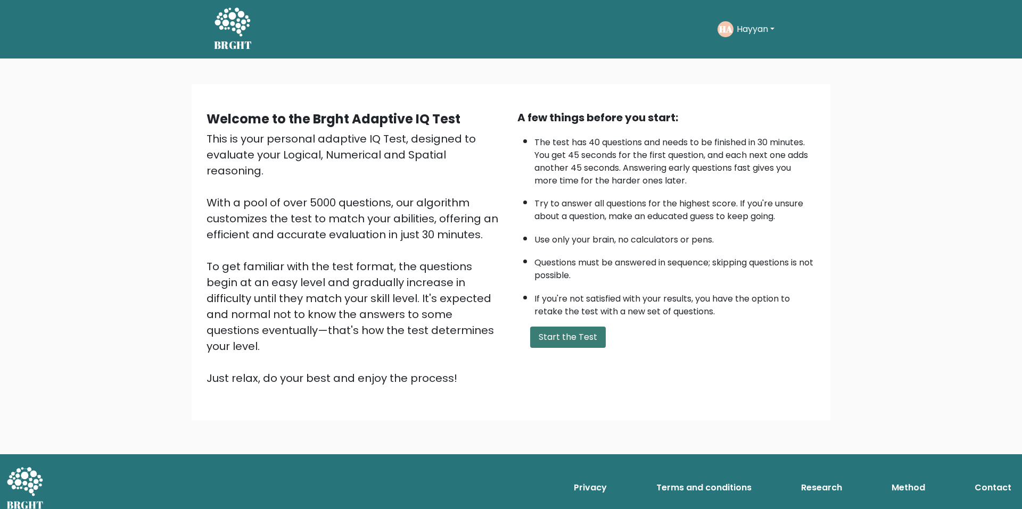
click at [572, 343] on button "Start the Test" at bounding box center [568, 337] width 76 height 21
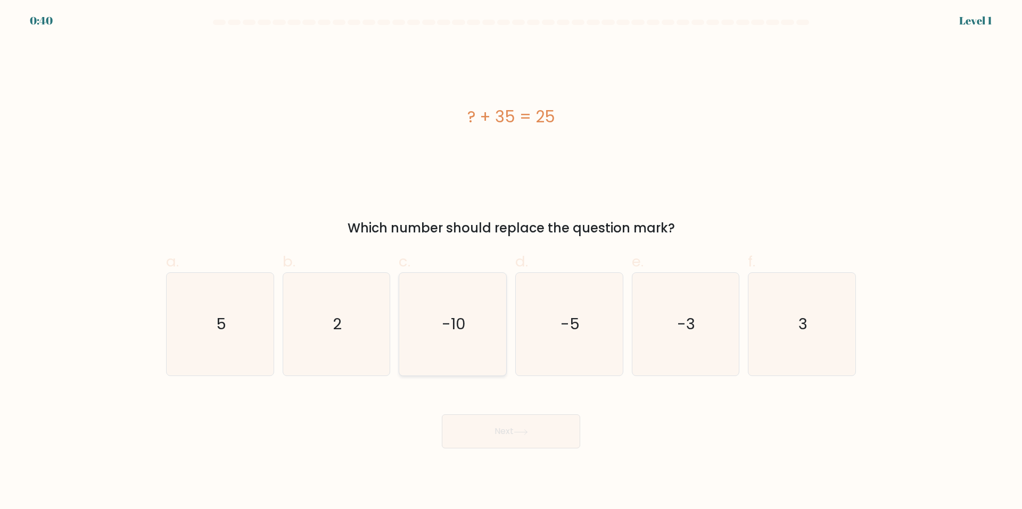
click at [494, 296] on icon "-10" at bounding box center [452, 324] width 103 height 103
click at [511, 262] on input "c. -10" at bounding box center [511, 258] width 1 height 7
radio input "true"
click at [557, 459] on body "0:39 Level 1 a." at bounding box center [511, 254] width 1022 height 509
click at [551, 442] on button "Next" at bounding box center [511, 432] width 138 height 34
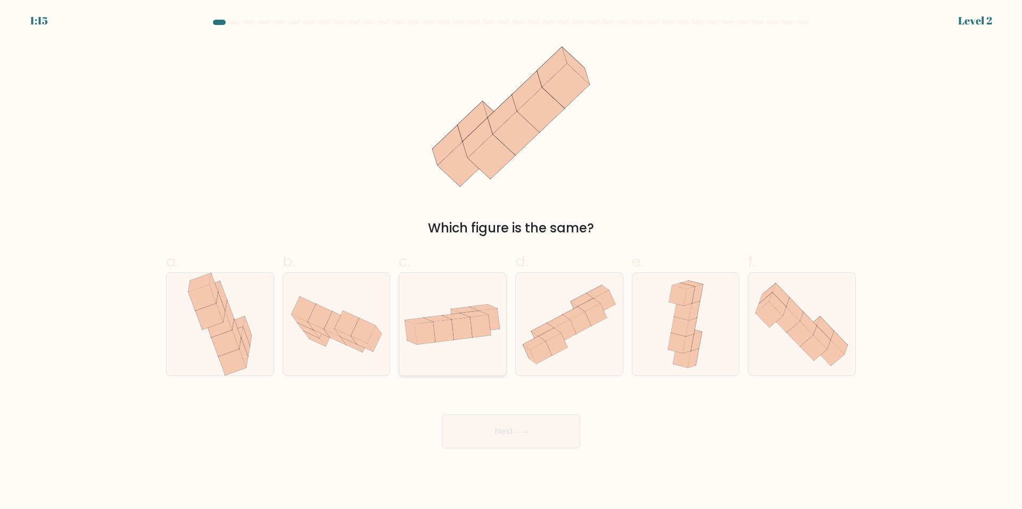
click at [476, 354] on div at bounding box center [453, 325] width 108 height 104
click at [511, 262] on input "c." at bounding box center [511, 258] width 1 height 7
radio input "true"
click at [503, 432] on button "Next" at bounding box center [511, 432] width 138 height 34
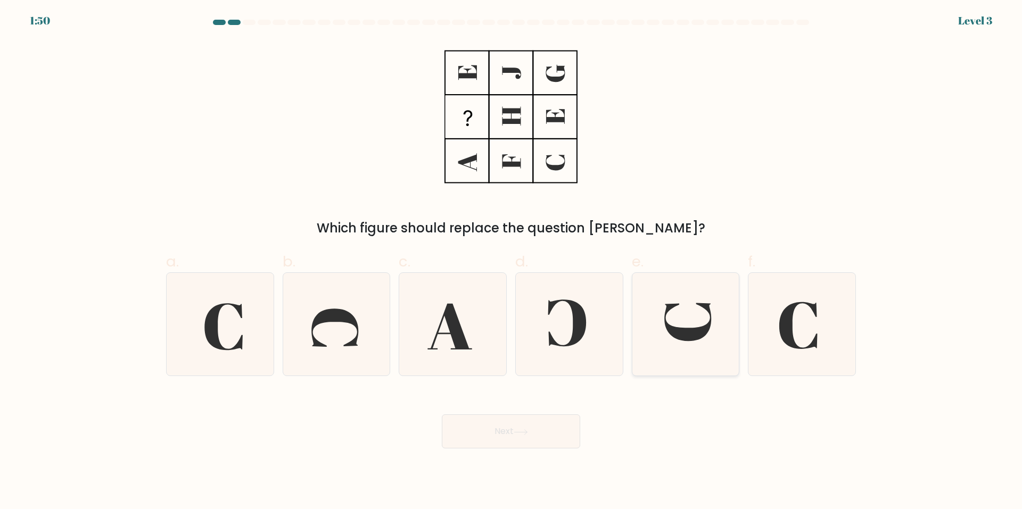
click at [632, 334] on div at bounding box center [686, 325] width 108 height 104
click at [512, 262] on input "e." at bounding box center [511, 258] width 1 height 7
radio input "true"
click at [551, 420] on button "Next" at bounding box center [511, 432] width 138 height 34
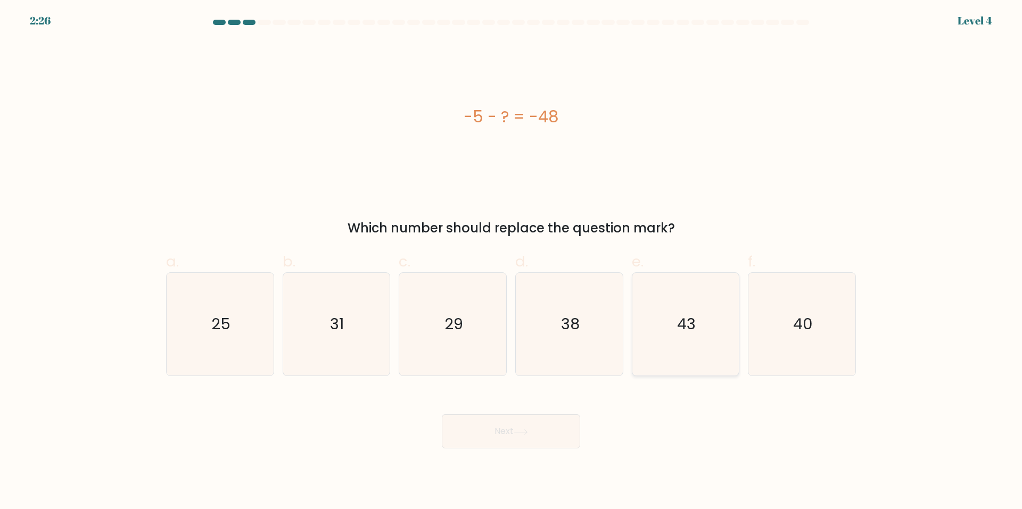
click at [691, 317] on text "43" at bounding box center [686, 324] width 19 height 21
click at [512, 262] on input "e. 43" at bounding box center [511, 258] width 1 height 7
radio input "true"
click at [517, 425] on button "Next" at bounding box center [511, 432] width 138 height 34
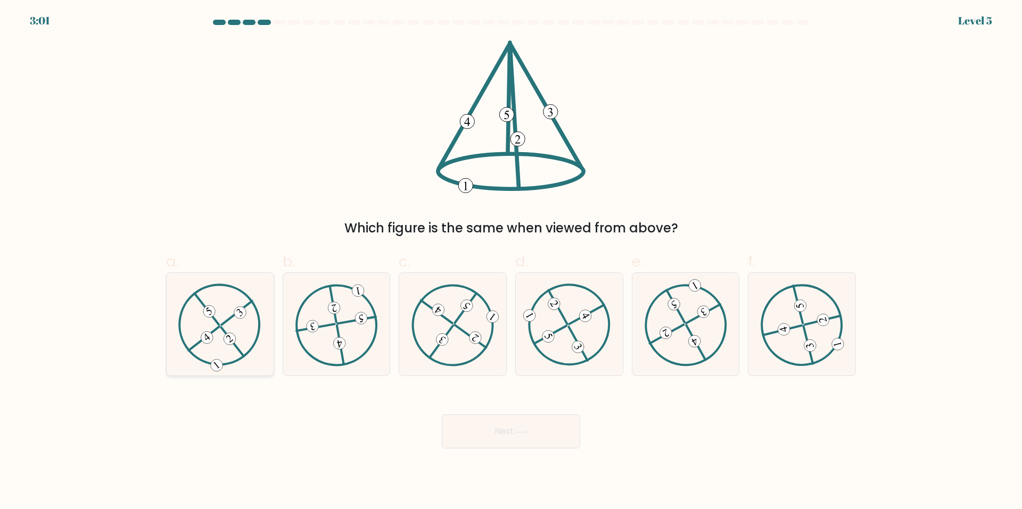
click at [258, 318] on icon at bounding box center [219, 325] width 83 height 82
click at [511, 262] on input "a." at bounding box center [511, 258] width 1 height 7
radio input "true"
click at [462, 420] on button "Next" at bounding box center [511, 432] width 138 height 34
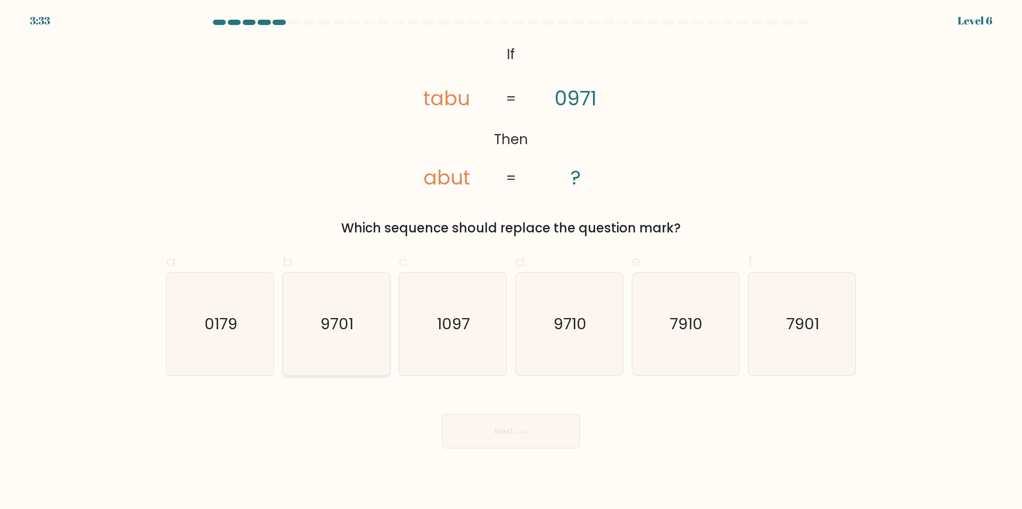
click at [383, 315] on icon "9701" at bounding box center [336, 324] width 103 height 103
click at [511, 262] on input "b. 9701" at bounding box center [511, 258] width 1 height 7
radio input "true"
click at [479, 428] on button "Next" at bounding box center [511, 432] width 138 height 34
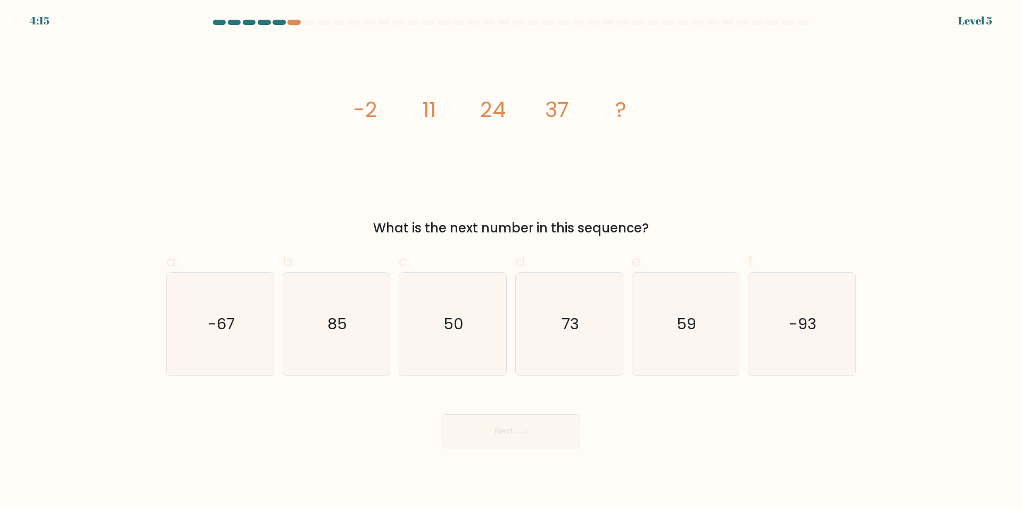
click at [416, 210] on div "image/svg+xml -2 11 24 37 ? What is the next number in this sequence?" at bounding box center [511, 138] width 703 height 197
click at [414, 210] on div "image/svg+xml -2 11 24 37 ? What is the next number in this sequence?" at bounding box center [511, 138] width 703 height 197
click at [406, 184] on icon "image/svg+xml -2 11 24 37 ?" at bounding box center [510, 116] width 319 height 153
